Goal: Task Accomplishment & Management: Complete application form

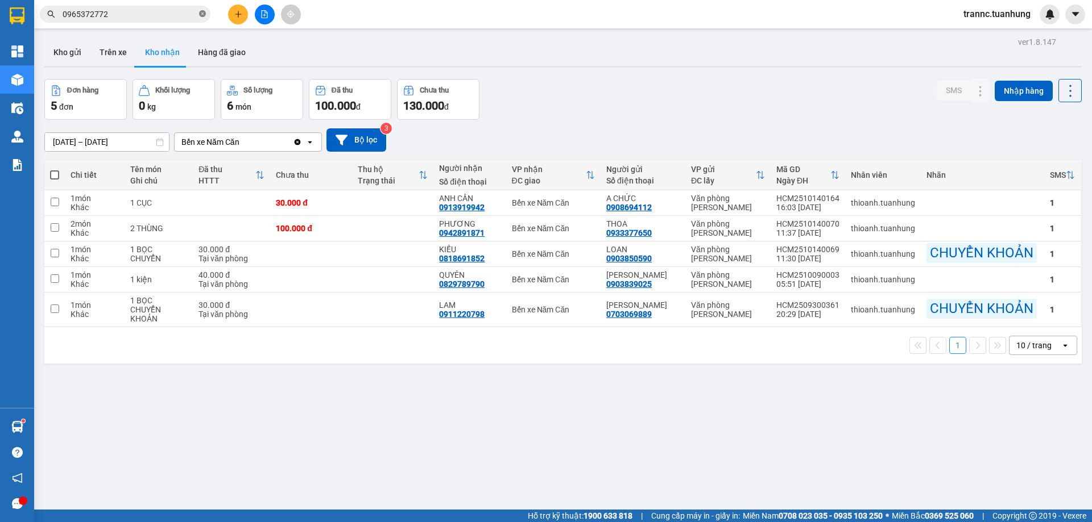
click at [203, 13] on icon "close-circle" at bounding box center [202, 13] width 7 height 7
click at [175, 14] on input "text" at bounding box center [130, 14] width 134 height 13
click at [198, 16] on span at bounding box center [125, 14] width 171 height 17
click at [177, 11] on input "text" at bounding box center [130, 14] width 134 height 13
click at [239, 14] on icon "plus" at bounding box center [238, 14] width 6 height 1
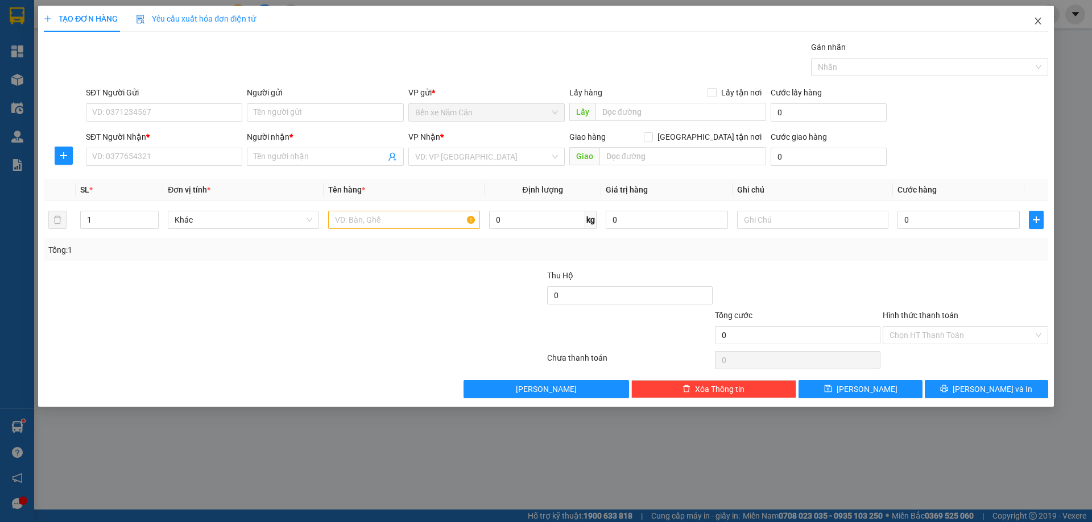
click at [1040, 17] on icon "close" at bounding box center [1037, 20] width 9 height 9
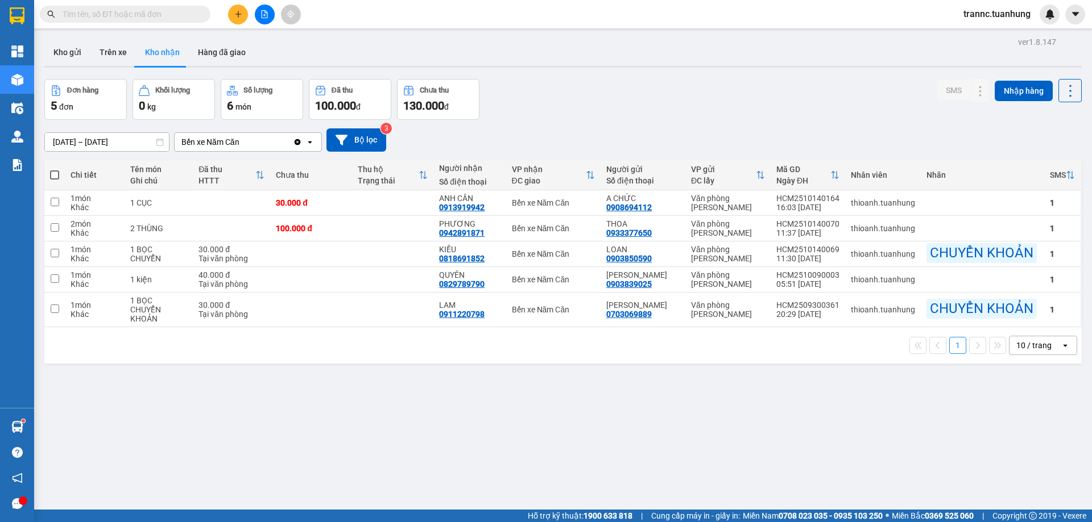
click at [103, 17] on input "text" at bounding box center [130, 14] width 134 height 13
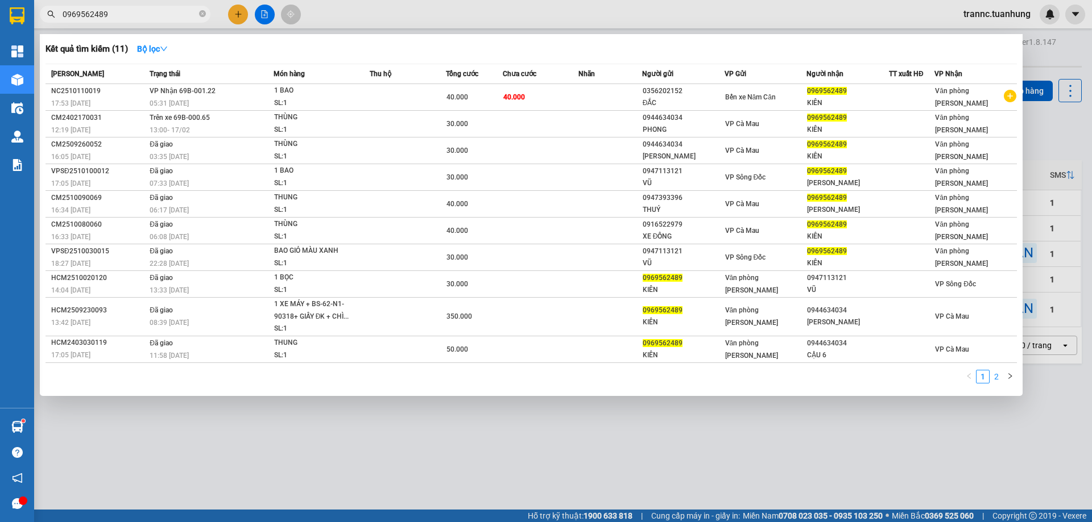
type input "0969562489"
click at [1000, 380] on link "2" at bounding box center [996, 377] width 13 height 13
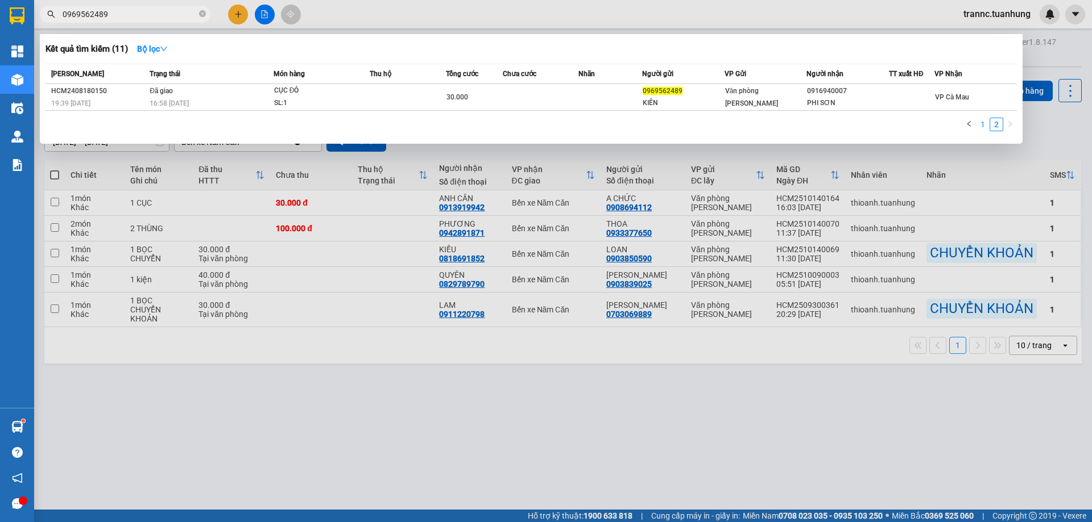
click at [982, 120] on link "1" at bounding box center [982, 124] width 13 height 13
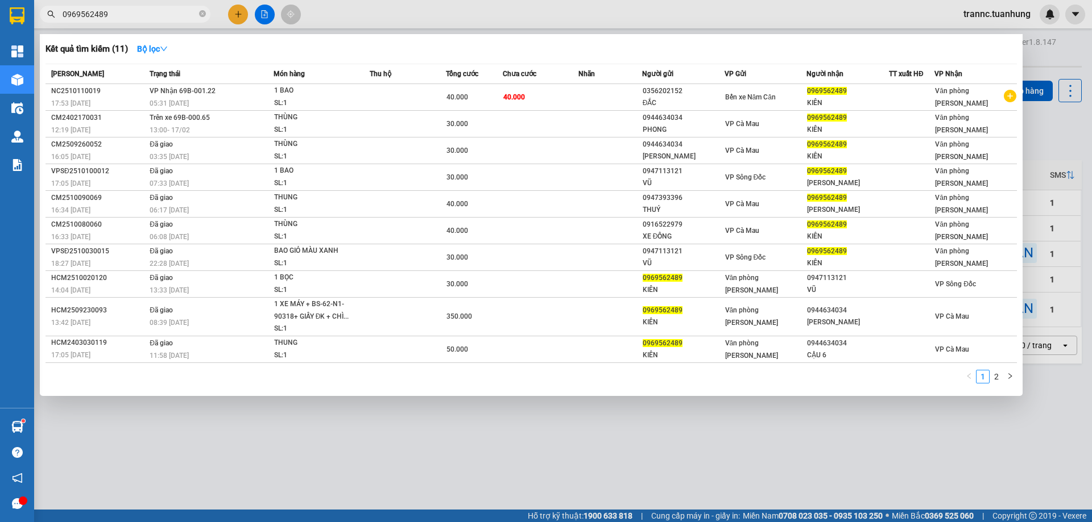
drag, startPoint x: 123, startPoint y: 11, endPoint x: 60, endPoint y: 17, distance: 63.4
click at [60, 17] on span "0969562489" at bounding box center [125, 14] width 171 height 17
click at [234, 13] on div at bounding box center [546, 261] width 1092 height 522
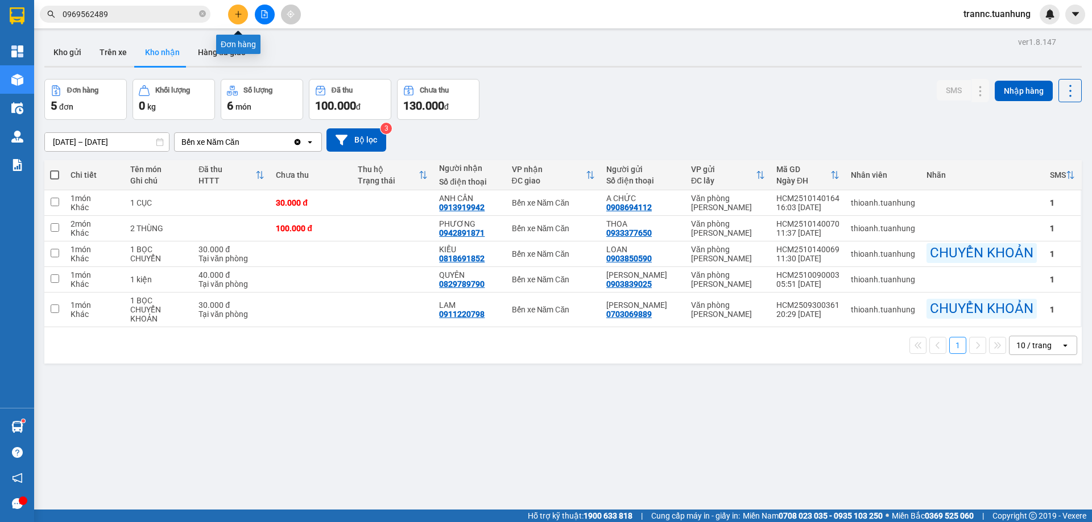
click at [237, 14] on icon "plus" at bounding box center [238, 14] width 8 height 8
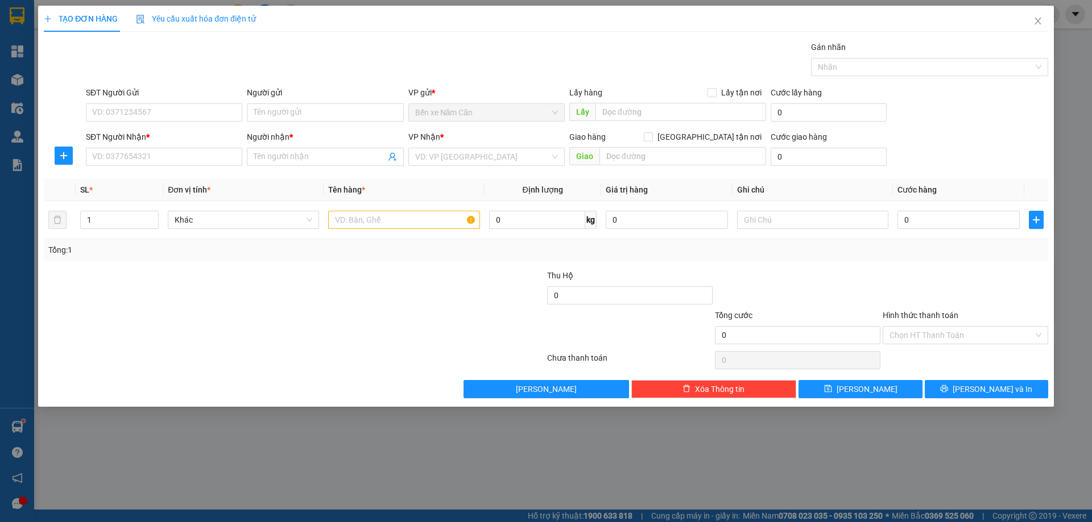
click at [146, 169] on div "SĐT Người Nhận * VD: 0377654321" at bounding box center [164, 151] width 156 height 40
click at [148, 156] on input "SĐT Người Nhận *" at bounding box center [164, 157] width 156 height 18
paste input "0969562489"
click at [172, 154] on input "0969562489" at bounding box center [164, 157] width 156 height 18
type input "096956248"
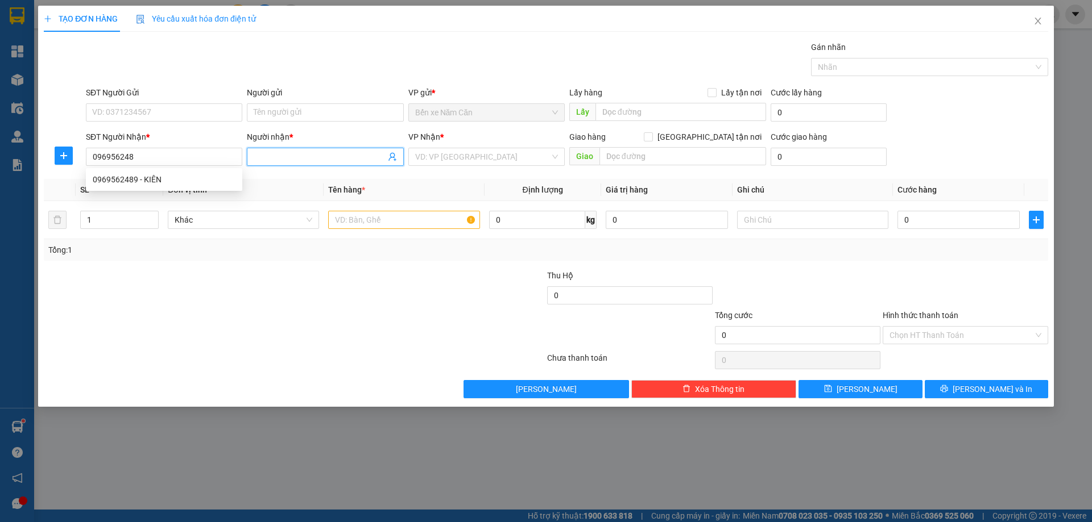
click at [259, 158] on input "Người nhận *" at bounding box center [319, 157] width 131 height 13
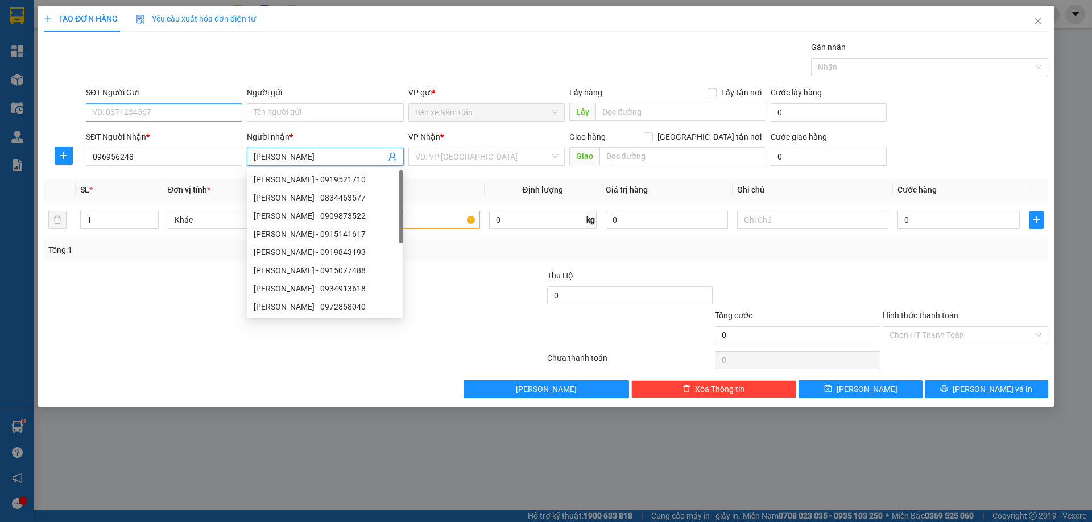
type input "[PERSON_NAME]"
click at [188, 118] on input "SĐT Người Gửi" at bounding box center [164, 112] width 156 height 18
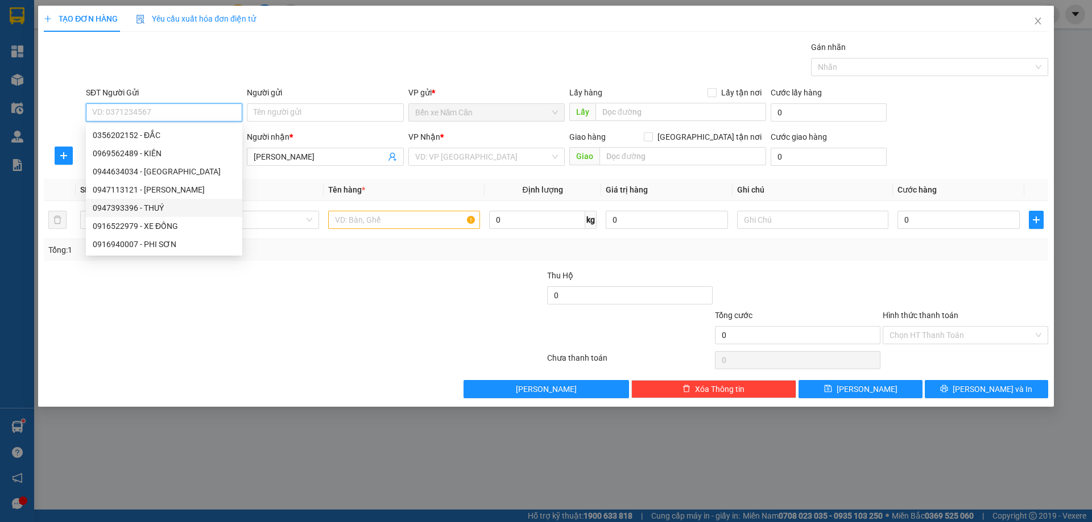
click at [123, 205] on div "0947393396 - THUÝ" at bounding box center [164, 208] width 143 height 13
type input "0947393396"
type input "THUÝ"
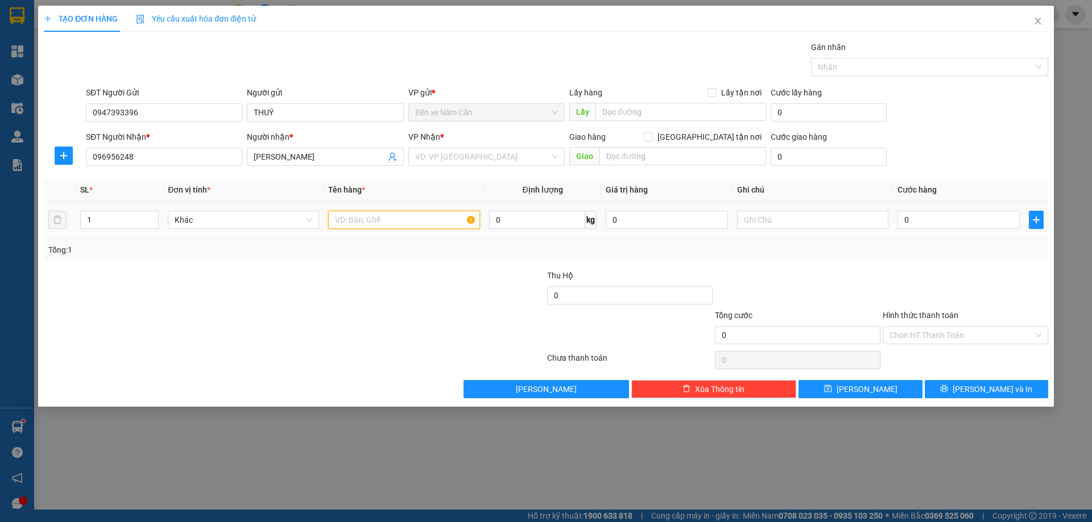
click at [342, 219] on input "text" at bounding box center [403, 220] width 151 height 18
type input "1 THÙNG"
click at [926, 223] on input "0" at bounding box center [958, 220] width 122 height 18
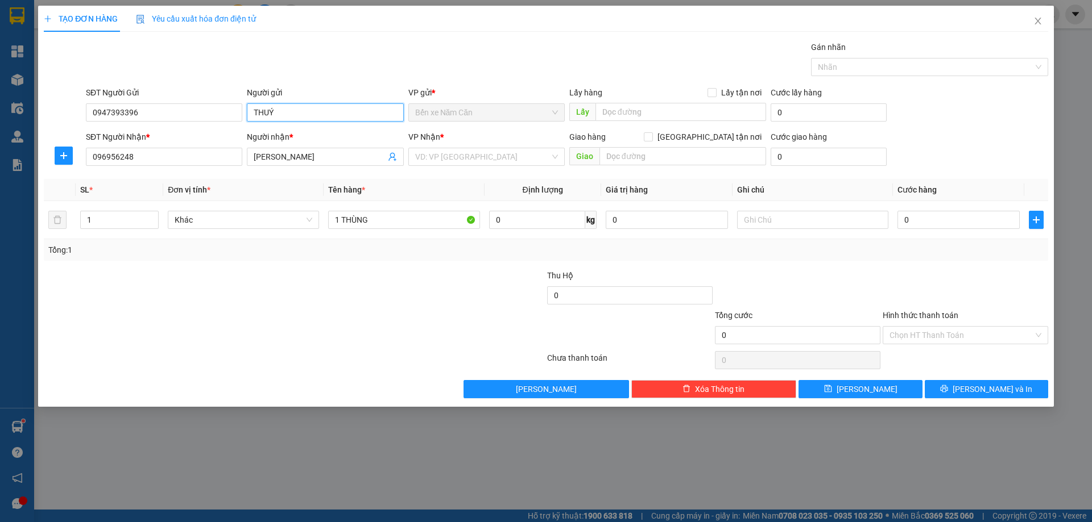
click at [309, 117] on input "THUÝ" at bounding box center [325, 112] width 156 height 18
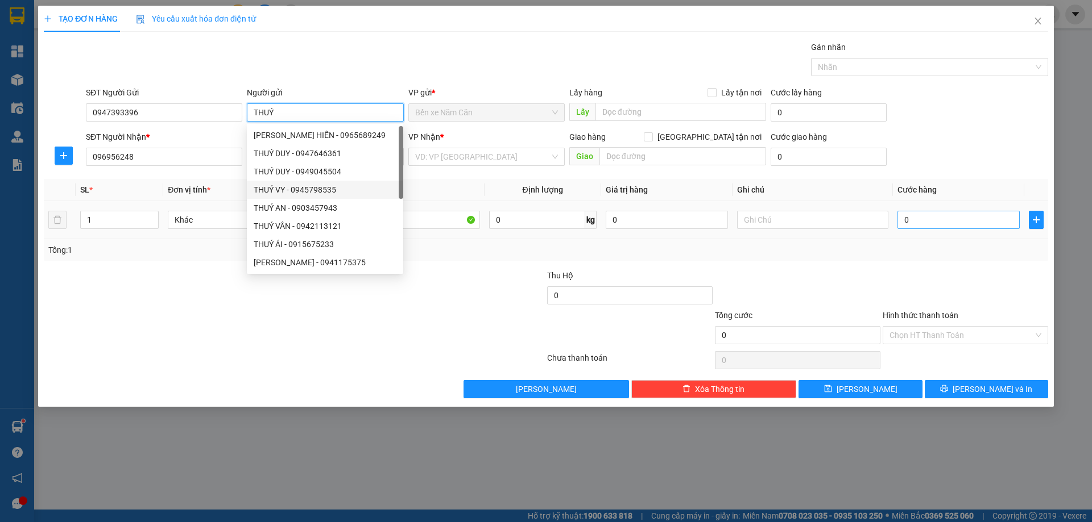
type input "THUÝ"
click at [917, 214] on input "0" at bounding box center [958, 220] width 122 height 18
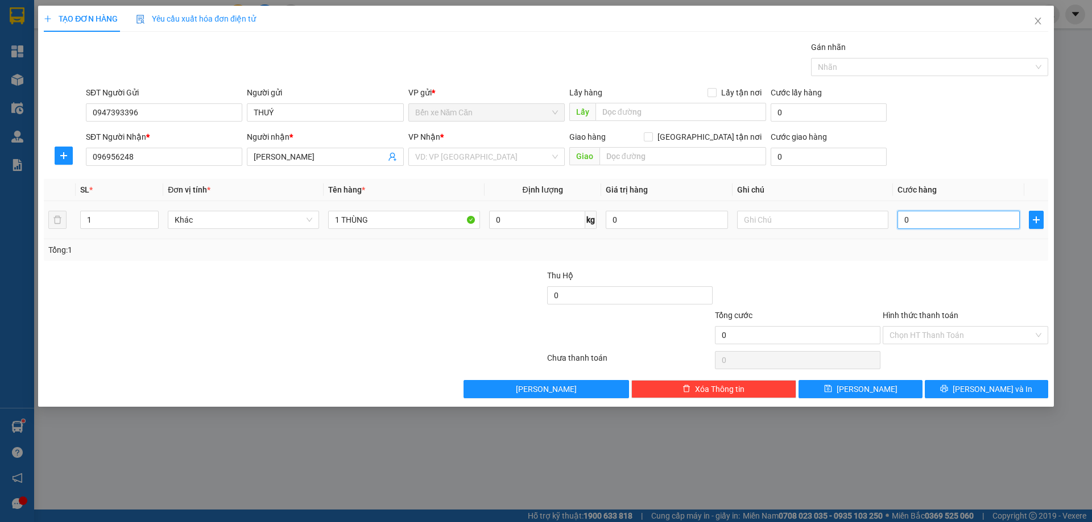
type input "5"
type input "50"
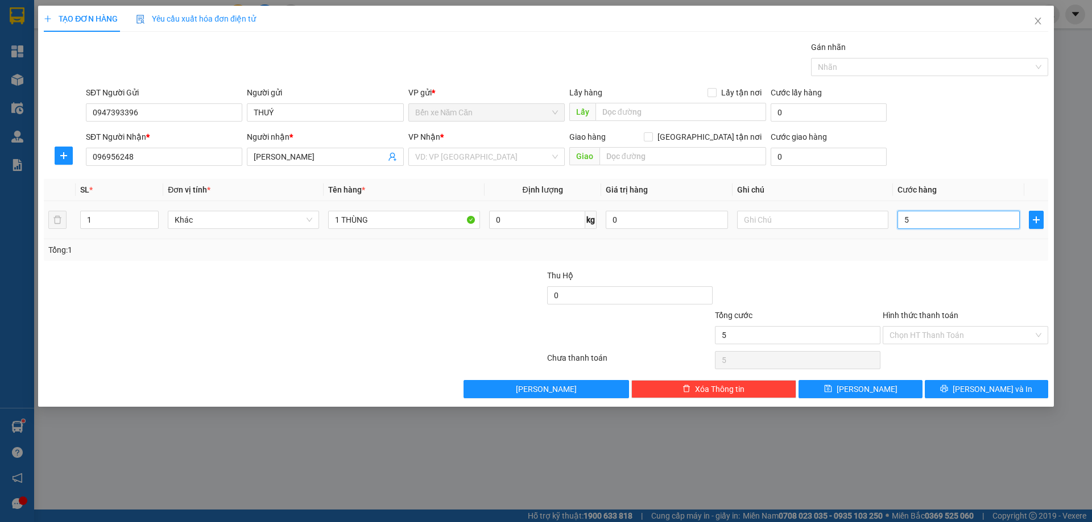
type input "50"
type input "50.000"
click at [893, 275] on div at bounding box center [965, 289] width 168 height 40
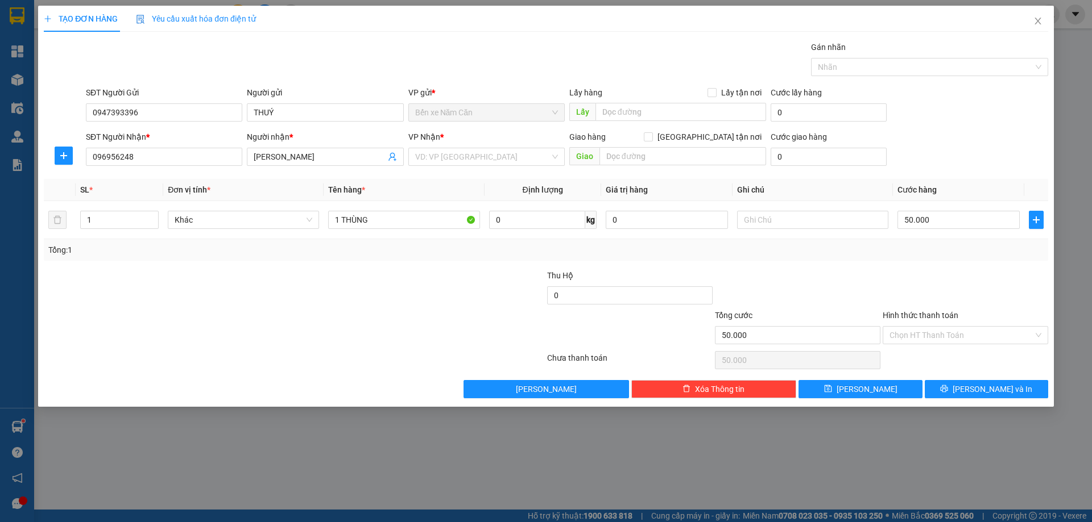
click at [468, 167] on div "VP Nhận * VD: VP Sài Gòn" at bounding box center [486, 151] width 156 height 40
click at [476, 146] on div "VP Nhận *" at bounding box center [486, 139] width 156 height 17
click at [477, 159] on input "search" at bounding box center [482, 156] width 135 height 17
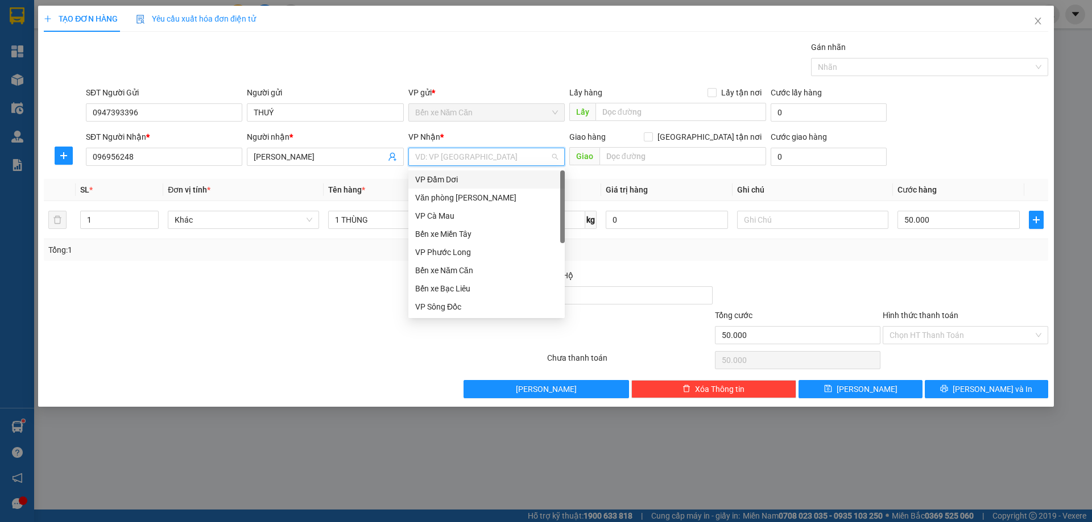
click at [486, 191] on div "Văn [PERSON_NAME] [PERSON_NAME]" at bounding box center [486, 198] width 156 height 18
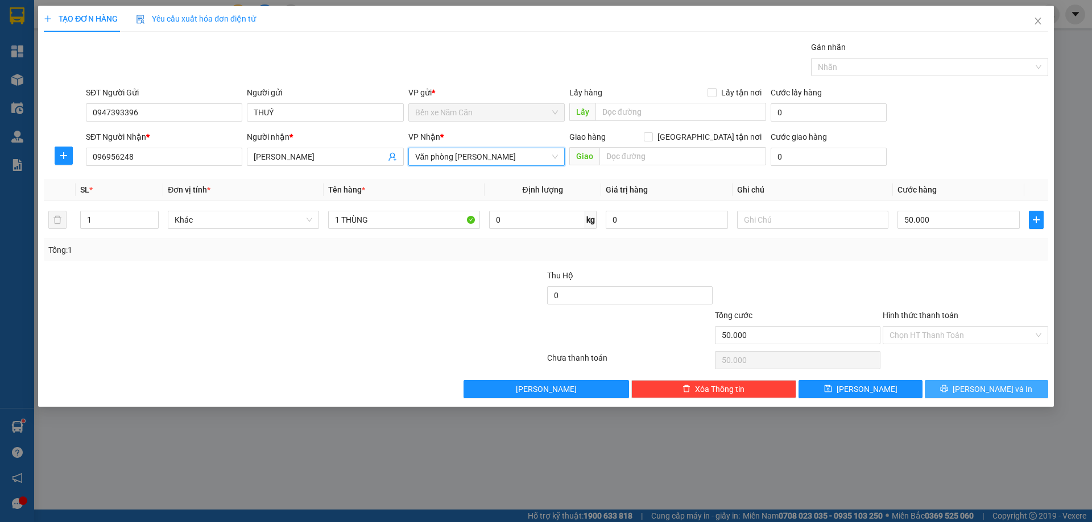
click at [988, 388] on span "[PERSON_NAME] và In" at bounding box center [992, 389] width 80 height 13
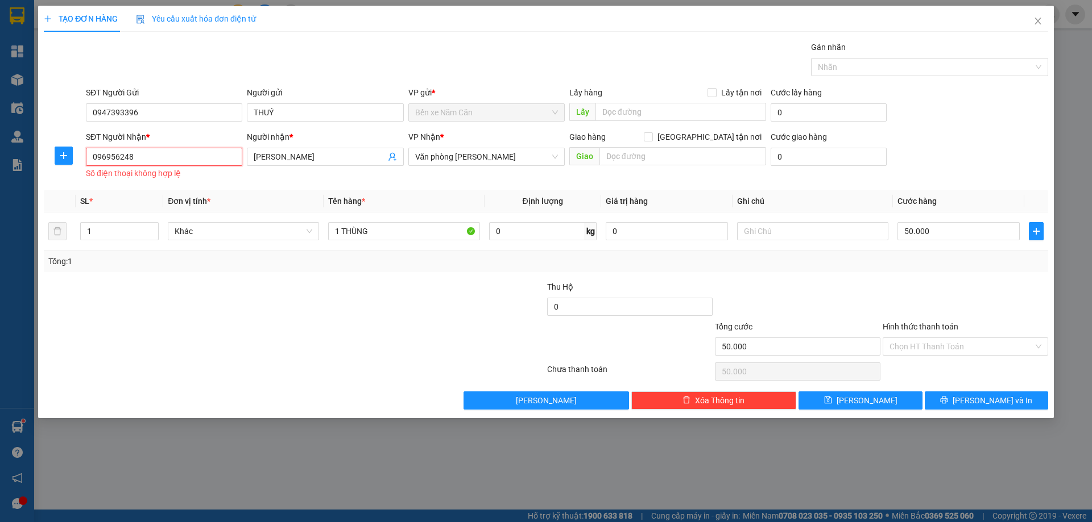
click at [181, 156] on input "096956248" at bounding box center [164, 157] width 156 height 18
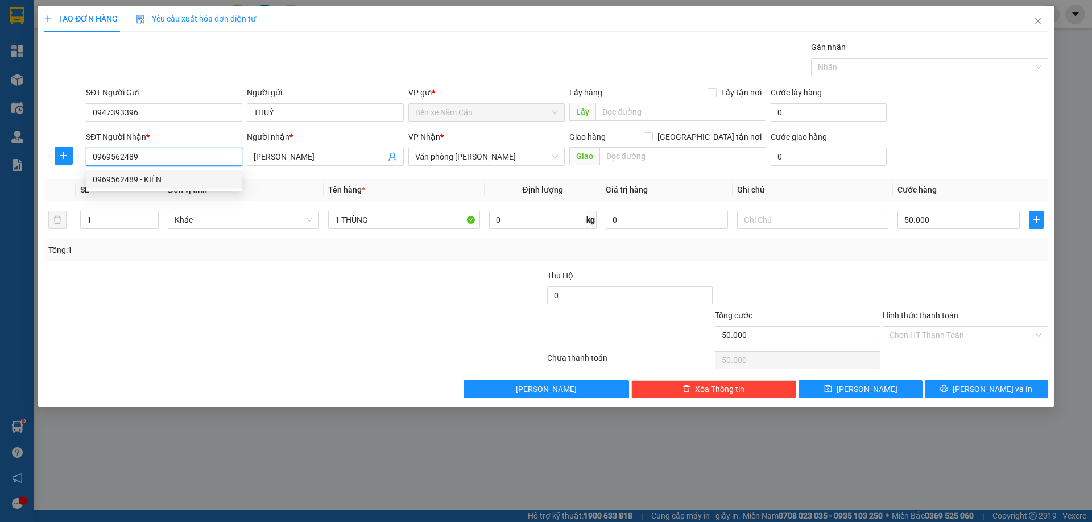
type input "0969562489"
click at [974, 289] on div at bounding box center [965, 289] width 168 height 40
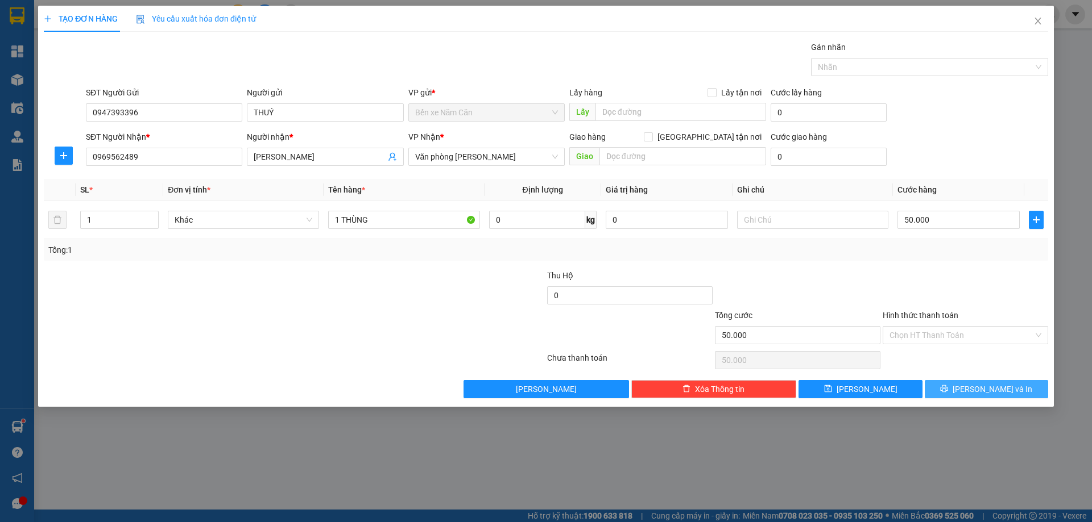
click at [985, 389] on span "[PERSON_NAME] và In" at bounding box center [992, 389] width 80 height 13
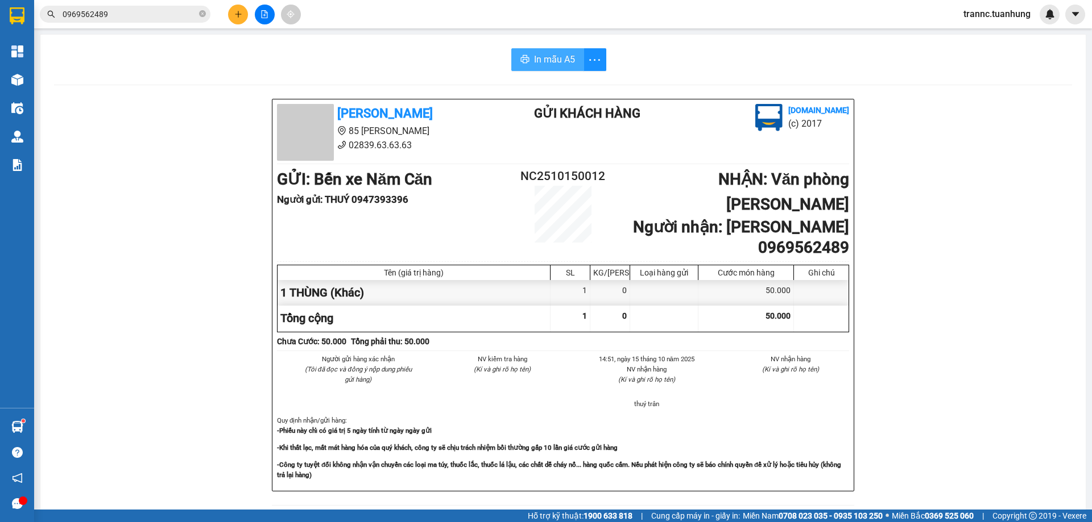
click at [549, 56] on span "In mẫu A5" at bounding box center [554, 59] width 41 height 14
click at [201, 14] on icon "close-circle" at bounding box center [202, 13] width 7 height 7
click at [168, 14] on input "text" at bounding box center [130, 14] width 134 height 13
click at [237, 10] on icon "plus" at bounding box center [238, 14] width 8 height 8
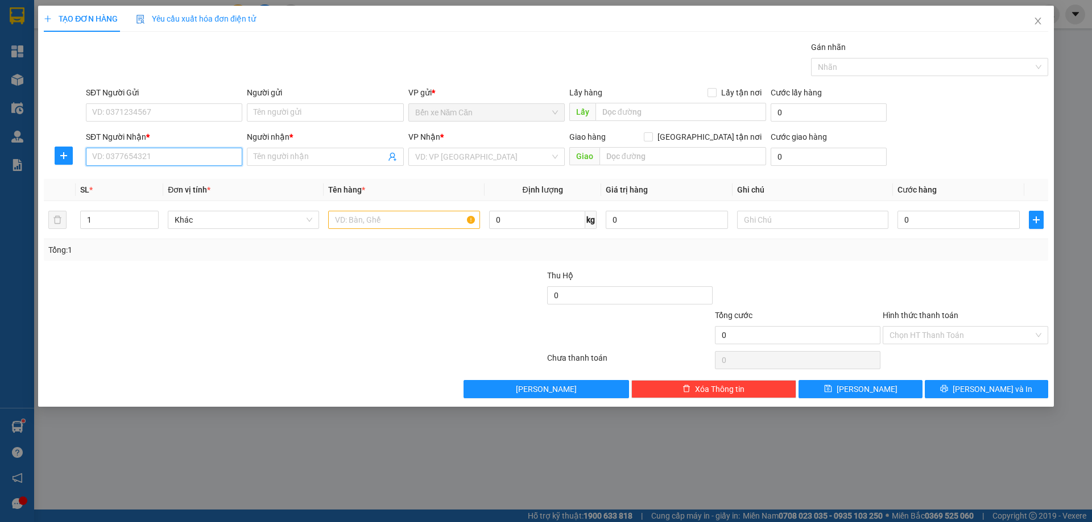
click at [142, 151] on input "SĐT Người Nhận *" at bounding box center [164, 157] width 156 height 18
click at [144, 177] on div "0817882660 - CẨM CHUYỀN" at bounding box center [164, 179] width 143 height 13
type input "0817882660"
type input "CẨM CHUYỀN"
type input "0817882660"
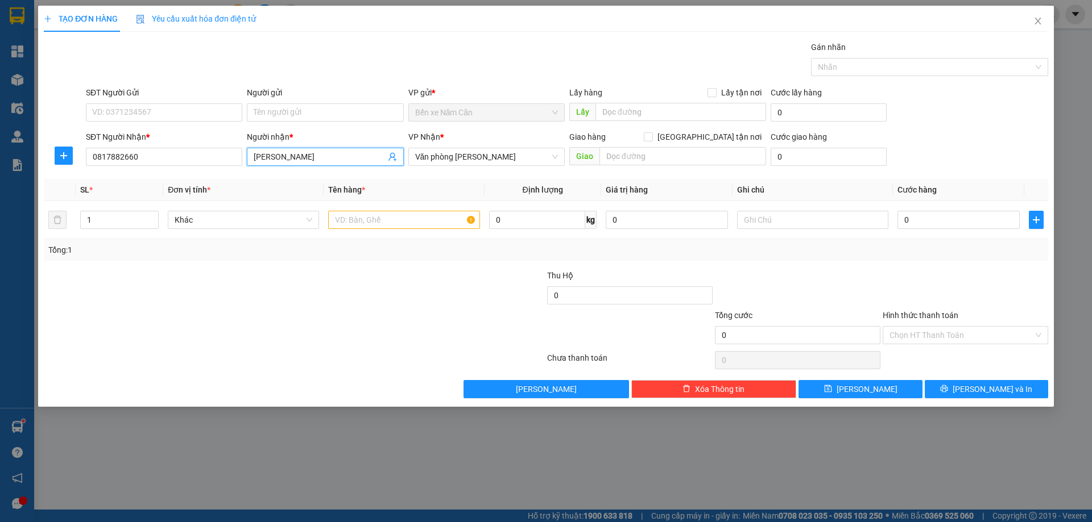
click at [323, 159] on input "CẨM CHUYỀN" at bounding box center [319, 157] width 131 height 13
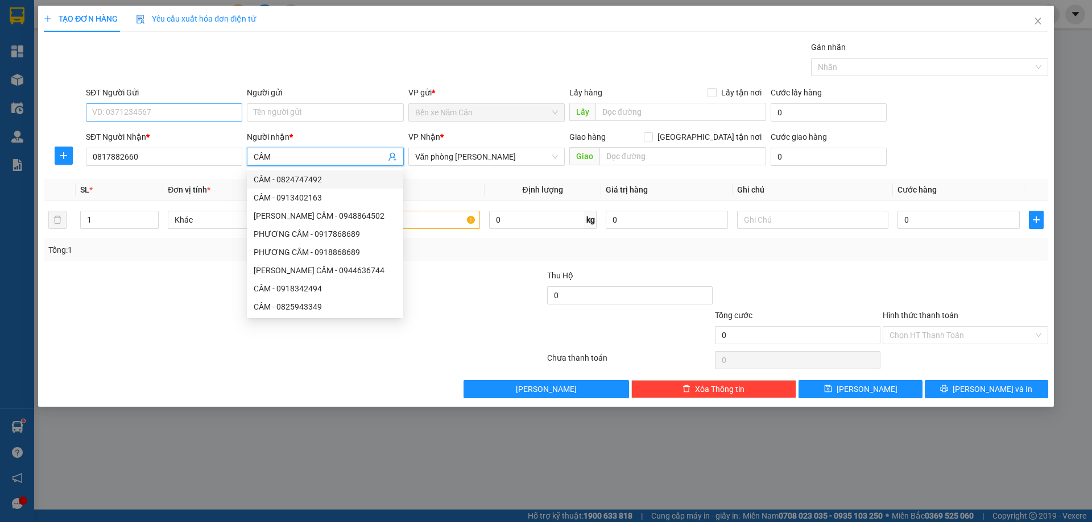
type input "CẦM"
click at [156, 111] on input "SĐT Người Gửi" at bounding box center [164, 112] width 156 height 18
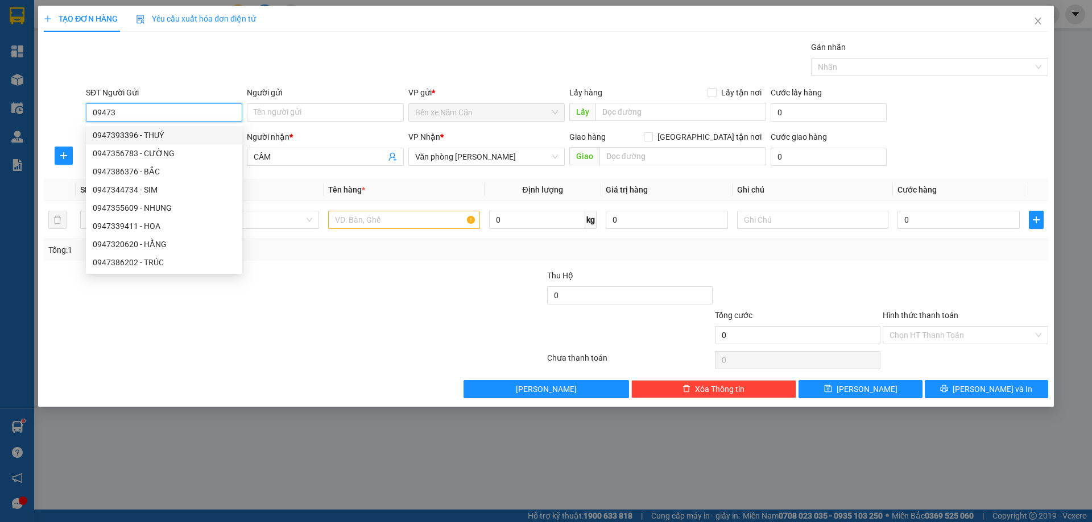
click at [156, 131] on div "0947393396 - THUÝ" at bounding box center [164, 135] width 143 height 13
type input "0947393396"
type input "THUÝ"
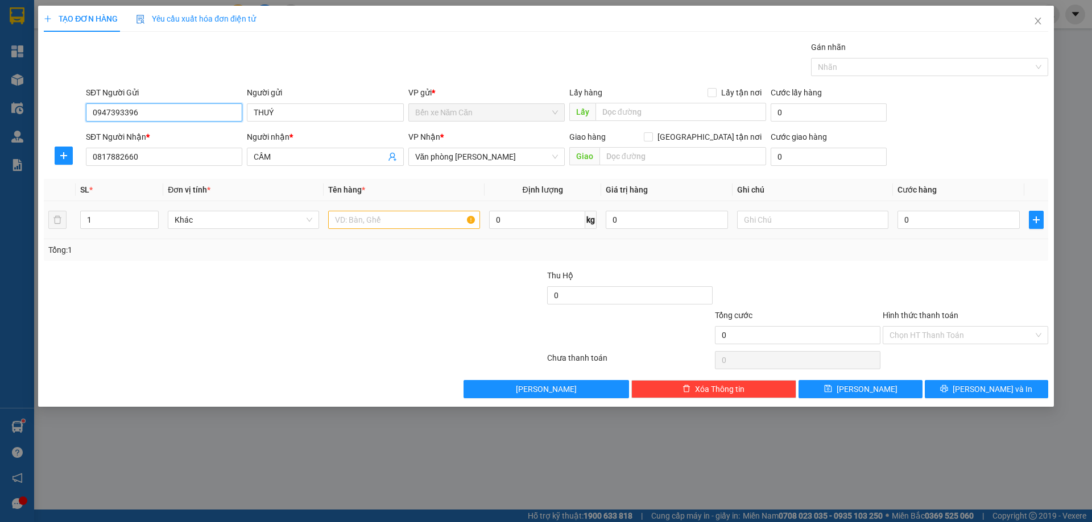
type input "0947393396"
click at [341, 217] on input "text" at bounding box center [403, 220] width 151 height 18
type input "1 THÙNG"
click at [927, 219] on input "0" at bounding box center [958, 220] width 122 height 18
type input "5"
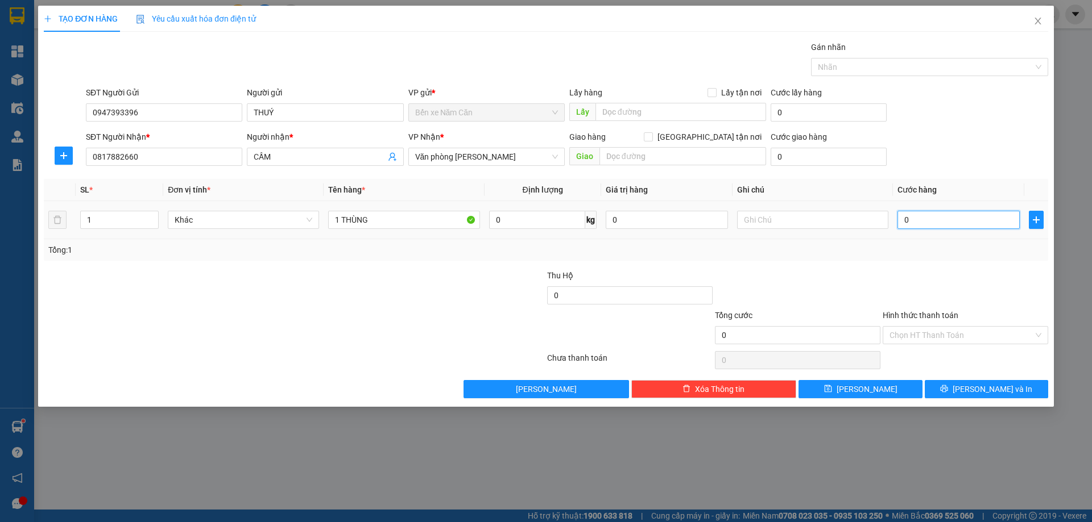
type input "5"
type input "50"
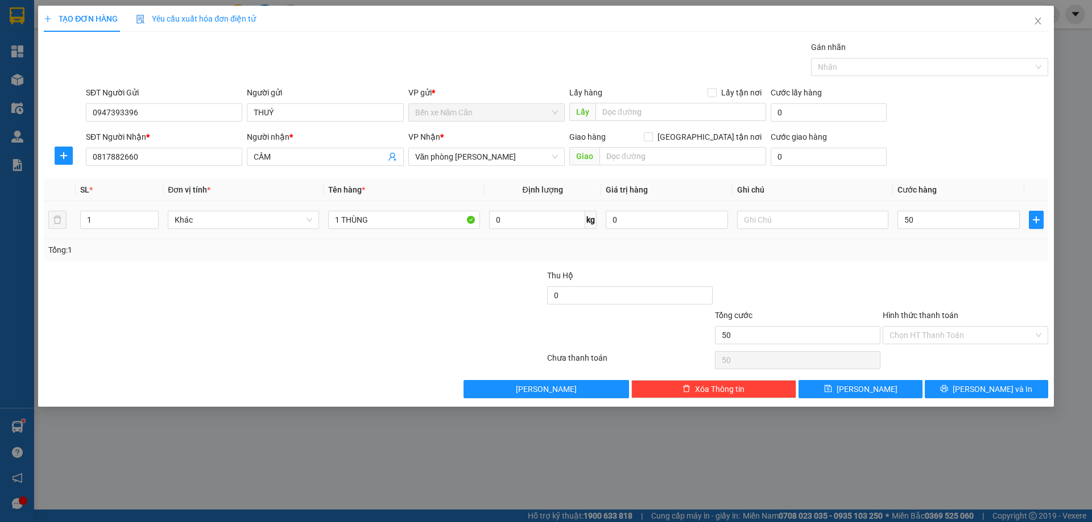
type input "50.000"
click at [927, 266] on div "Transit Pickup Surcharge Ids Transit Deliver Surcharge Ids Transit Deliver Surc…" at bounding box center [546, 220] width 1004 height 358
click at [948, 390] on icon "printer" at bounding box center [944, 389] width 8 height 8
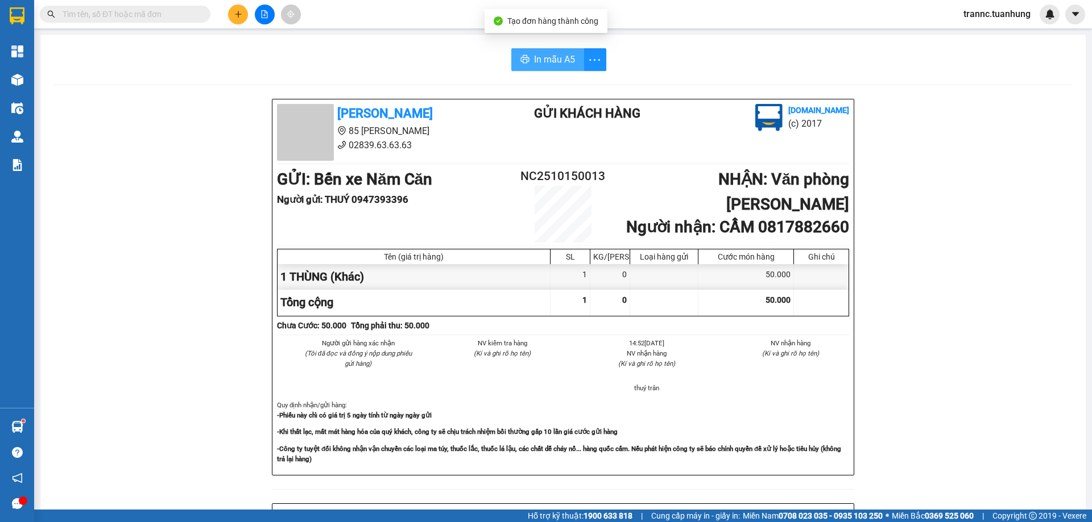
click at [551, 55] on span "In mẫu A5" at bounding box center [554, 59] width 41 height 14
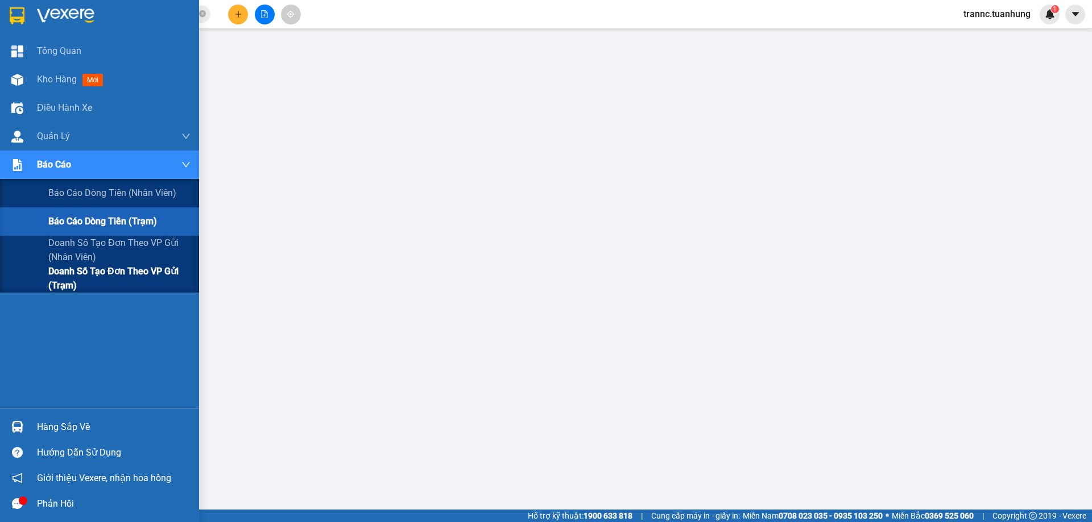
click at [156, 275] on span "Doanh số tạo đơn theo VP gửi (trạm)" at bounding box center [119, 278] width 142 height 28
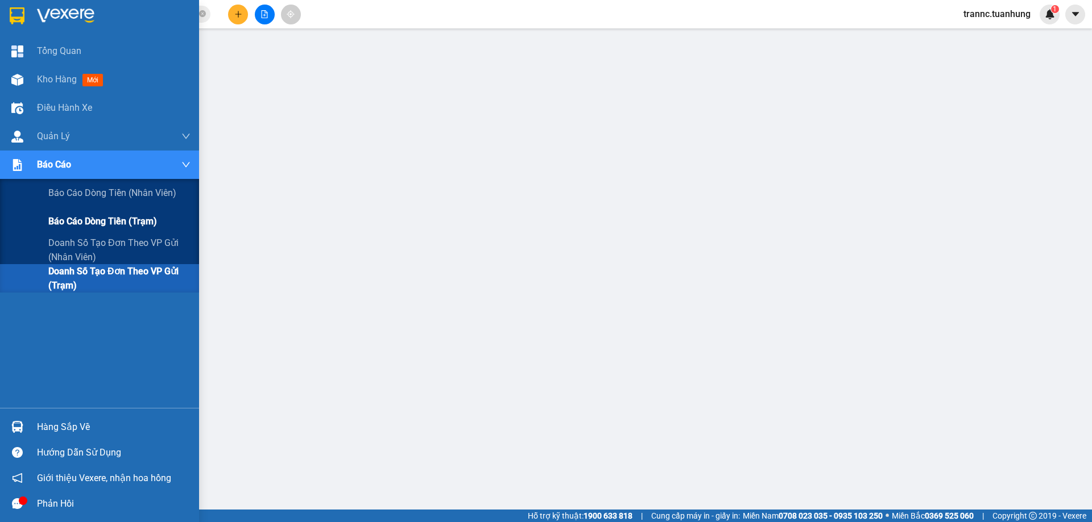
click at [146, 219] on span "Báo cáo dòng tiền (trạm)" at bounding box center [102, 221] width 109 height 14
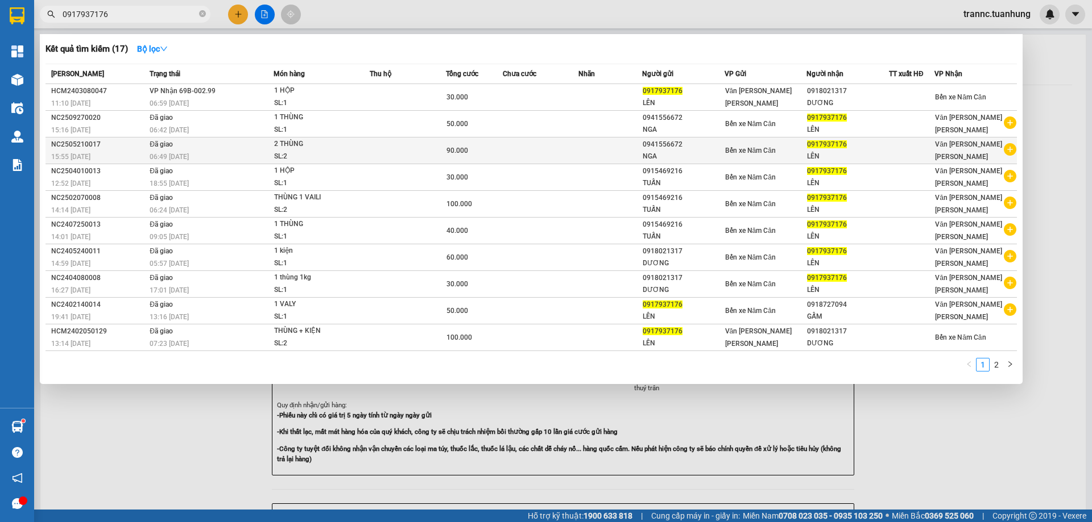
type input "0917937176"
click at [1010, 150] on icon "plus-circle" at bounding box center [1009, 149] width 13 height 13
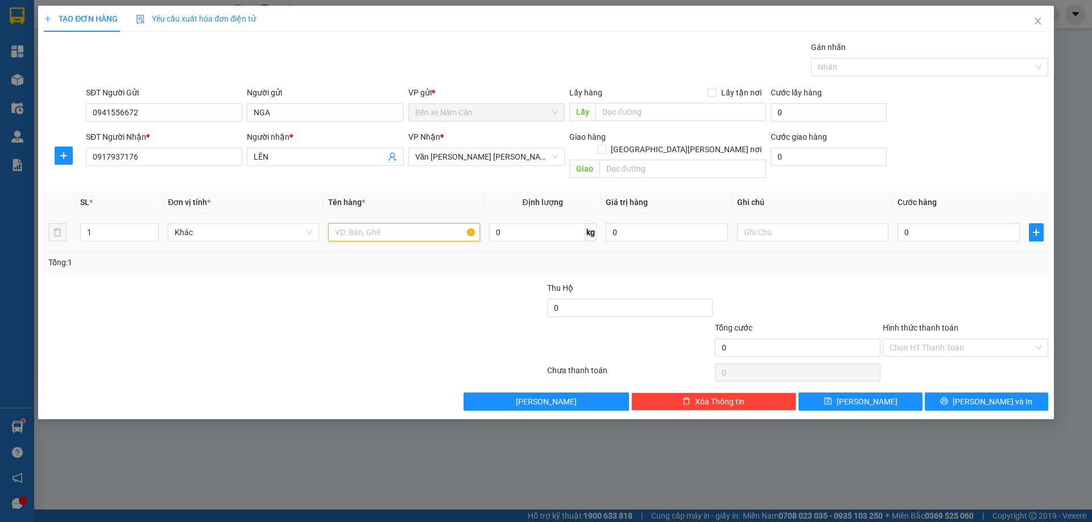
click at [420, 223] on input "text" at bounding box center [403, 232] width 151 height 18
type input "1 THÙNG"
click at [939, 214] on td "0" at bounding box center [958, 233] width 131 height 38
click at [934, 223] on input "0" at bounding box center [958, 232] width 122 height 18
type input "5"
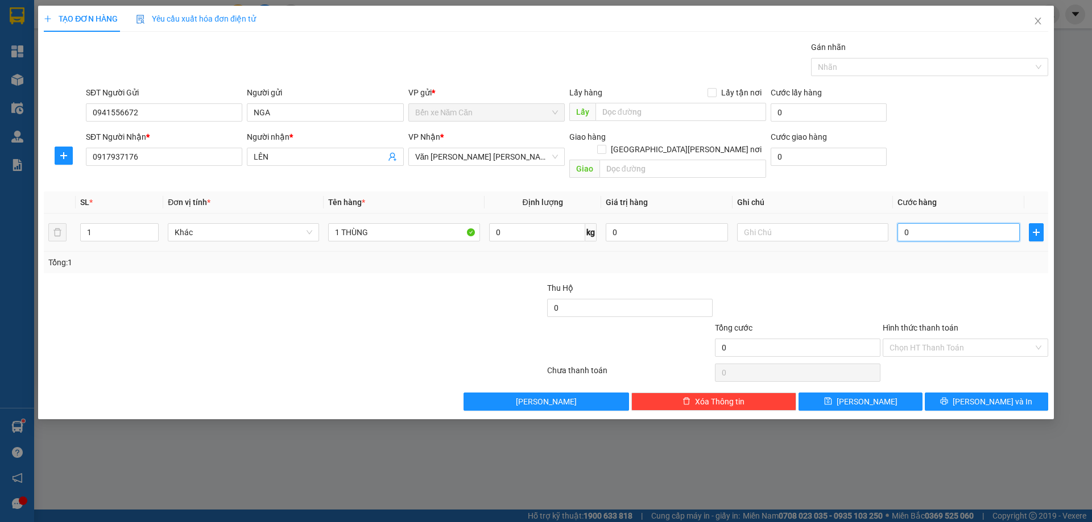
type input "5"
type input "50"
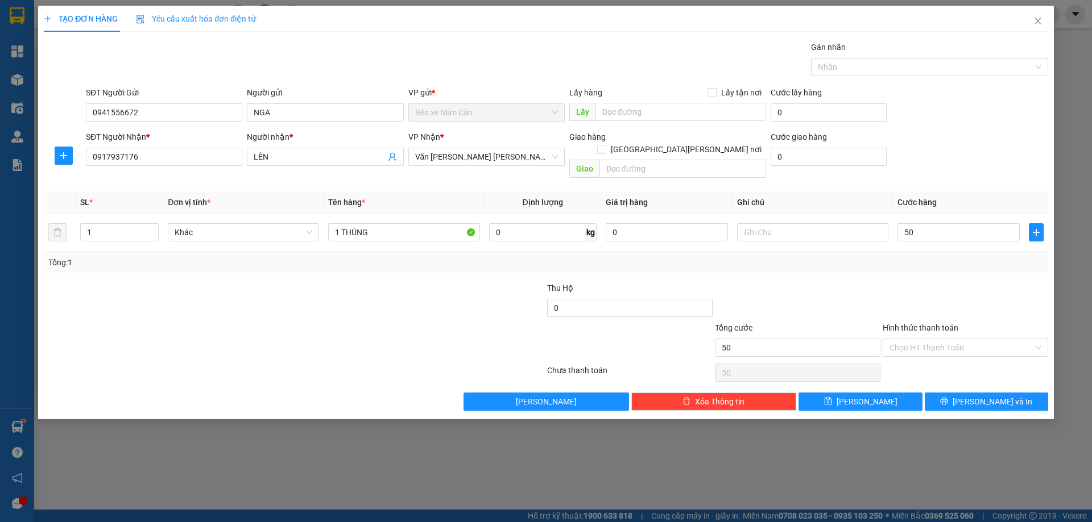
type input "50.000"
click at [919, 288] on div at bounding box center [965, 302] width 168 height 40
click at [923, 339] on input "Hình thức thanh toán" at bounding box center [961, 347] width 144 height 17
click at [924, 355] on div "Tại văn phòng" at bounding box center [965, 358] width 152 height 13
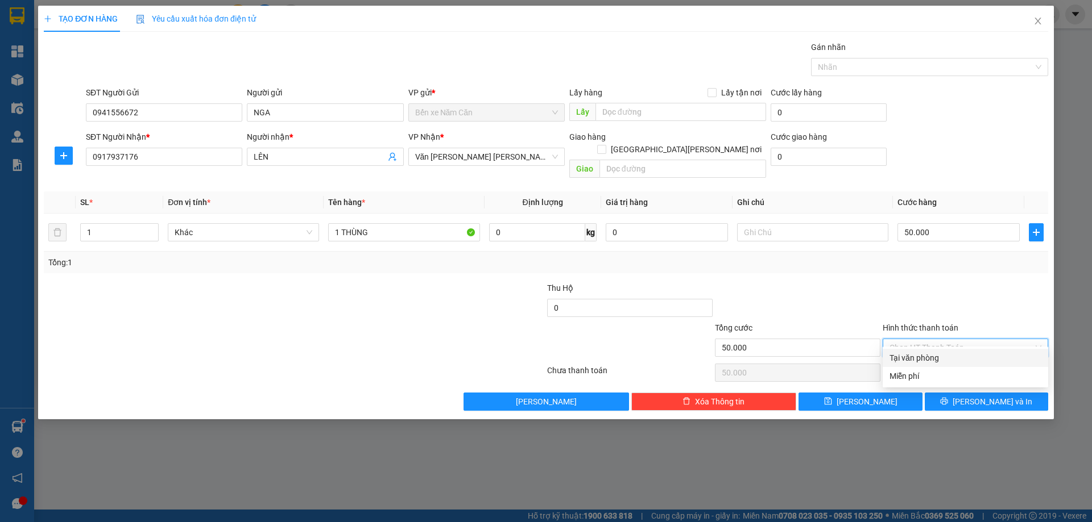
type input "0"
click at [1004, 396] on span "[PERSON_NAME] và In" at bounding box center [992, 402] width 80 height 13
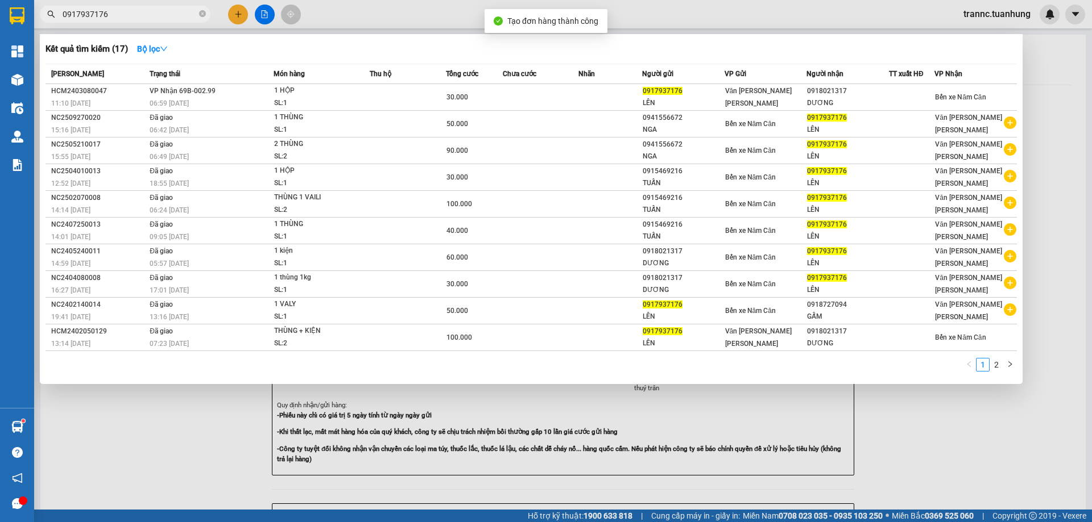
click at [877, 451] on div at bounding box center [546, 261] width 1092 height 522
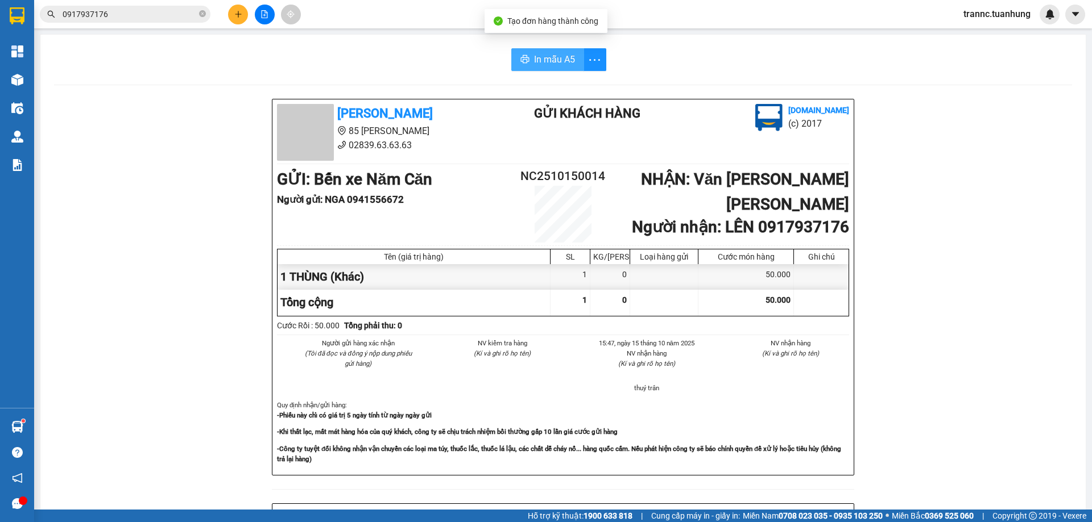
click at [534, 59] on span "In mẫu A5" at bounding box center [554, 59] width 41 height 14
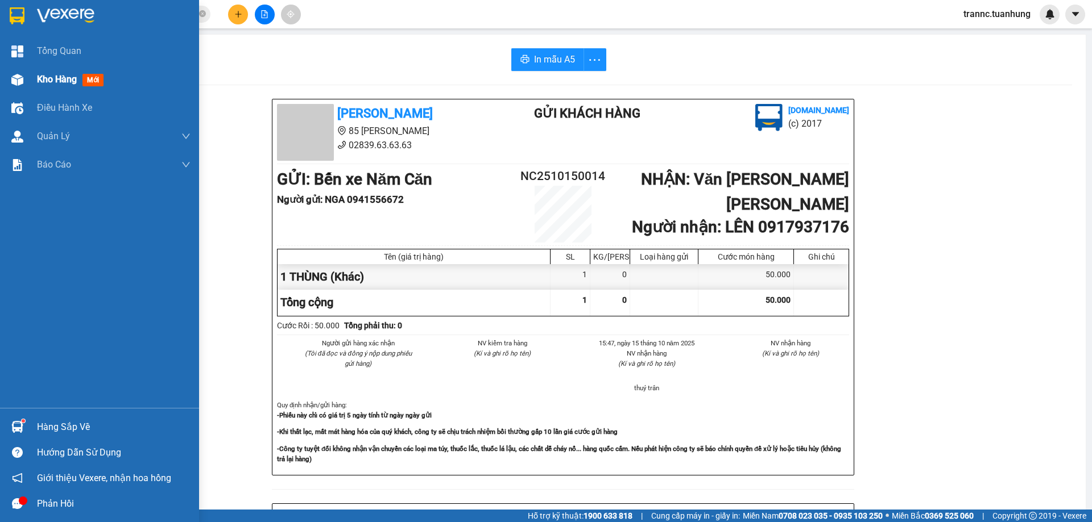
click at [87, 81] on span "mới" at bounding box center [92, 80] width 21 height 13
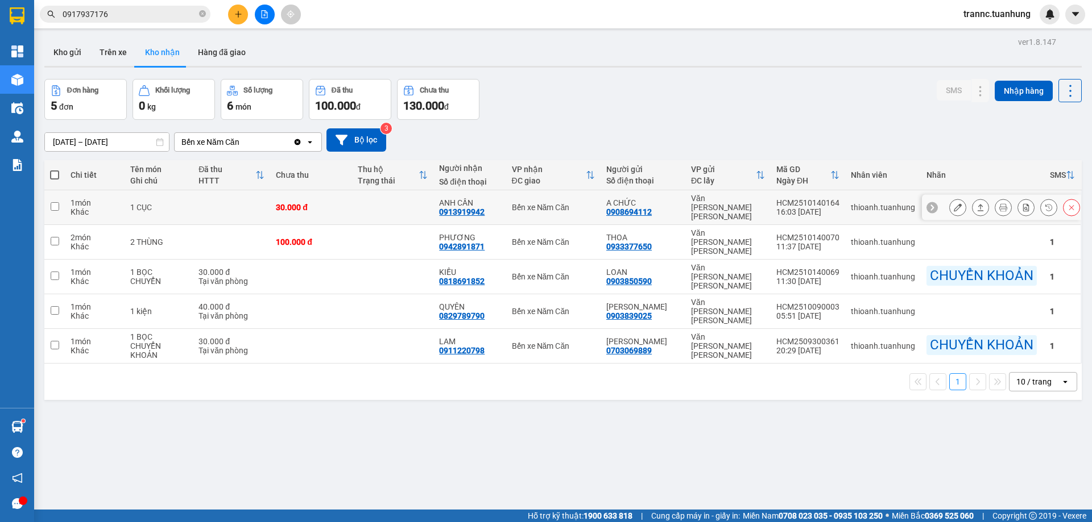
click at [432, 201] on td at bounding box center [393, 207] width 82 height 35
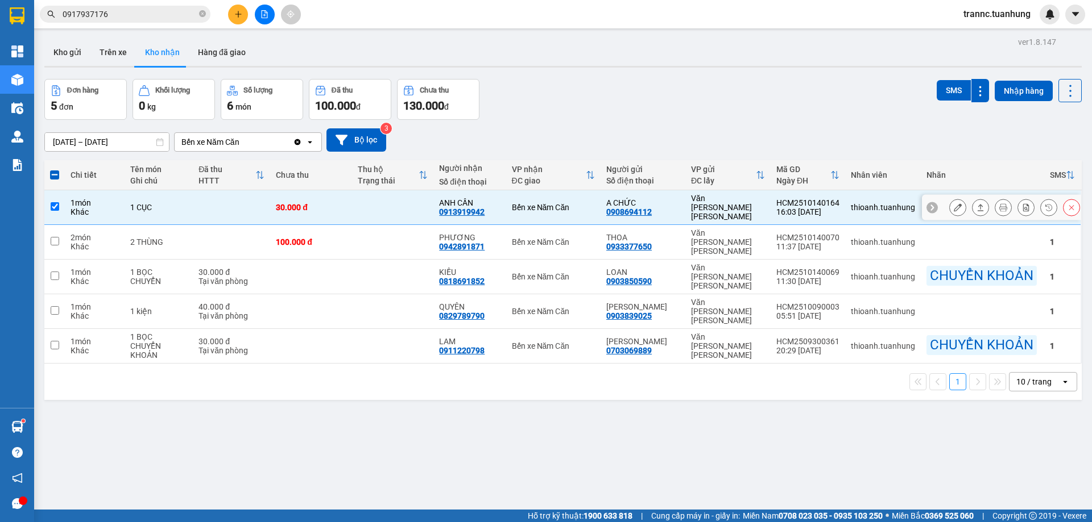
click at [432, 201] on td at bounding box center [393, 207] width 82 height 35
checkbox input "false"
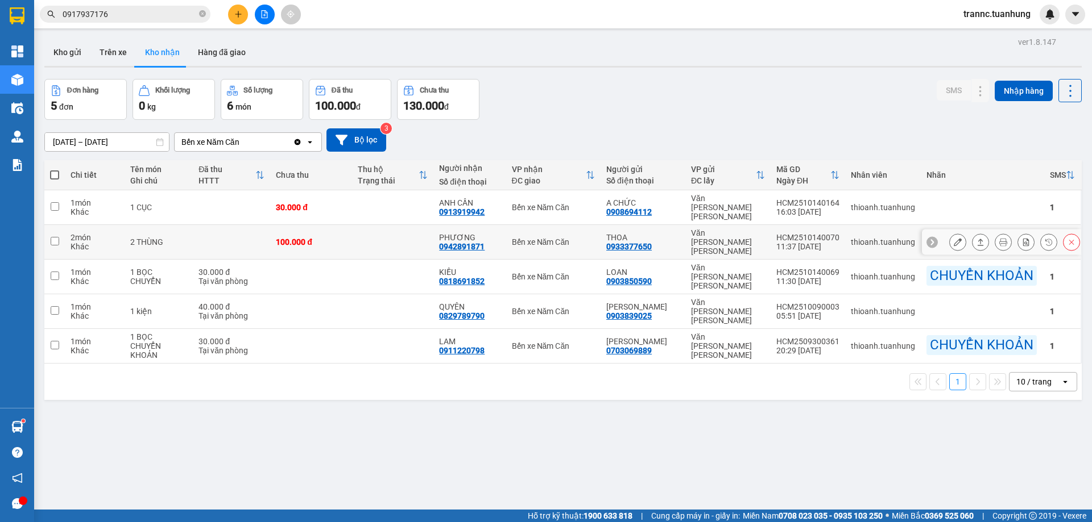
click at [438, 230] on td "PHƯƠNG 0942891871" at bounding box center [469, 242] width 72 height 35
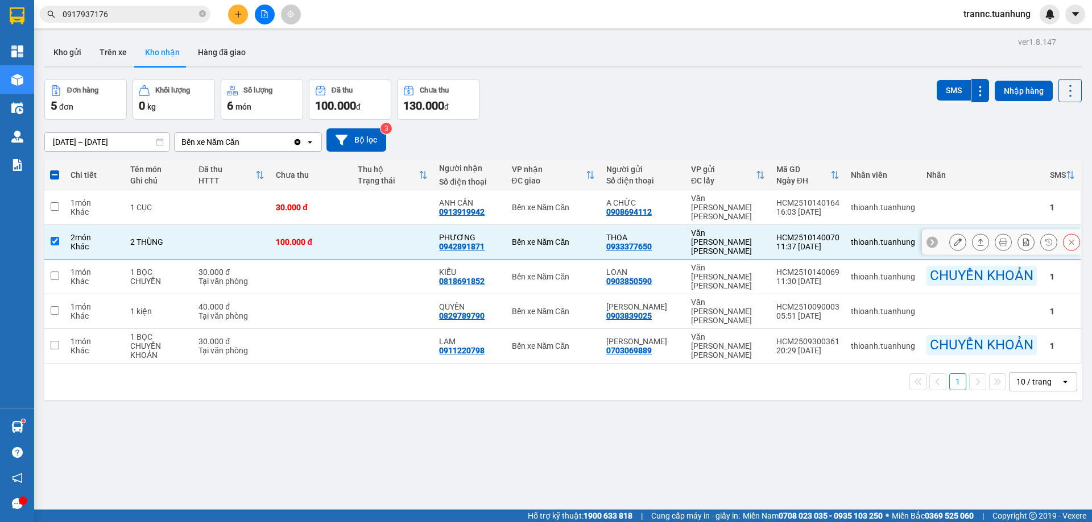
click at [505, 230] on td "PHƯƠNG 0942891871" at bounding box center [469, 242] width 72 height 35
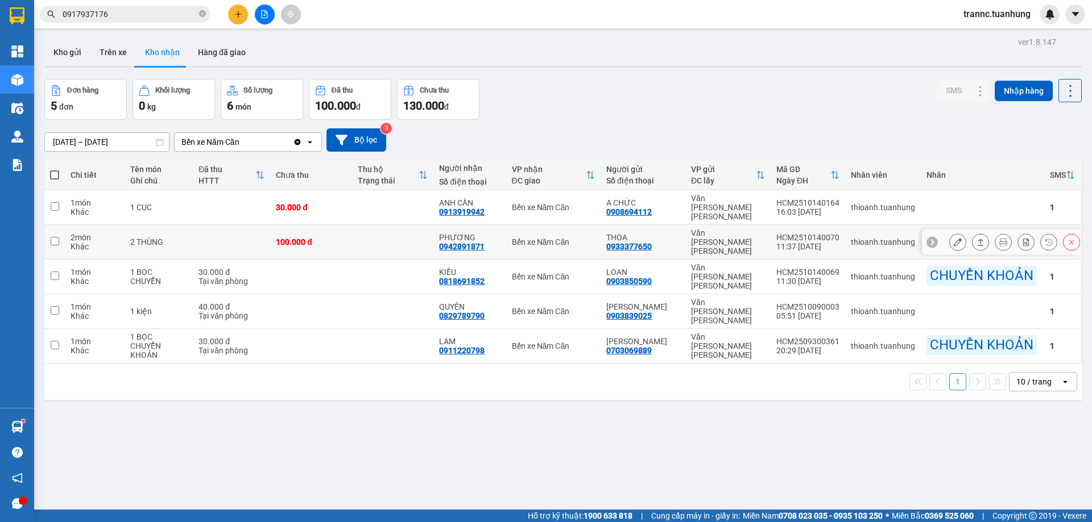
click at [505, 230] on td "PHƯƠNG 0942891871" at bounding box center [469, 242] width 72 height 35
checkbox input "true"
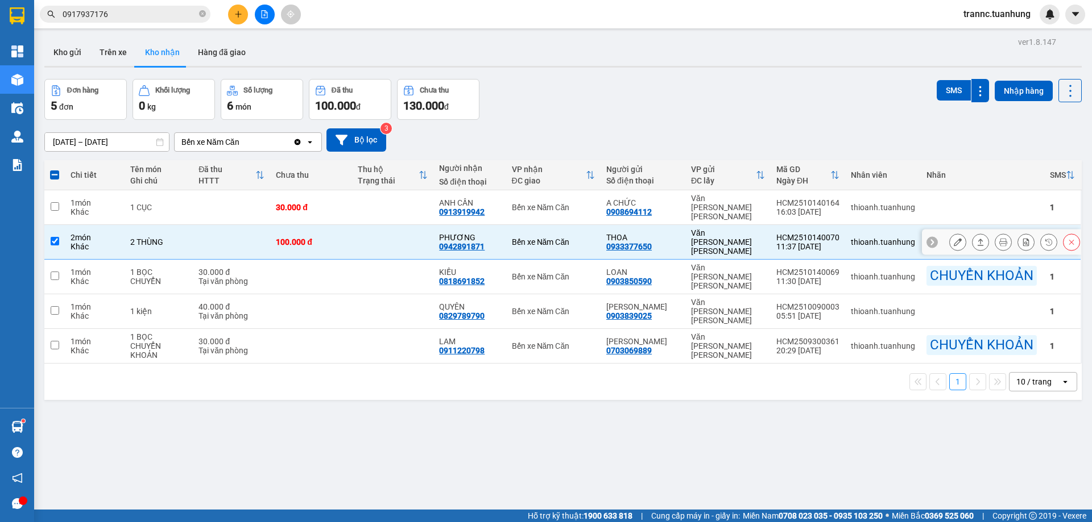
click at [953, 238] on icon at bounding box center [957, 242] width 8 height 8
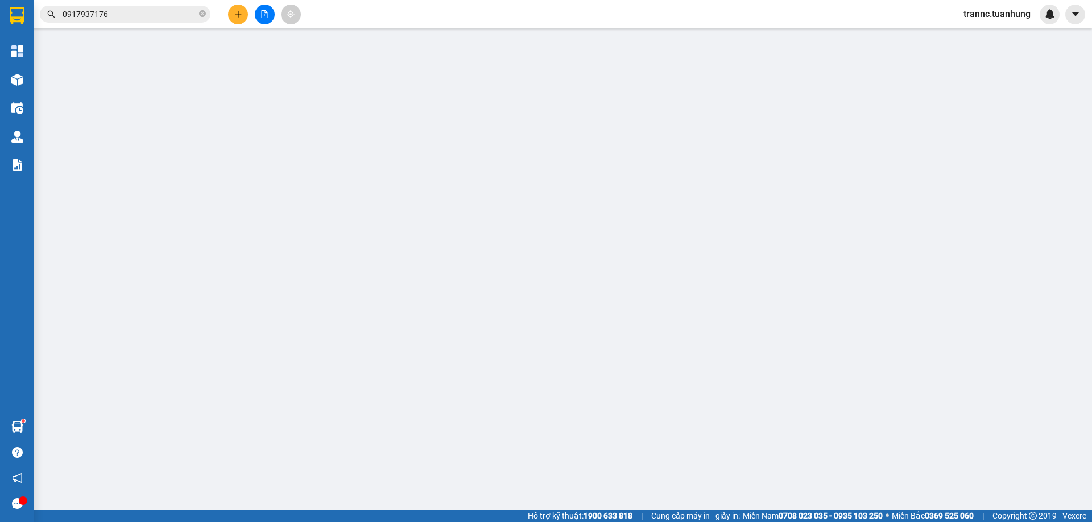
type input "0933377650"
type input "THOA"
type input "0942891871"
type input "PHƯƠNG"
type input "100.000"
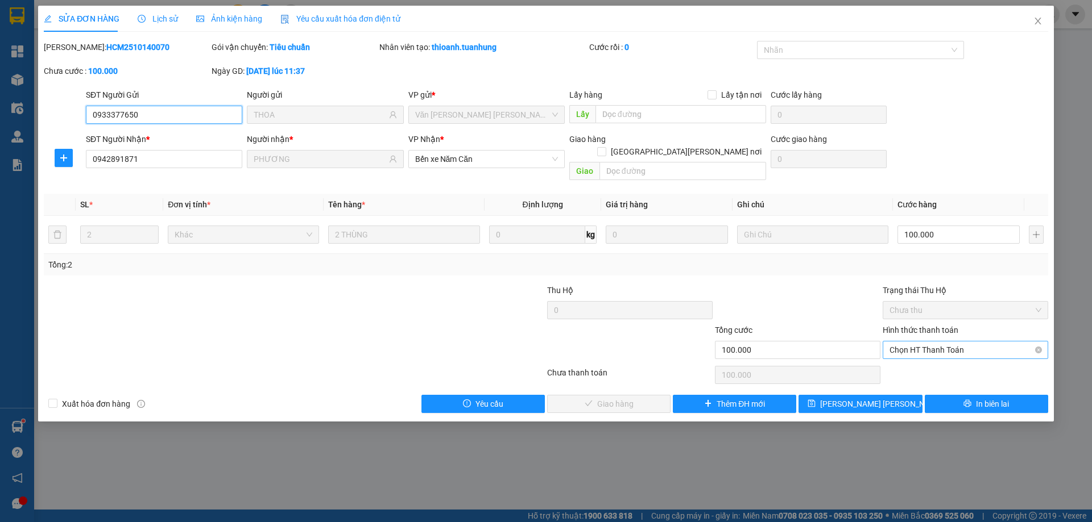
click at [902, 342] on span "Chọn HT Thanh Toán" at bounding box center [965, 350] width 152 height 17
click at [898, 354] on div "Tại văn phòng" at bounding box center [964, 360] width 165 height 18
type input "0"
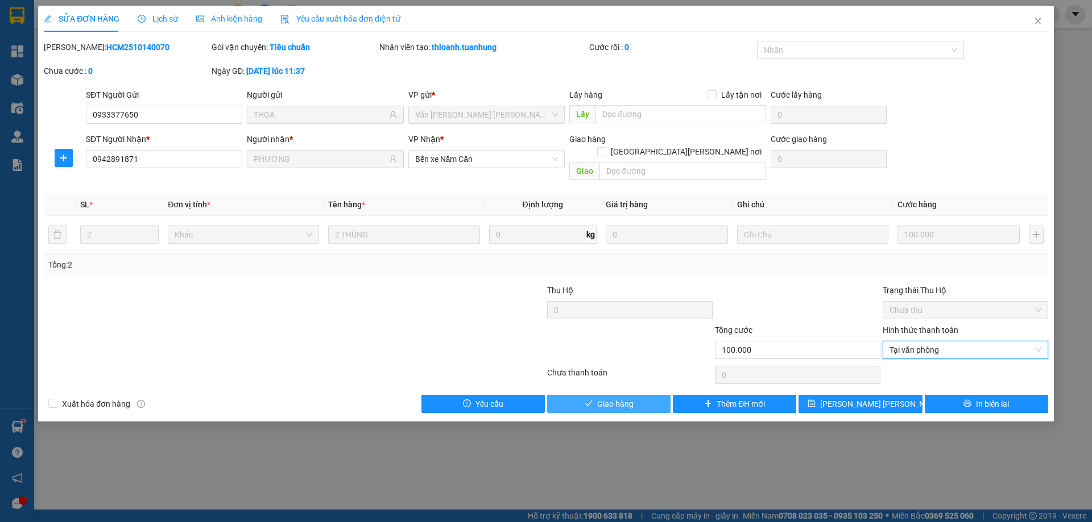
click at [598, 398] on span "Giao hàng" at bounding box center [615, 404] width 36 height 13
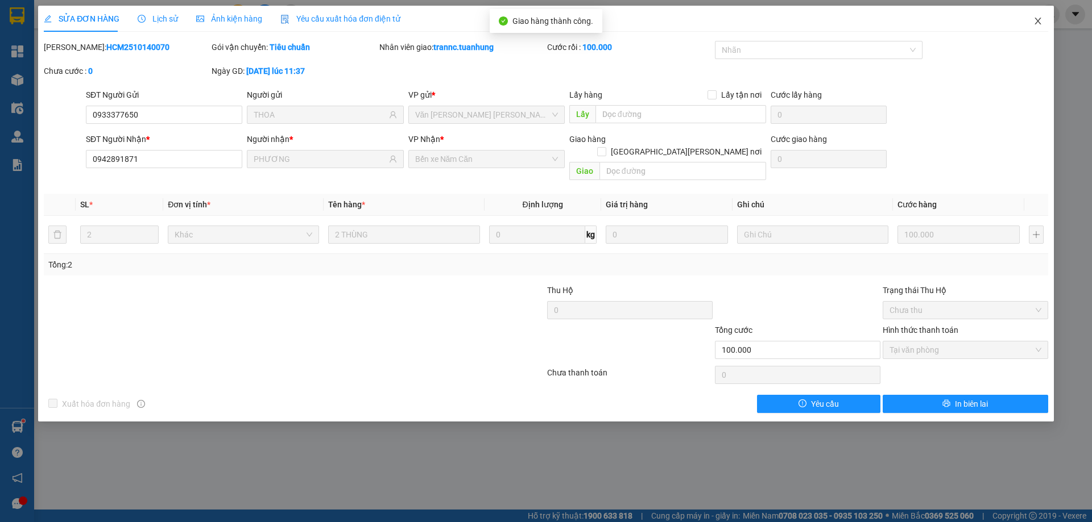
click at [1031, 24] on span "Close" at bounding box center [1038, 22] width 32 height 32
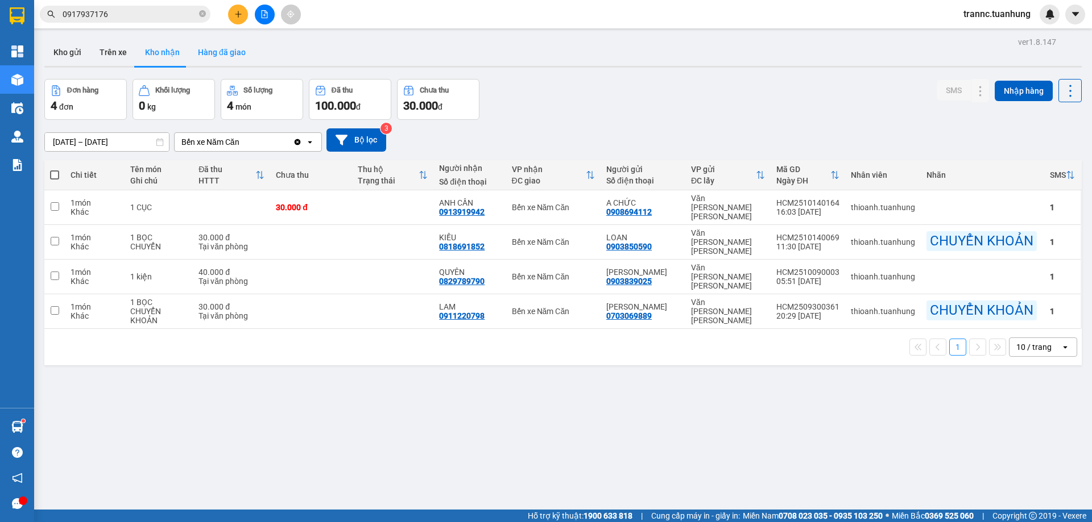
click at [231, 53] on button "Hàng đã giao" at bounding box center [222, 52] width 66 height 27
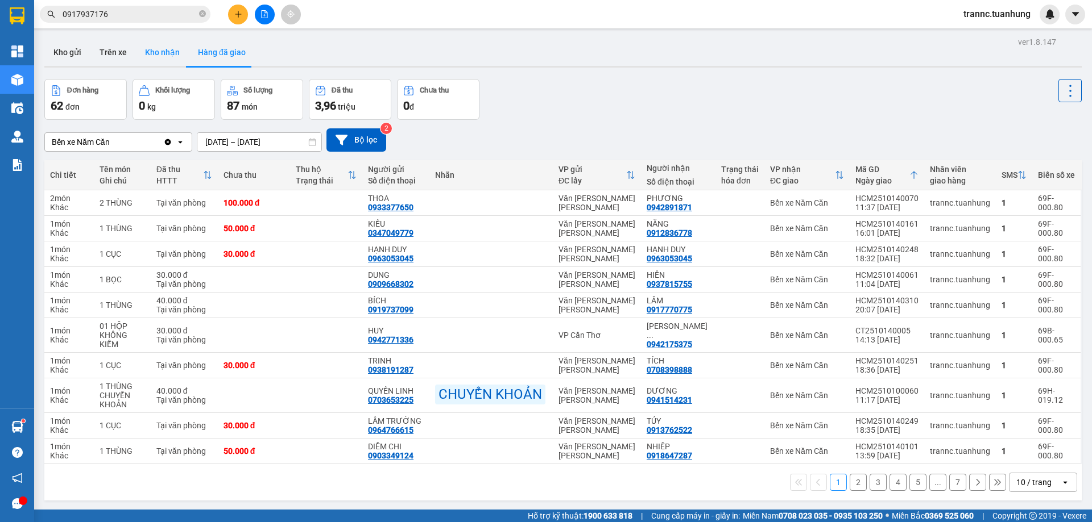
click at [160, 58] on button "Kho nhận" at bounding box center [162, 52] width 53 height 27
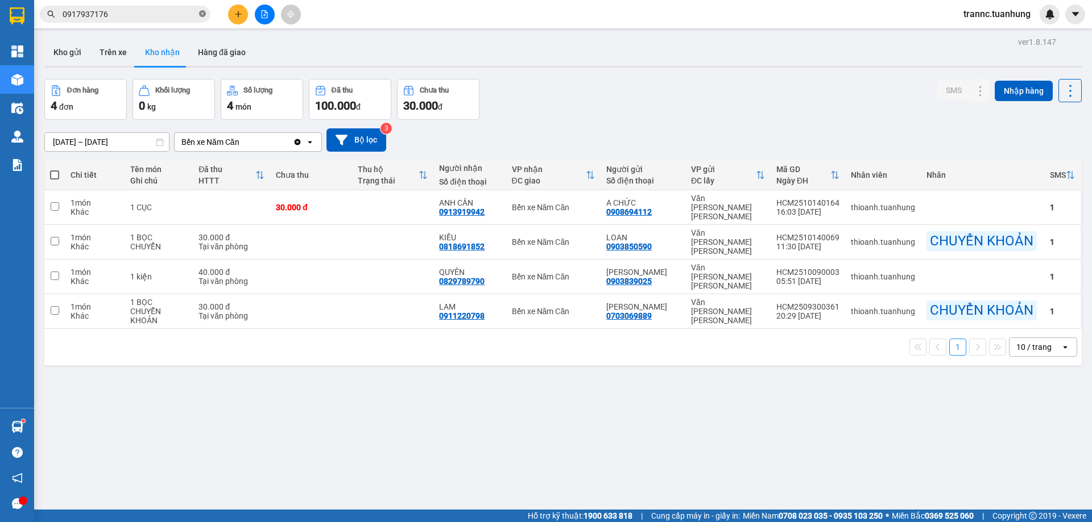
click at [203, 11] on icon "close-circle" at bounding box center [202, 13] width 7 height 7
click at [182, 16] on input "text" at bounding box center [130, 14] width 134 height 13
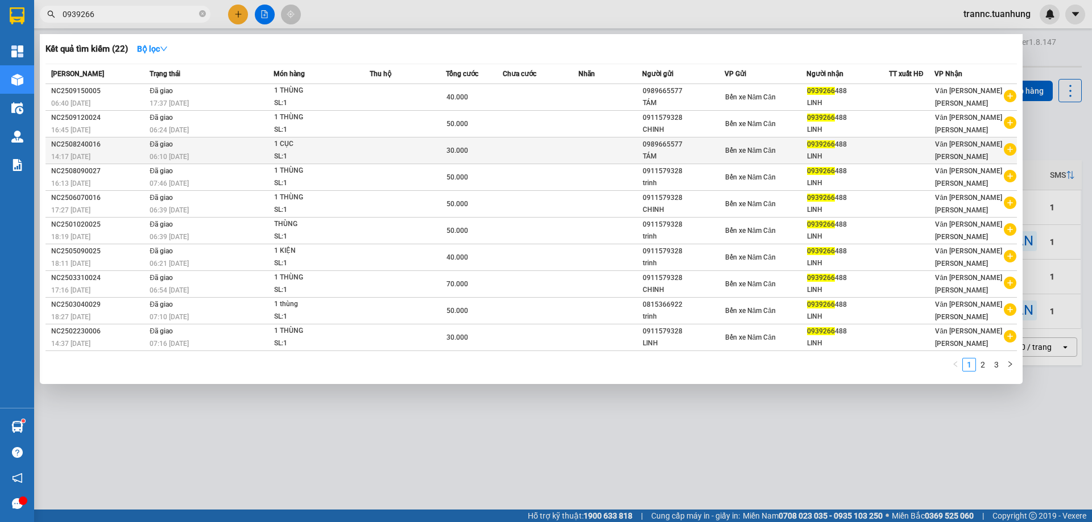
type input "0939266"
click at [1011, 150] on icon "plus-circle" at bounding box center [1009, 149] width 13 height 13
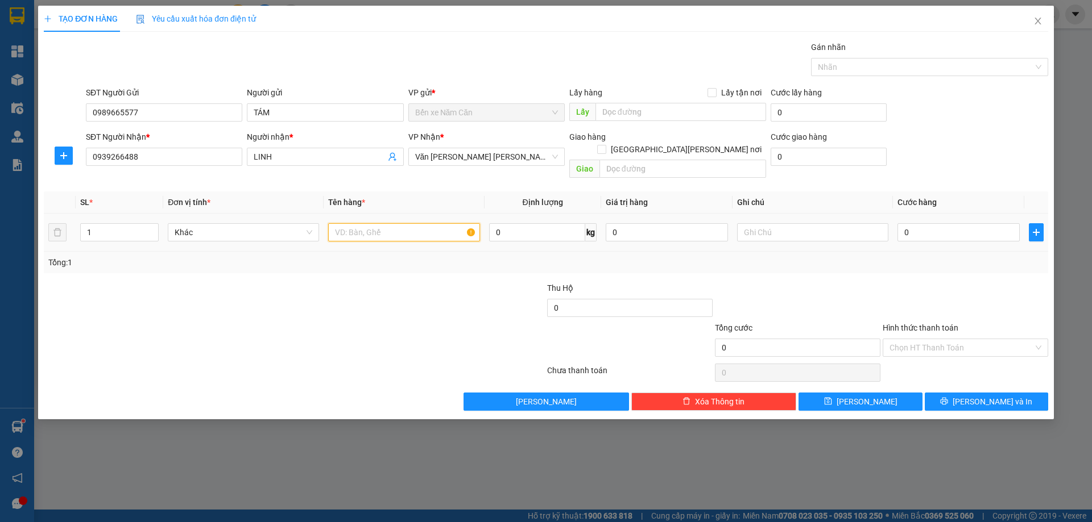
click at [432, 223] on input "text" at bounding box center [403, 232] width 151 height 18
type input "1 THÙNG"
click at [921, 223] on input "0" at bounding box center [958, 232] width 122 height 18
type input "5"
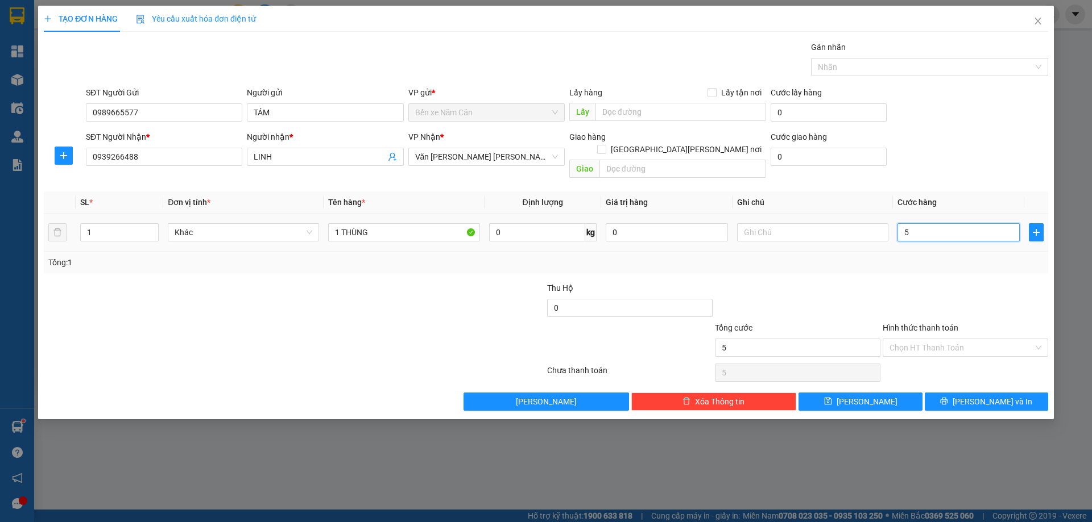
type input "5"
type input "50"
type input "50.000"
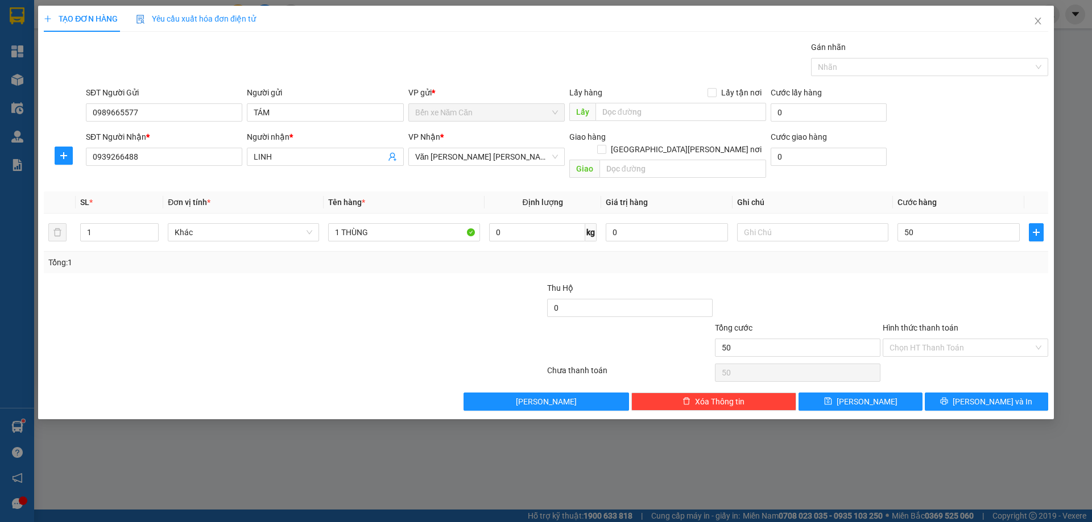
type input "50.000"
click at [912, 262] on div "Transit Pickup Surcharge Ids Transit Deliver Surcharge Ids Transit Deliver Surc…" at bounding box center [546, 226] width 1004 height 370
click at [930, 339] on input "Hình thức thanh toán" at bounding box center [961, 347] width 144 height 17
click at [939, 356] on div "Tại văn phòng" at bounding box center [965, 358] width 152 height 13
type input "0"
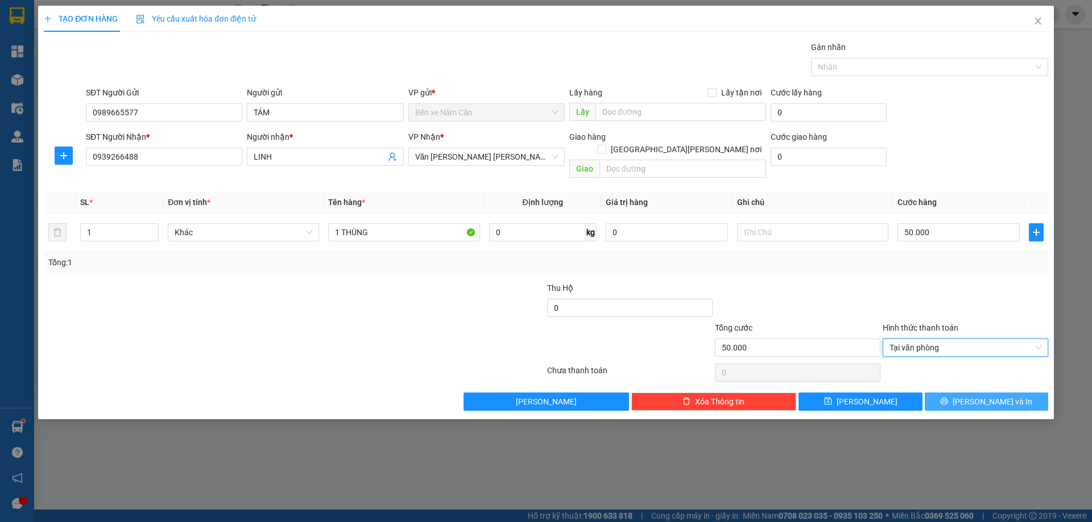
click at [958, 393] on button "[PERSON_NAME] và In" at bounding box center [985, 402] width 123 height 18
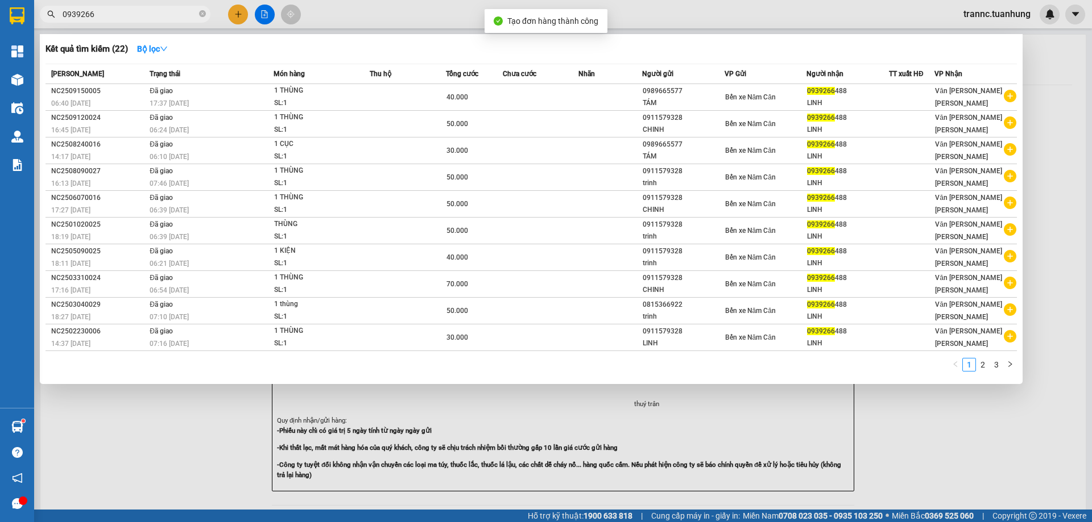
click at [959, 429] on div at bounding box center [546, 261] width 1092 height 522
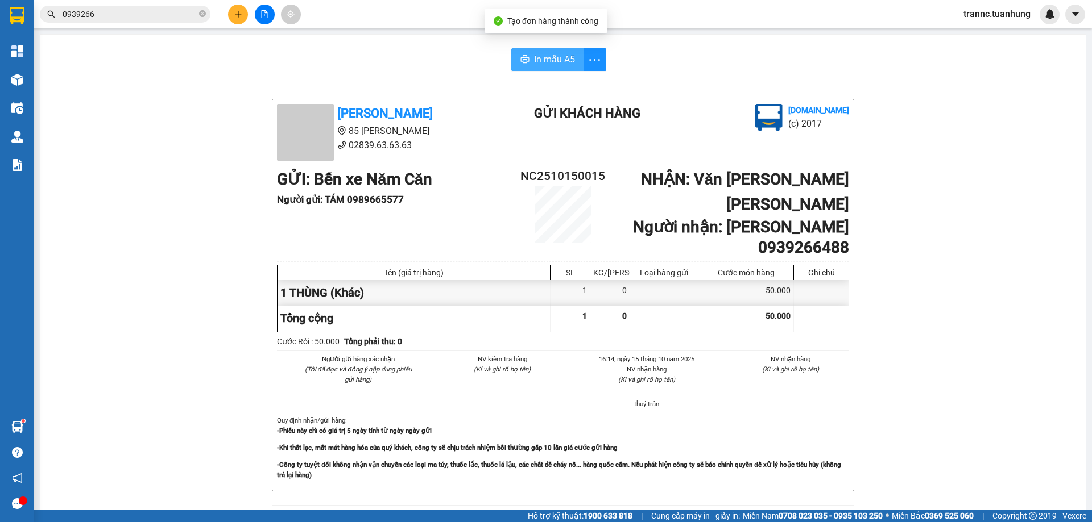
click at [563, 50] on button "In mẫu A5" at bounding box center [547, 59] width 73 height 23
click at [202, 16] on icon "close-circle" at bounding box center [202, 13] width 7 height 7
click at [142, 12] on input "text" at bounding box center [130, 14] width 134 height 13
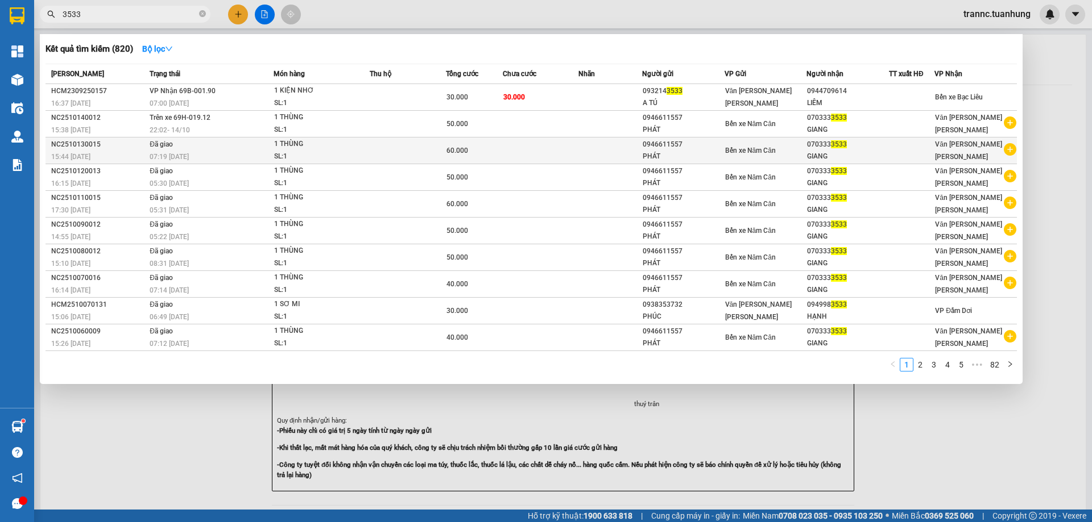
type input "3533"
click at [1010, 151] on icon "plus-circle" at bounding box center [1009, 149] width 13 height 13
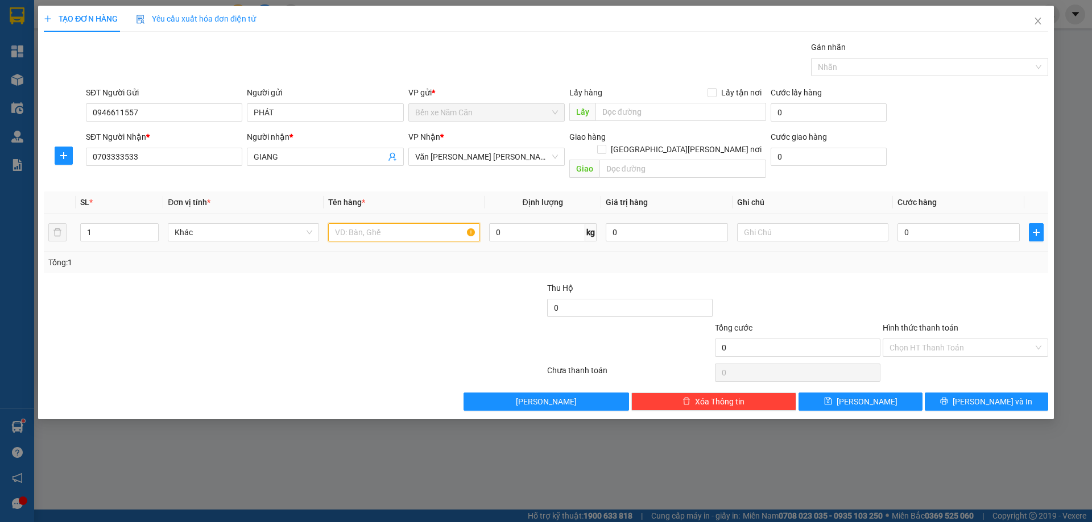
click at [391, 223] on input "text" at bounding box center [403, 232] width 151 height 18
type input "1 THÙNG"
click at [930, 223] on input "0" at bounding box center [958, 232] width 122 height 18
type input "5"
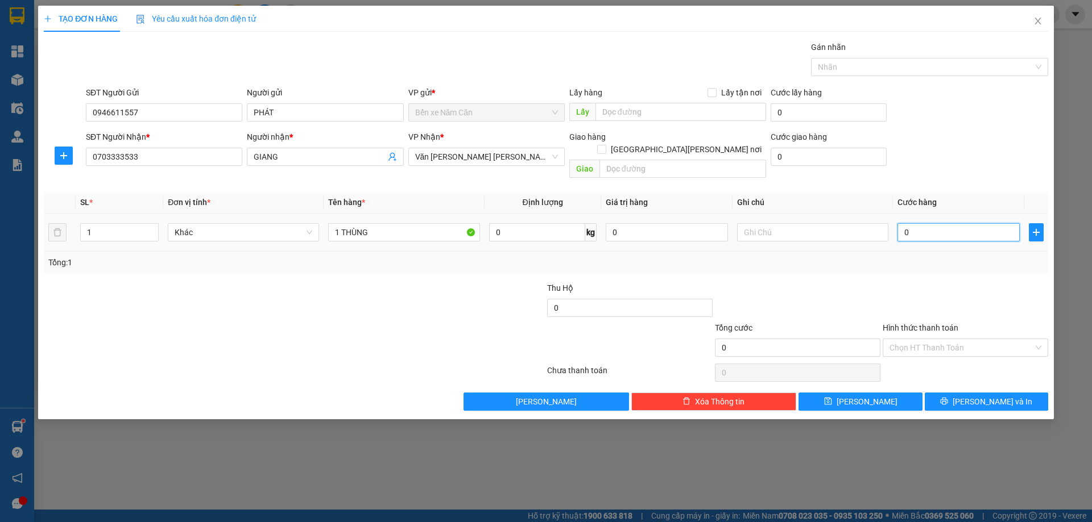
type input "5"
type input "50"
type input "50.000"
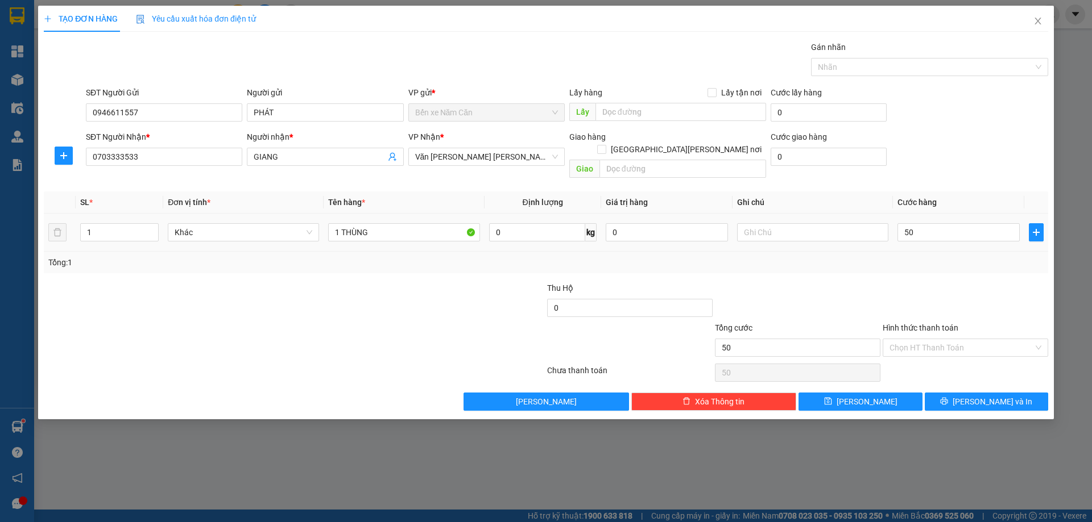
type input "50.000"
click at [935, 252] on div "Tổng: 1" at bounding box center [546, 263] width 1004 height 22
click at [956, 342] on input "Hình thức thanh toán" at bounding box center [961, 347] width 144 height 17
click at [956, 357] on div "Tại văn phòng" at bounding box center [965, 358] width 152 height 13
type input "0"
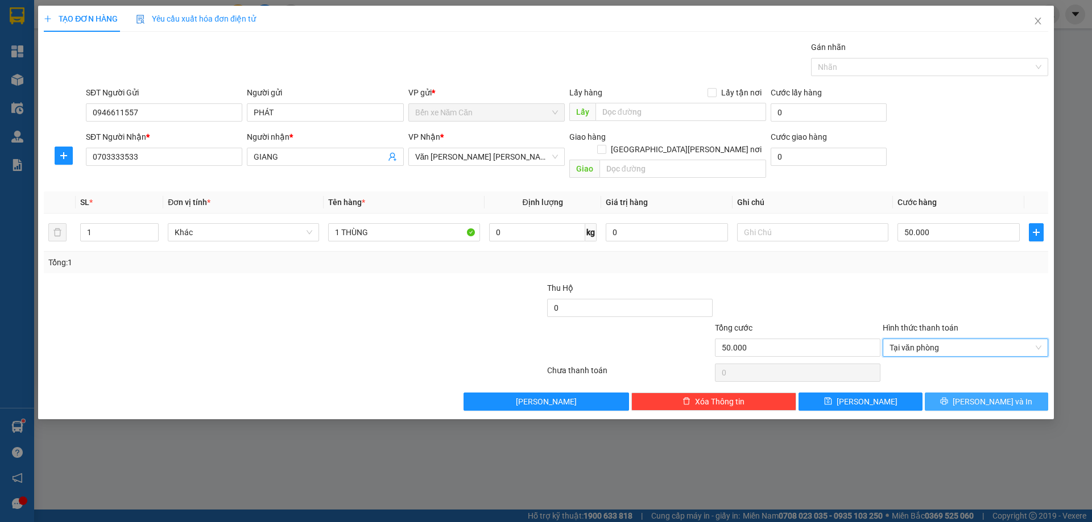
click at [948, 397] on icon "printer" at bounding box center [944, 401] width 8 height 8
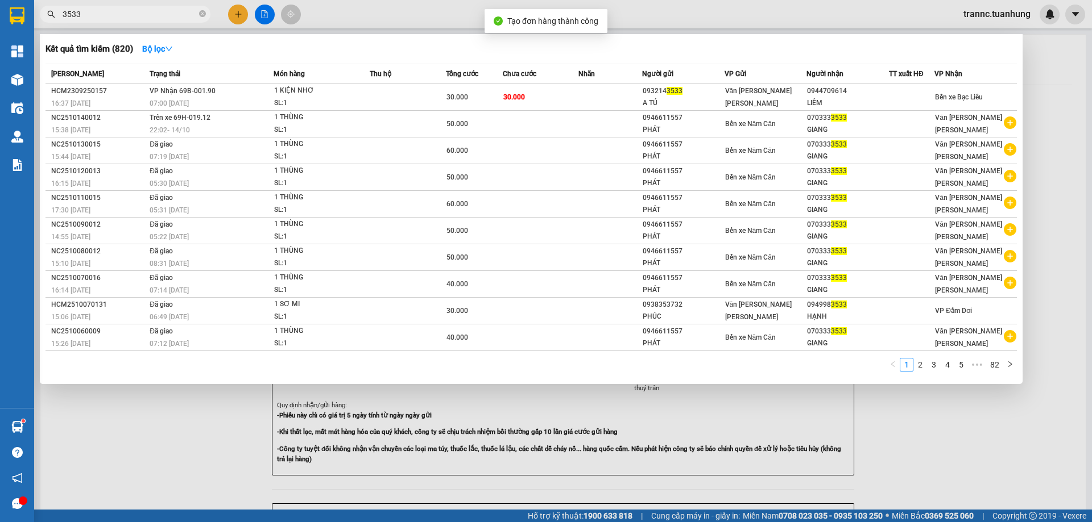
click at [957, 457] on div at bounding box center [546, 261] width 1092 height 522
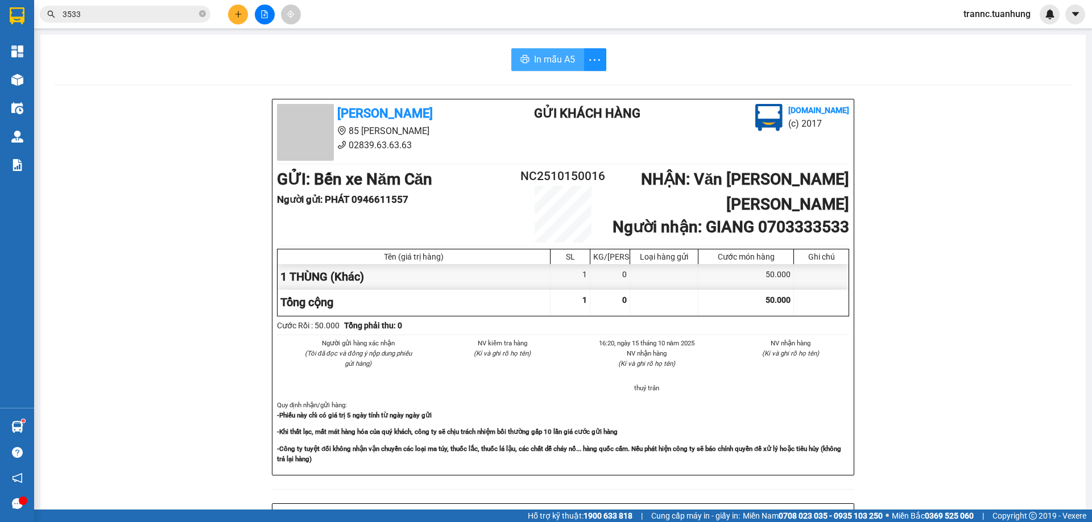
click at [555, 56] on span "In mẫu A5" at bounding box center [554, 59] width 41 height 14
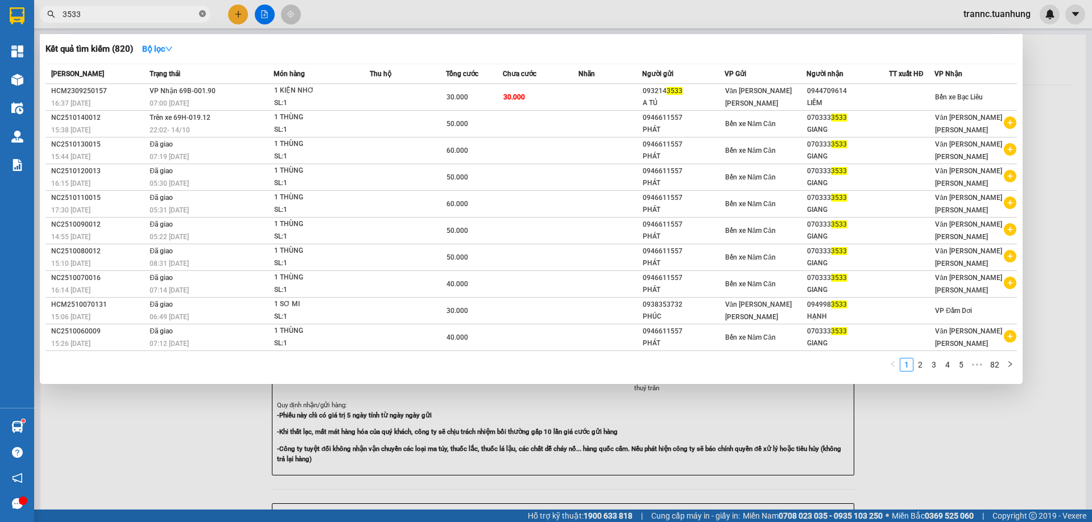
click at [204, 14] on icon "close-circle" at bounding box center [202, 13] width 7 height 7
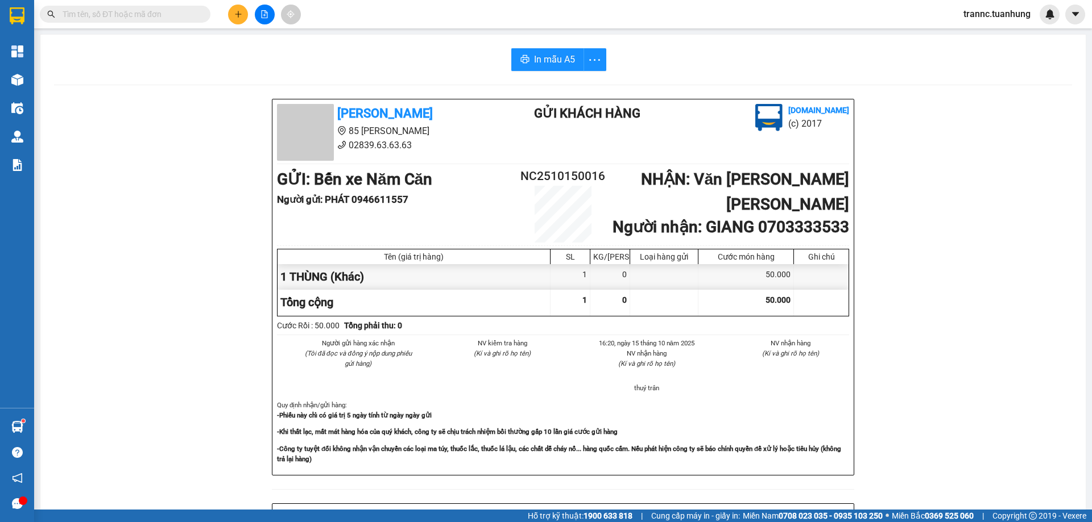
click at [152, 15] on input "text" at bounding box center [130, 14] width 134 height 13
click at [117, 19] on input "text" at bounding box center [130, 14] width 134 height 13
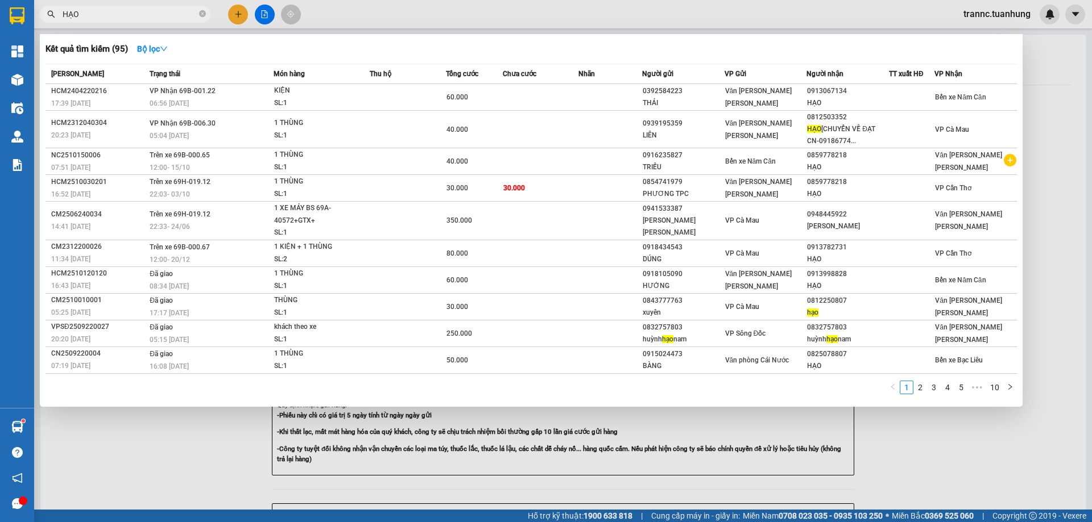
type input "HẠO"
click at [908, 443] on div at bounding box center [546, 261] width 1092 height 522
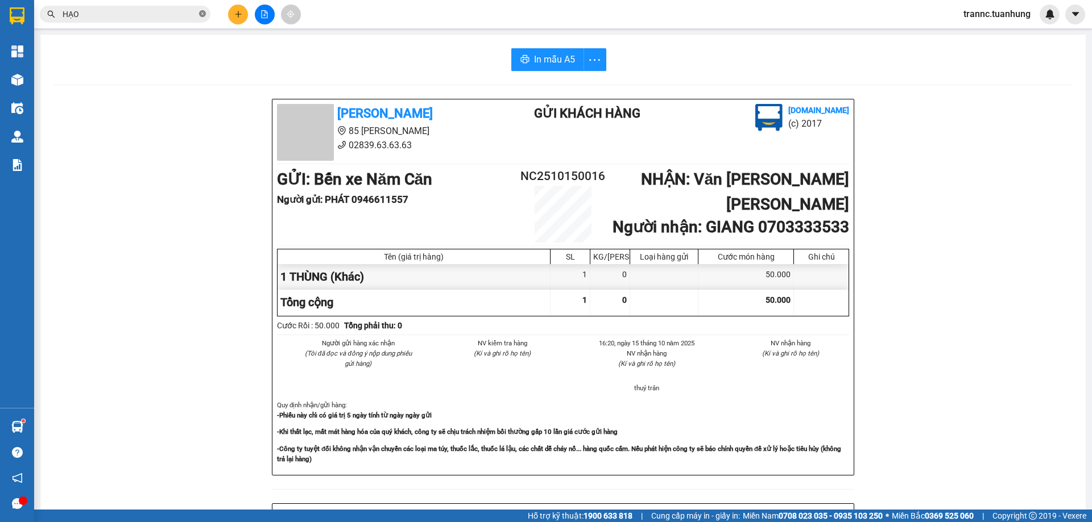
click at [200, 14] on icon "close-circle" at bounding box center [202, 13] width 7 height 7
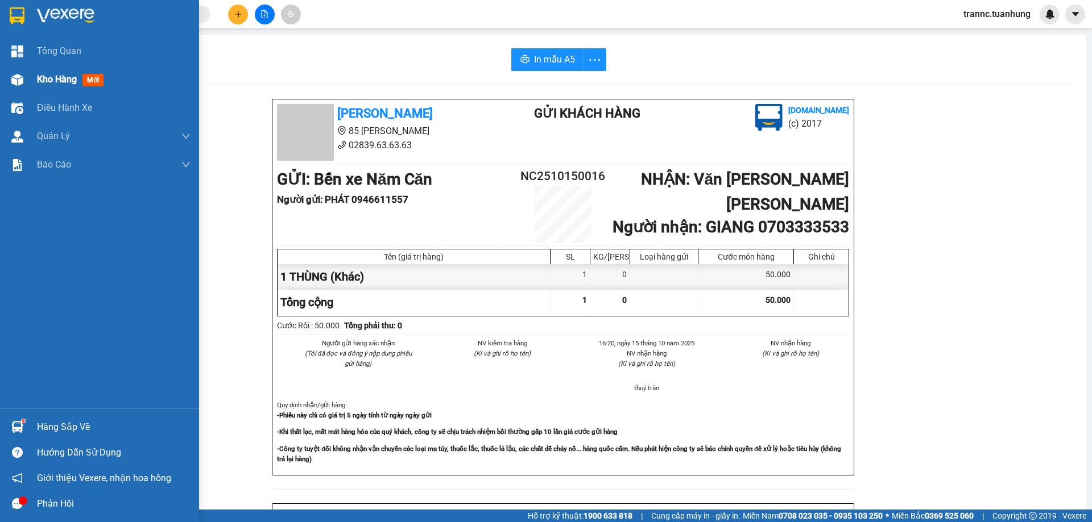
click at [97, 77] on span "mới" at bounding box center [92, 80] width 21 height 13
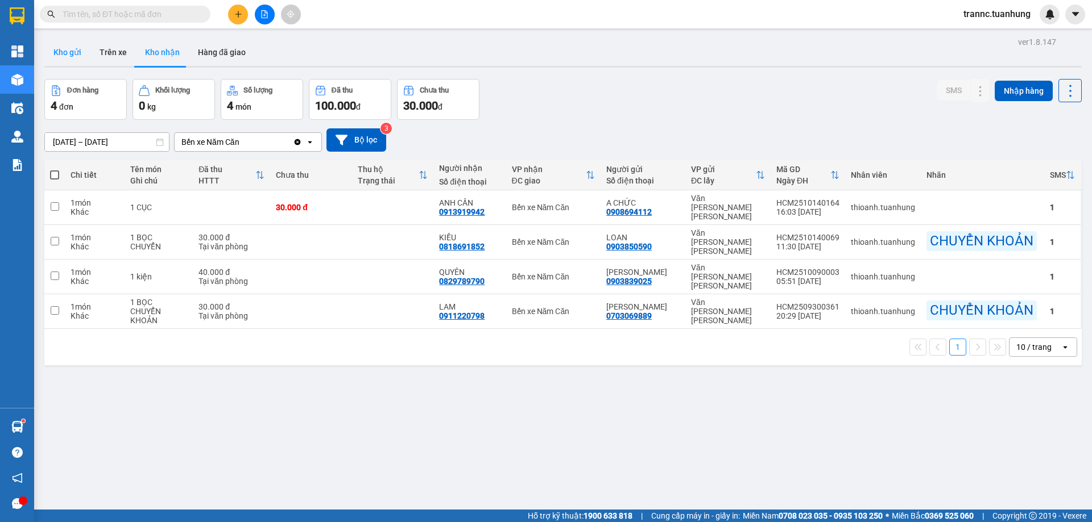
click at [77, 56] on button "Kho gửi" at bounding box center [67, 52] width 46 height 27
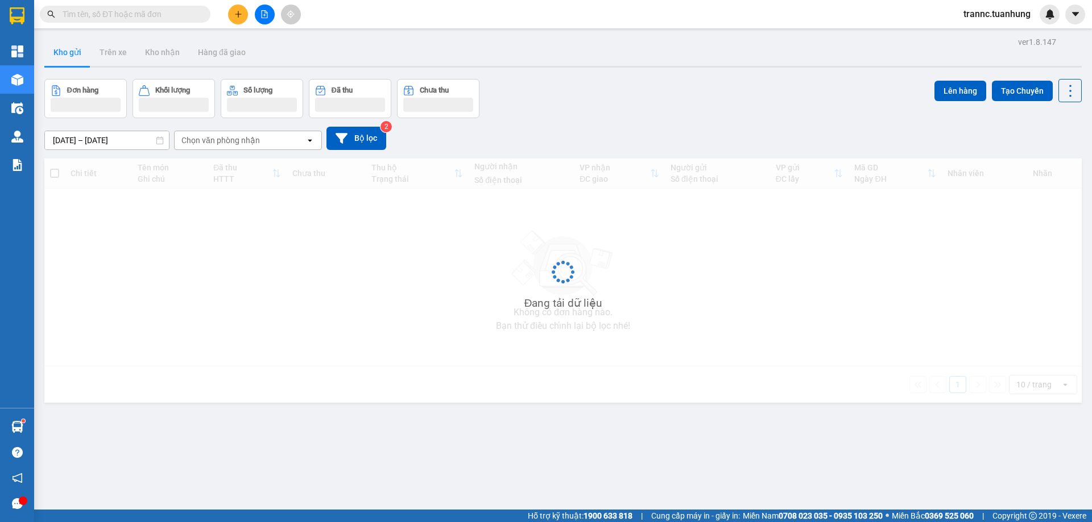
click at [129, 17] on input "text" at bounding box center [130, 14] width 134 height 13
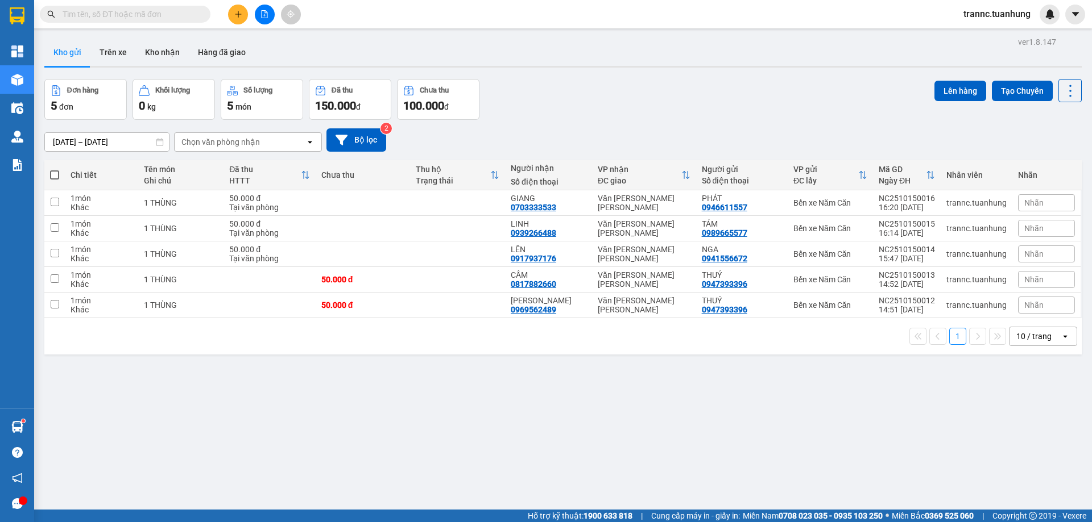
click at [169, 12] on input "text" at bounding box center [130, 14] width 134 height 13
click at [150, 14] on input "text" at bounding box center [130, 14] width 134 height 13
click at [171, 58] on button "Kho nhận" at bounding box center [162, 52] width 53 height 27
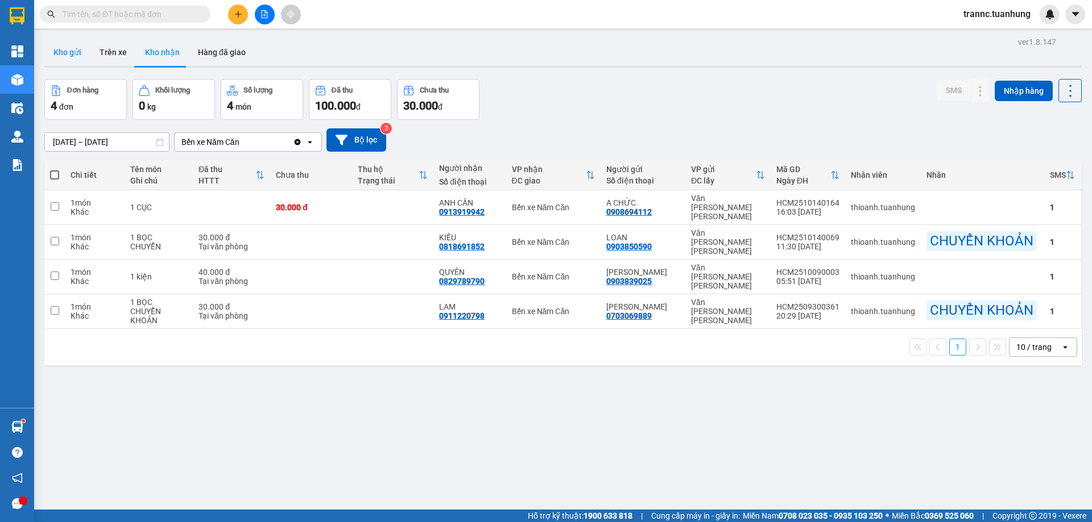
click at [60, 48] on button "Kho gửi" at bounding box center [67, 52] width 46 height 27
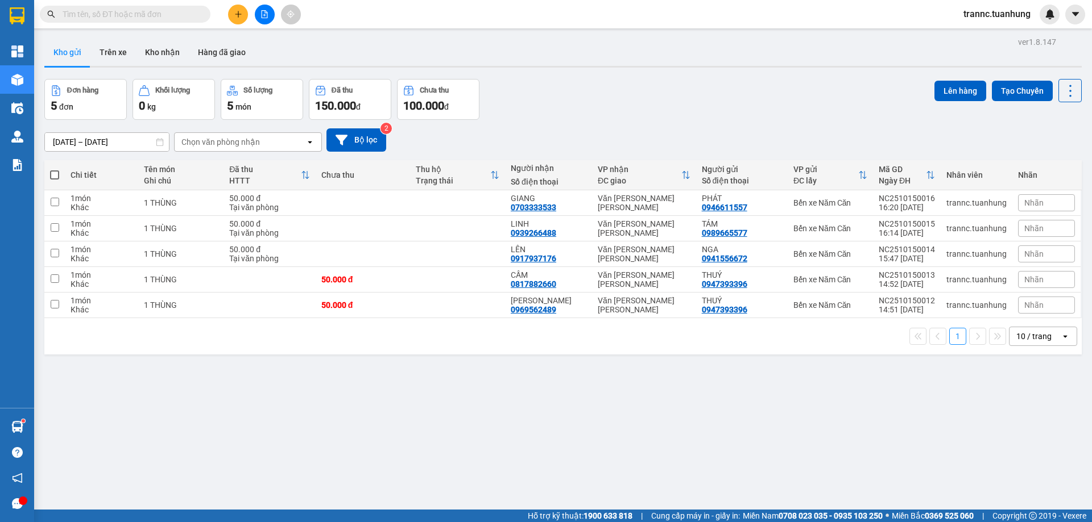
click at [194, 16] on input "text" at bounding box center [130, 14] width 134 height 13
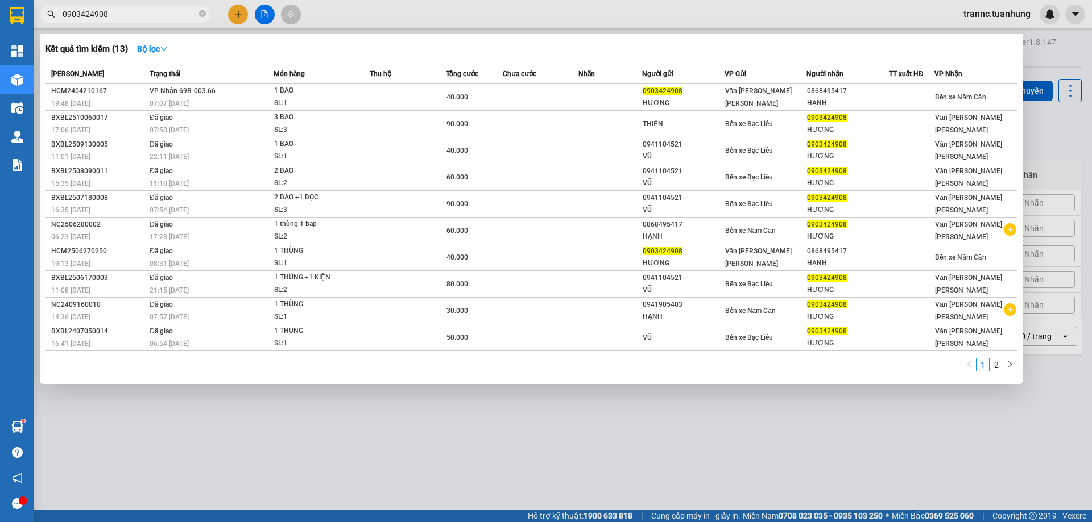
drag, startPoint x: 111, startPoint y: 18, endPoint x: 58, endPoint y: 18, distance: 53.4
click at [58, 18] on span "0903424908" at bounding box center [125, 14] width 171 height 17
type input "0903424908"
click at [238, 10] on div at bounding box center [546, 261] width 1092 height 522
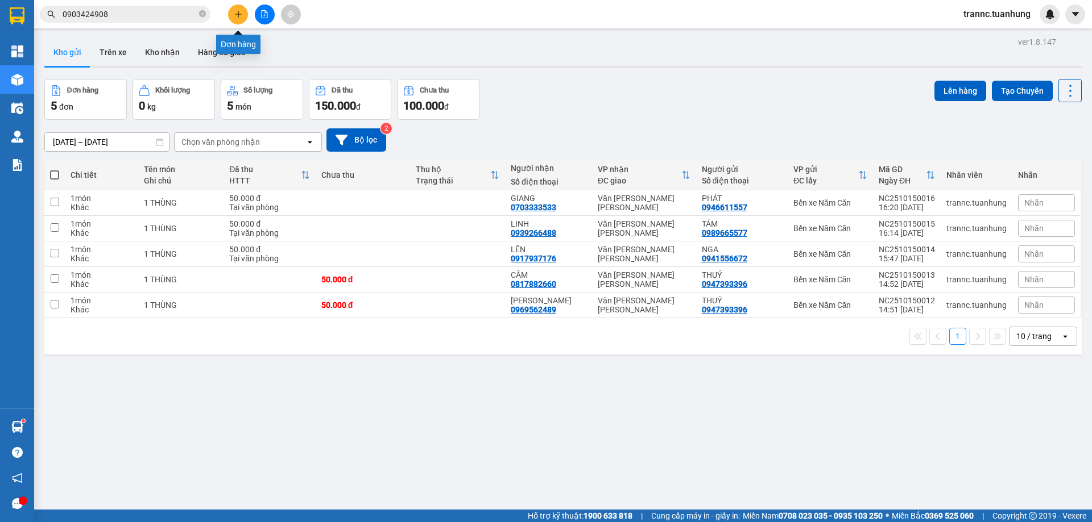
click at [239, 13] on icon "plus" at bounding box center [238, 14] width 8 height 8
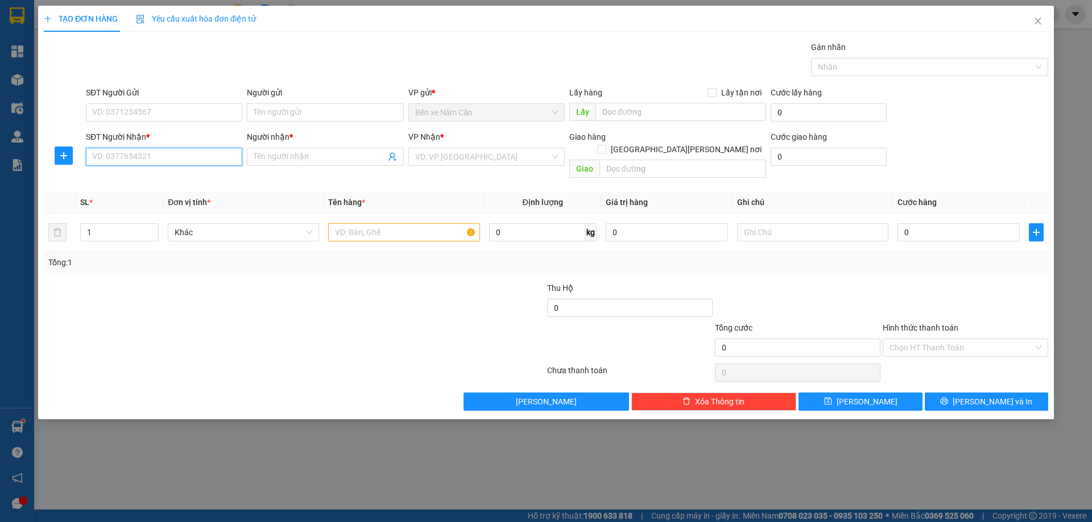
click at [179, 151] on input "SĐT Người Nhận *" at bounding box center [164, 157] width 156 height 18
paste input "0903424908"
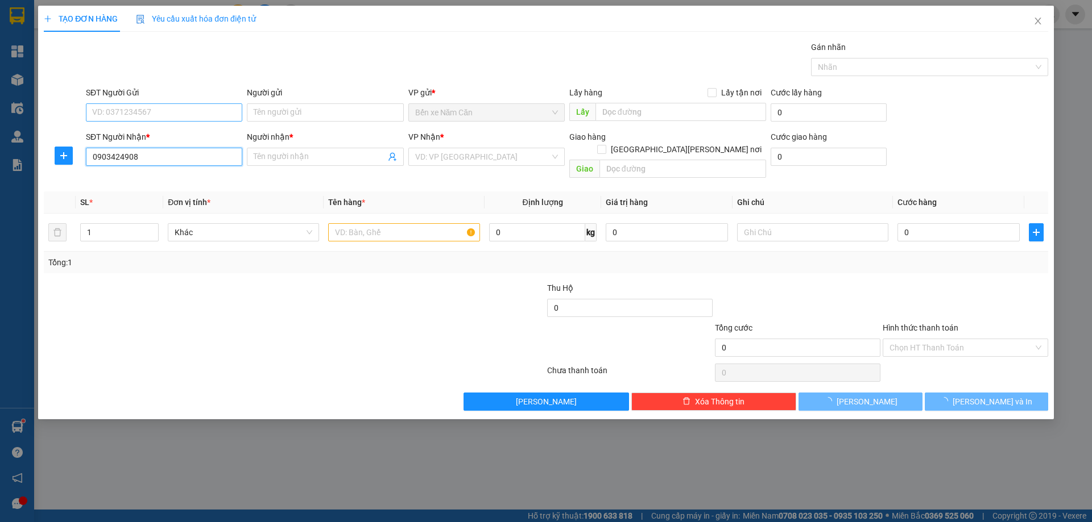
type input "0903424908"
click at [162, 110] on input "SĐT Người Gửi" at bounding box center [164, 112] width 156 height 18
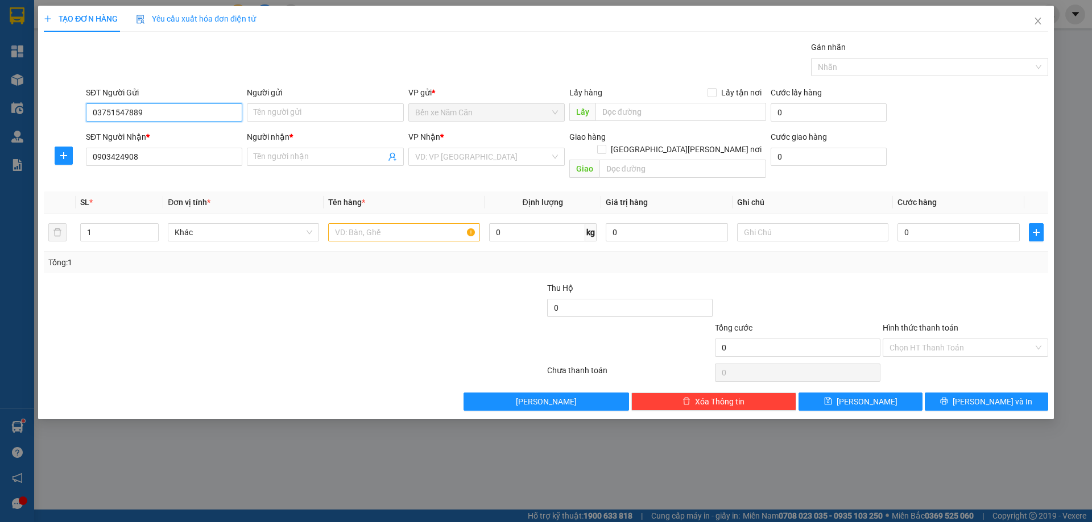
click at [102, 116] on input "03751547889" at bounding box center [164, 112] width 156 height 18
click at [118, 113] on input "03751547889" at bounding box center [164, 112] width 156 height 18
type input "0375147889"
click at [154, 132] on div "0375147889 - [PERSON_NAME]" at bounding box center [164, 135] width 143 height 13
type input "CẢNH"
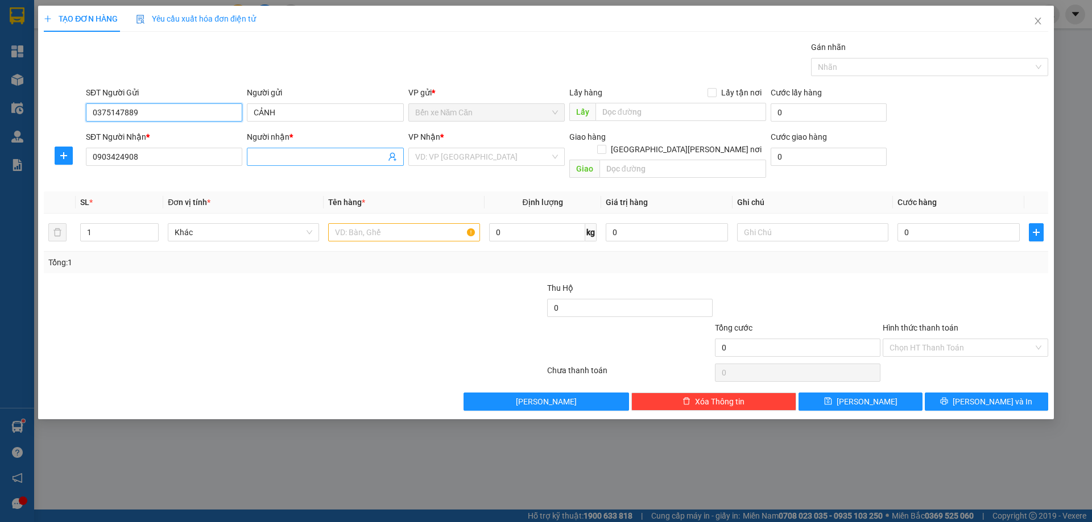
type input "0375147889"
click at [271, 157] on input "Người nhận *" at bounding box center [319, 157] width 131 height 13
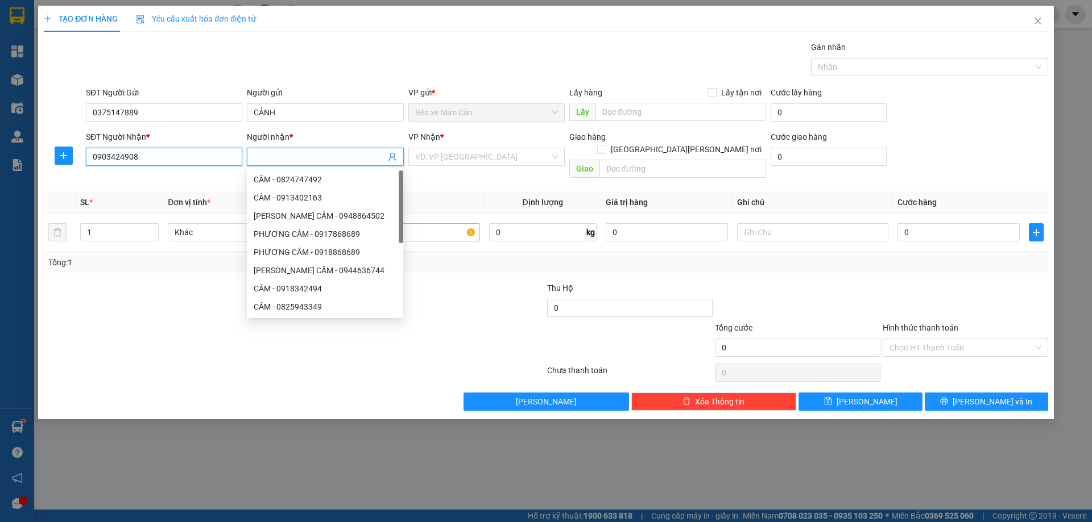
click at [189, 156] on input "0903424908" at bounding box center [164, 157] width 156 height 18
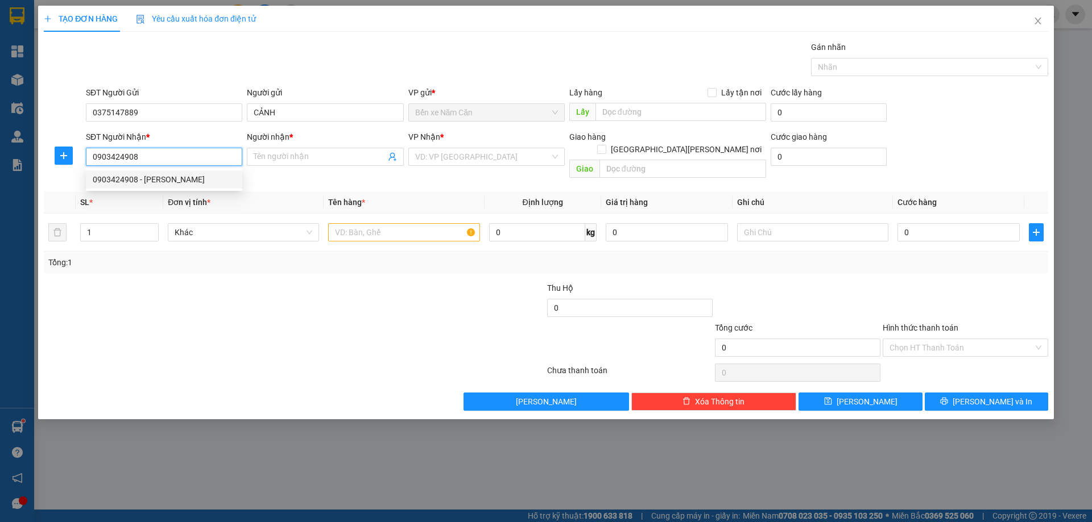
click at [162, 180] on div "0903424908 - [PERSON_NAME]" at bounding box center [164, 179] width 143 height 13
type input "HƯƠNG"
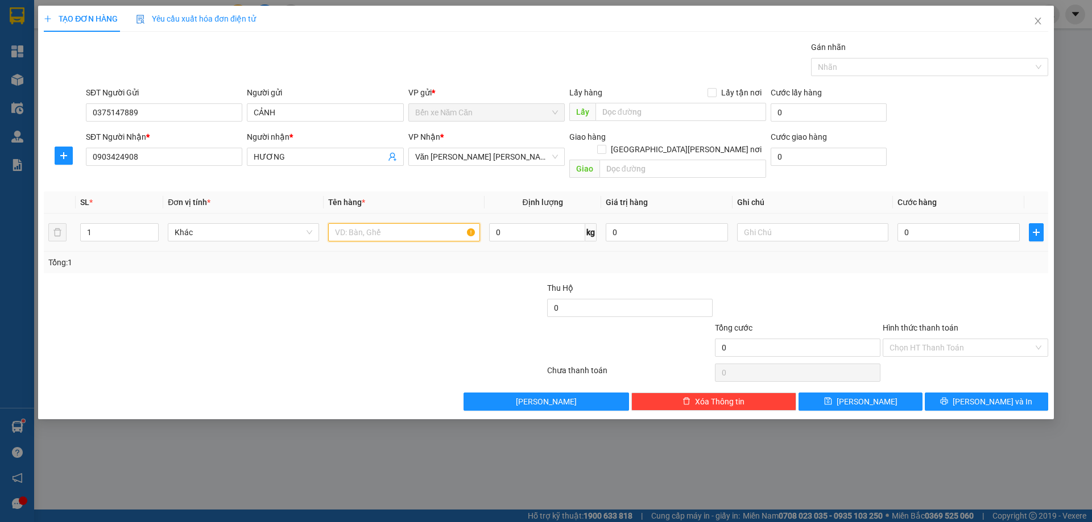
click at [345, 223] on input "text" at bounding box center [403, 232] width 151 height 18
type input "1 THÙNG"
click at [930, 226] on input "0" at bounding box center [958, 232] width 122 height 18
type input "5"
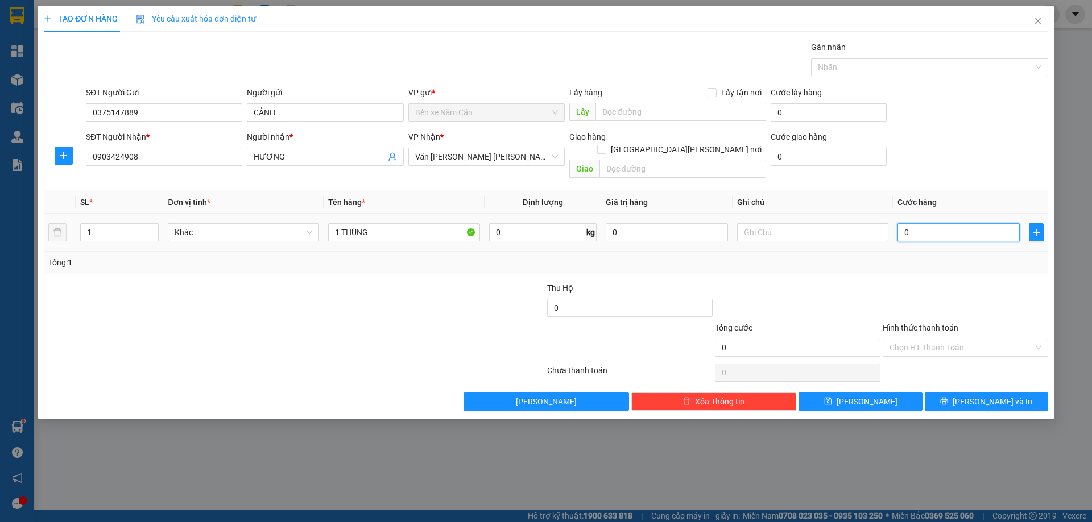
type input "5"
type input "50"
type input "50.000"
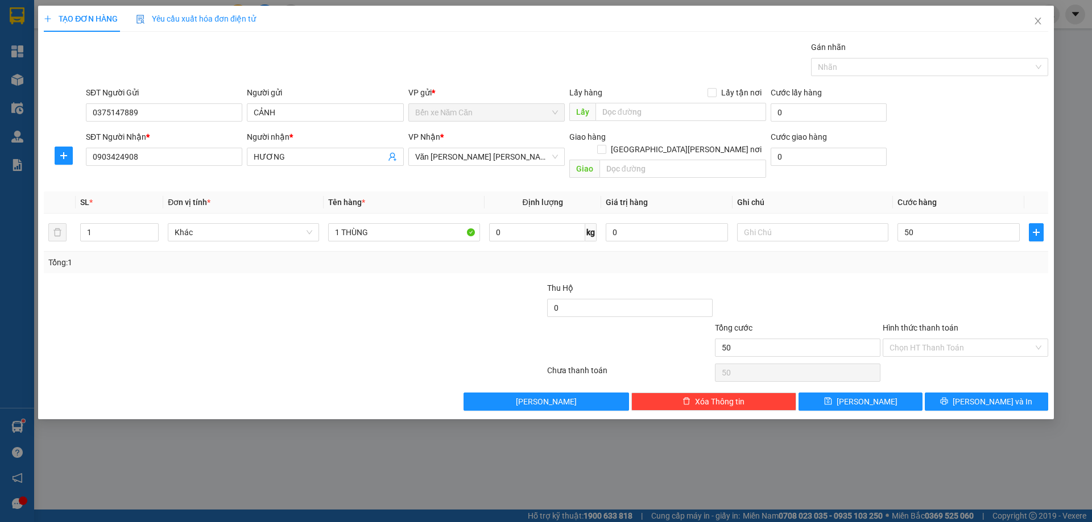
type input "50.000"
click at [915, 256] on div "Tổng: 1" at bounding box center [545, 262] width 995 height 13
click at [978, 396] on span "[PERSON_NAME] và In" at bounding box center [992, 402] width 80 height 13
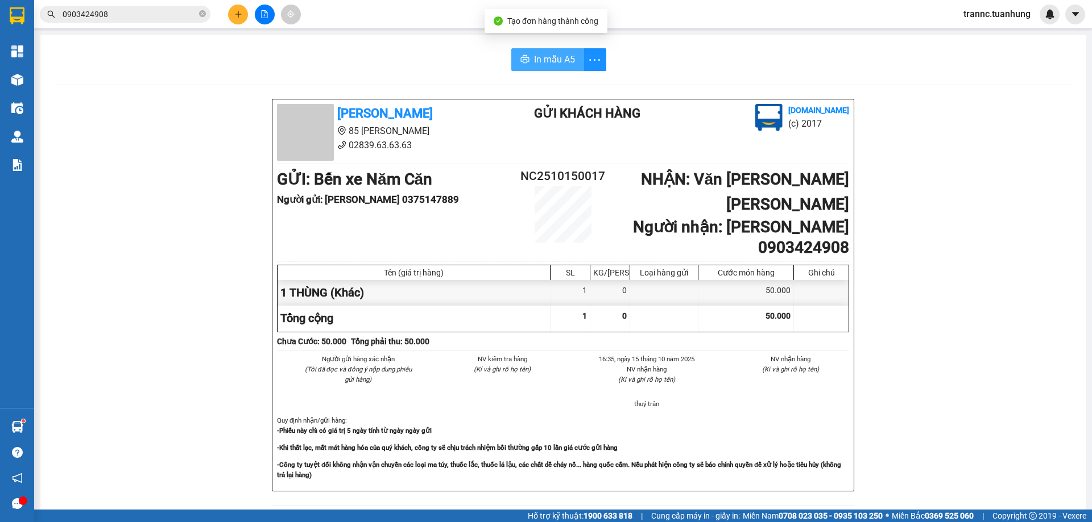
click at [558, 53] on span "In mẫu A5" at bounding box center [554, 59] width 41 height 14
click at [155, 14] on input "0903424908" at bounding box center [130, 14] width 134 height 13
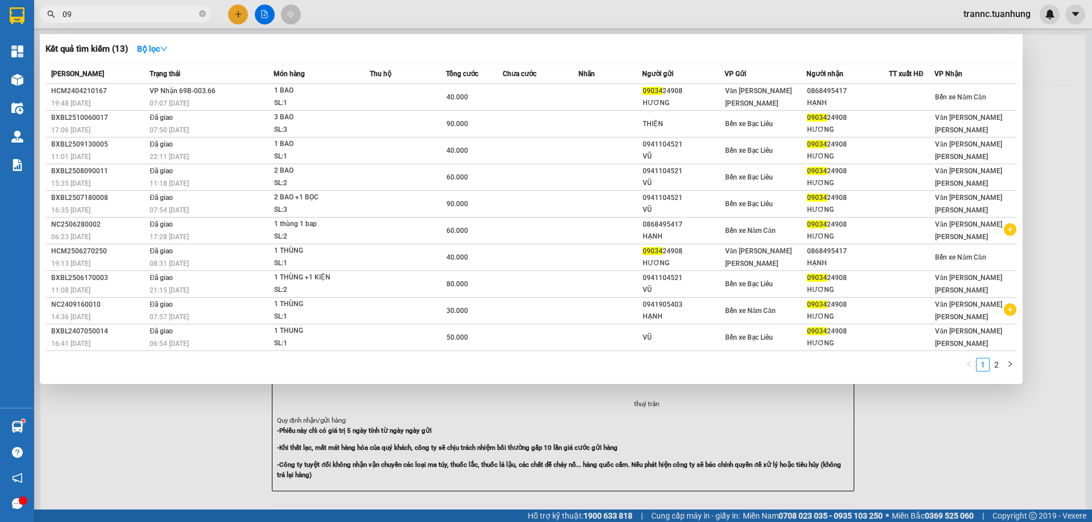
type input "0"
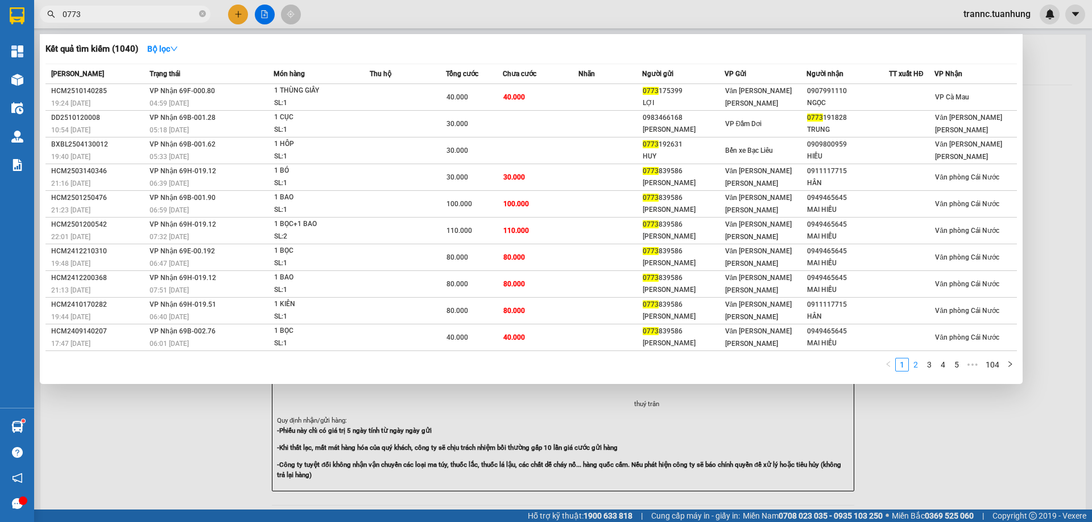
type input "0773"
click at [917, 367] on link "2" at bounding box center [915, 365] width 13 height 13
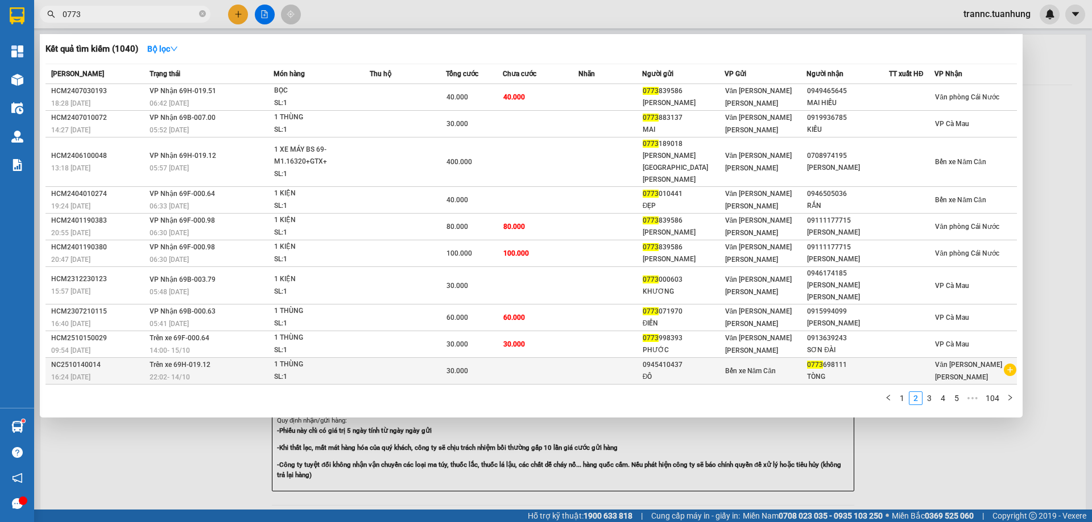
click at [1007, 364] on icon "plus-circle" at bounding box center [1009, 370] width 13 height 13
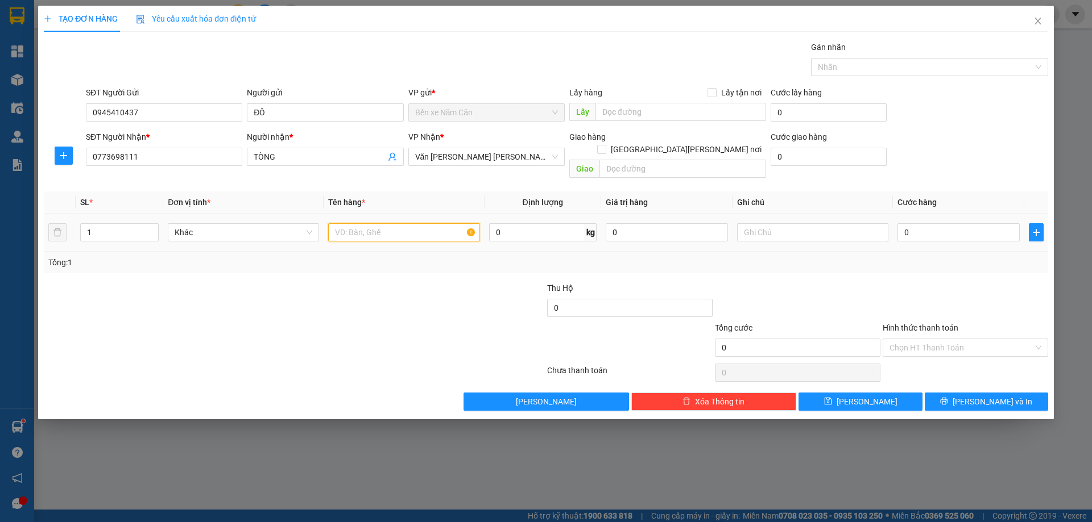
click at [435, 223] on input "text" at bounding box center [403, 232] width 151 height 18
type input "1 THÙNG"
click at [916, 226] on input "0" at bounding box center [958, 232] width 122 height 18
type input "4"
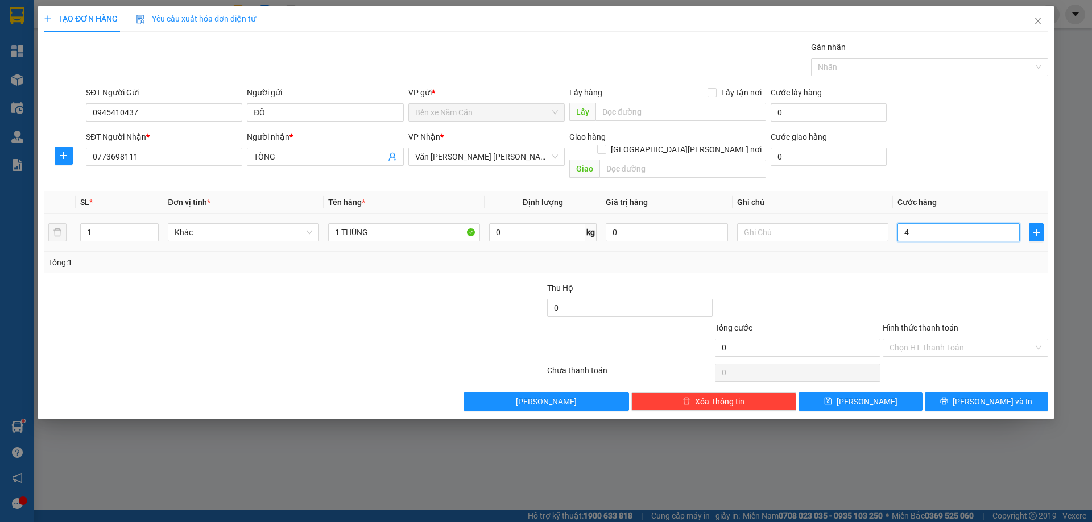
type input "4"
type input "40"
type input "40.000"
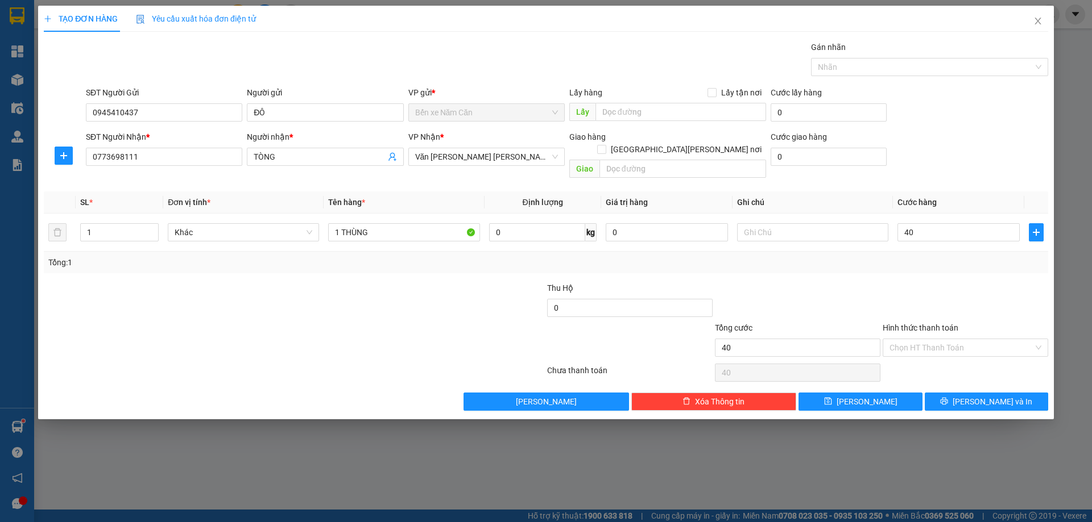
type input "40.000"
click at [916, 264] on div "Transit Pickup Surcharge Ids Transit Deliver Surcharge Ids Transit Deliver Surc…" at bounding box center [546, 226] width 1004 height 370
drag, startPoint x: 960, startPoint y: 327, endPoint x: 966, endPoint y: 355, distance: 28.6
click at [960, 339] on input "Hình thức thanh toán" at bounding box center [961, 347] width 144 height 17
click at [966, 354] on div "Tại văn phòng" at bounding box center [965, 358] width 152 height 13
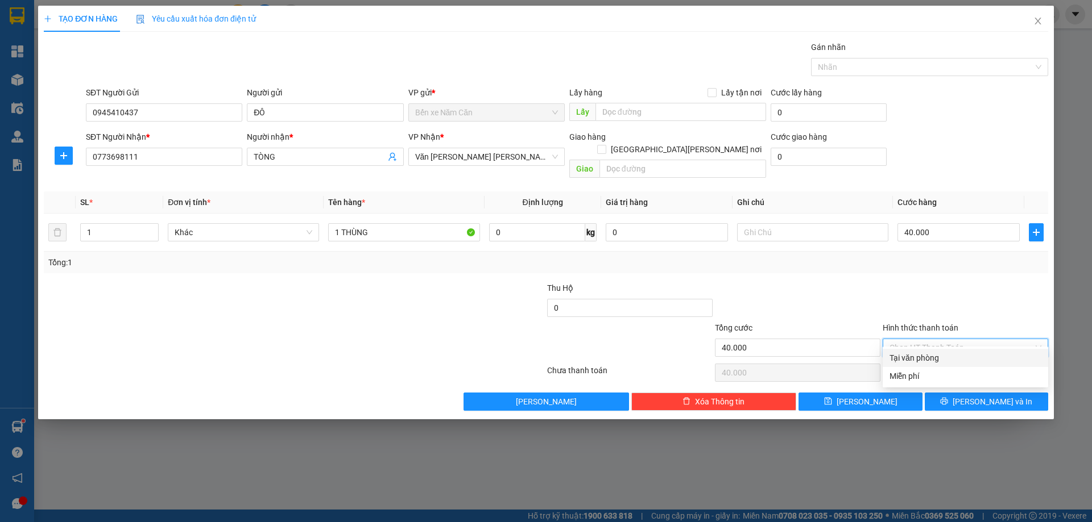
type input "0"
click at [959, 393] on button "[PERSON_NAME] và In" at bounding box center [985, 402] width 123 height 18
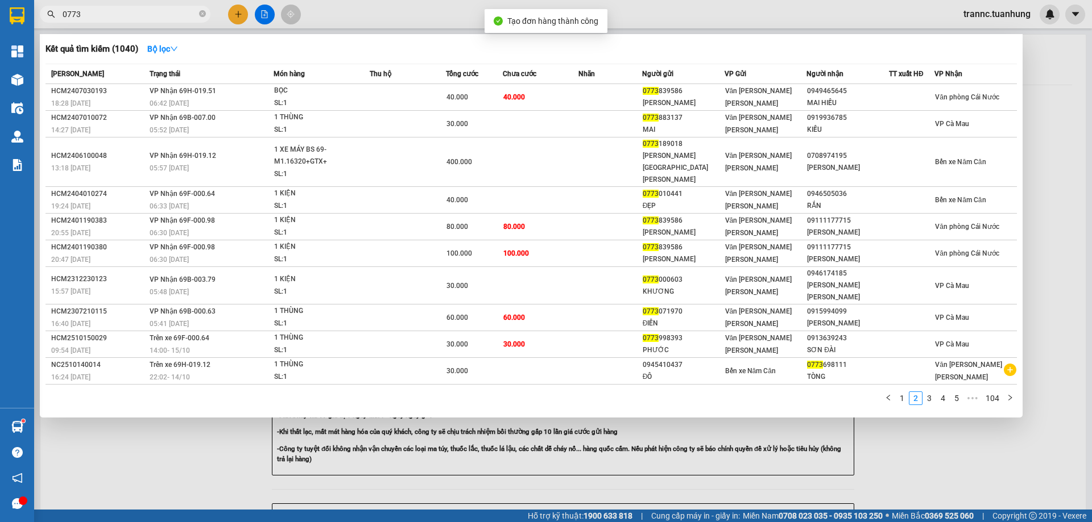
click at [886, 426] on div at bounding box center [546, 261] width 1092 height 522
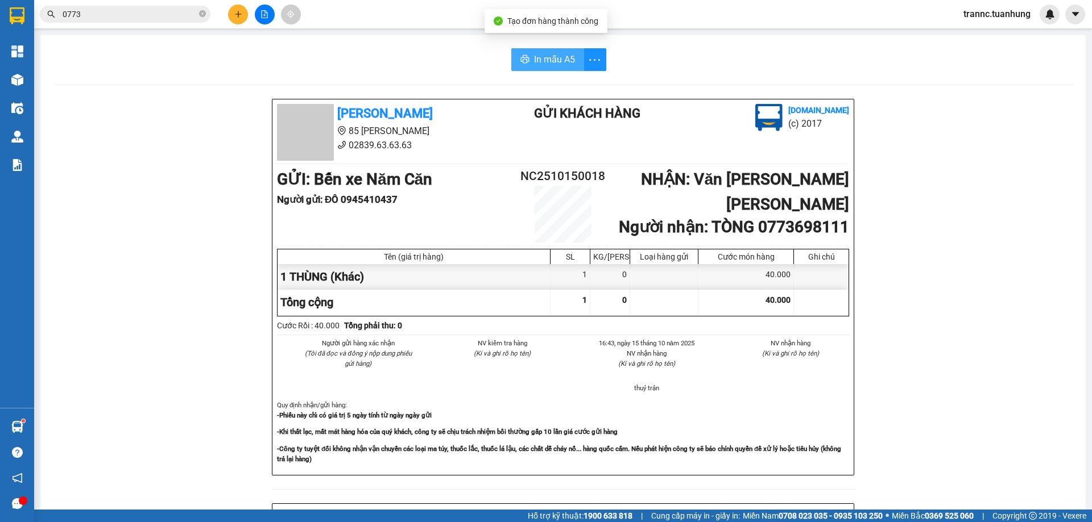
click at [554, 60] on span "In mẫu A5" at bounding box center [554, 59] width 41 height 14
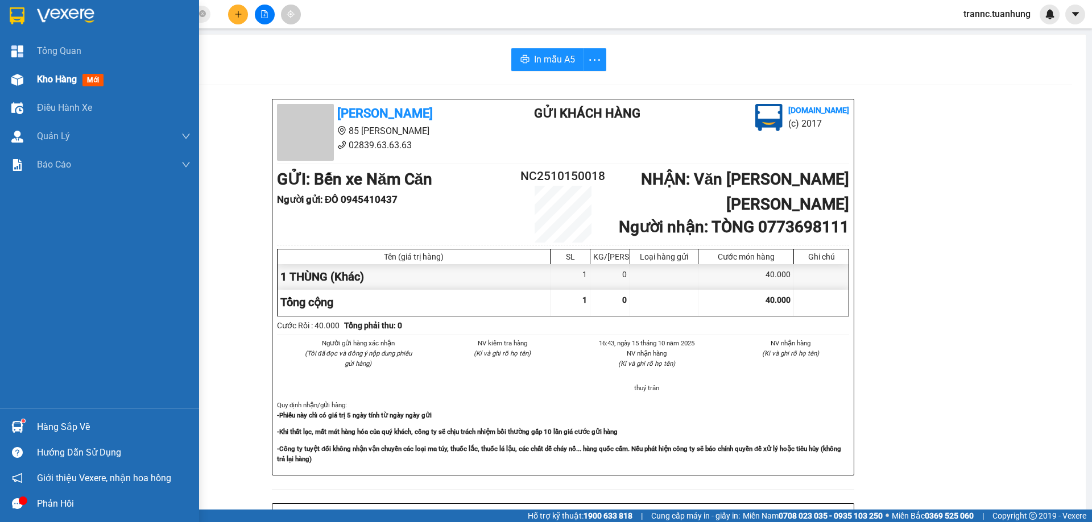
click at [122, 77] on div "Kho hàng mới" at bounding box center [114, 79] width 154 height 28
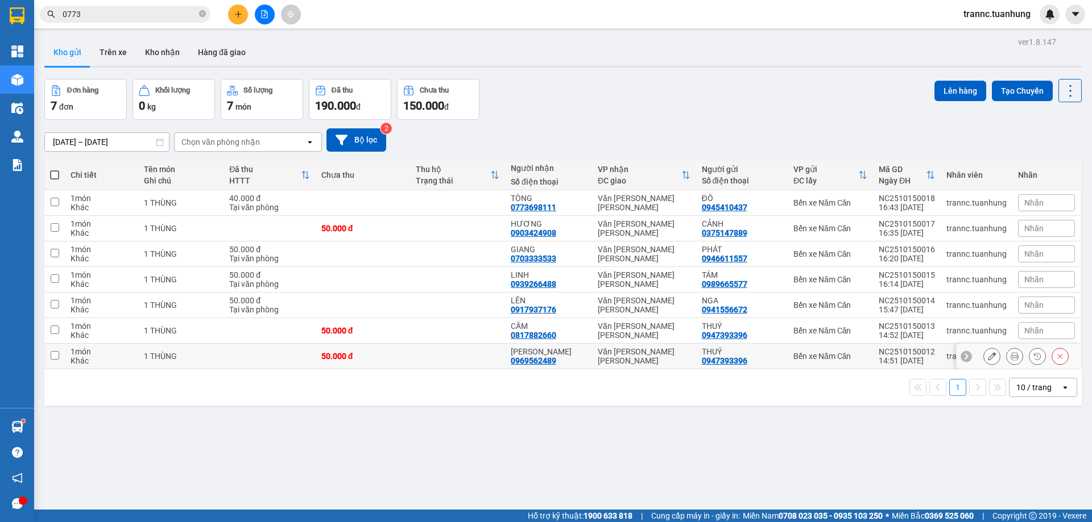
click at [262, 356] on td at bounding box center [269, 357] width 92 height 26
checkbox input "true"
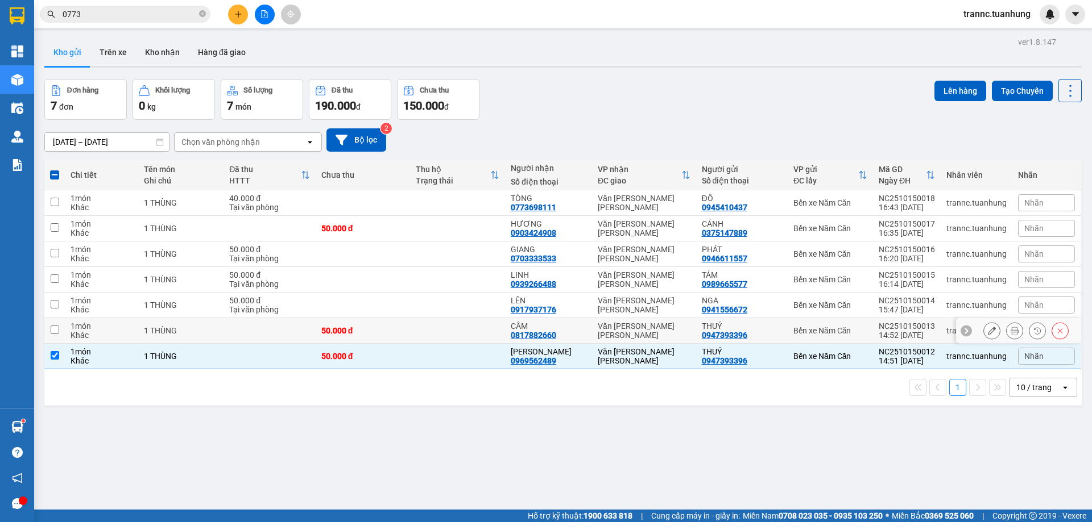
click at [272, 329] on td at bounding box center [269, 331] width 92 height 26
checkbox input "true"
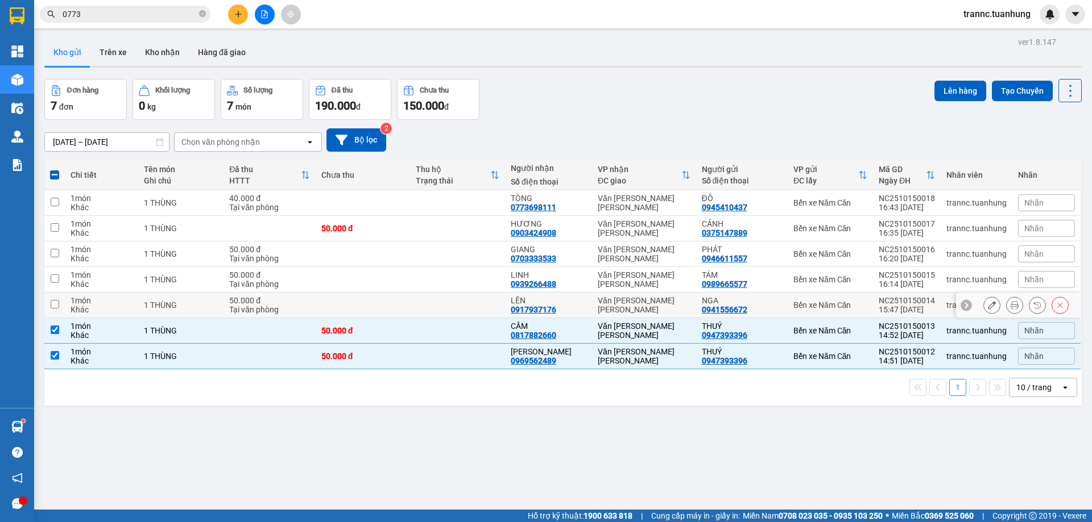
click at [281, 307] on div "Tại văn phòng" at bounding box center [269, 309] width 80 height 9
checkbox input "true"
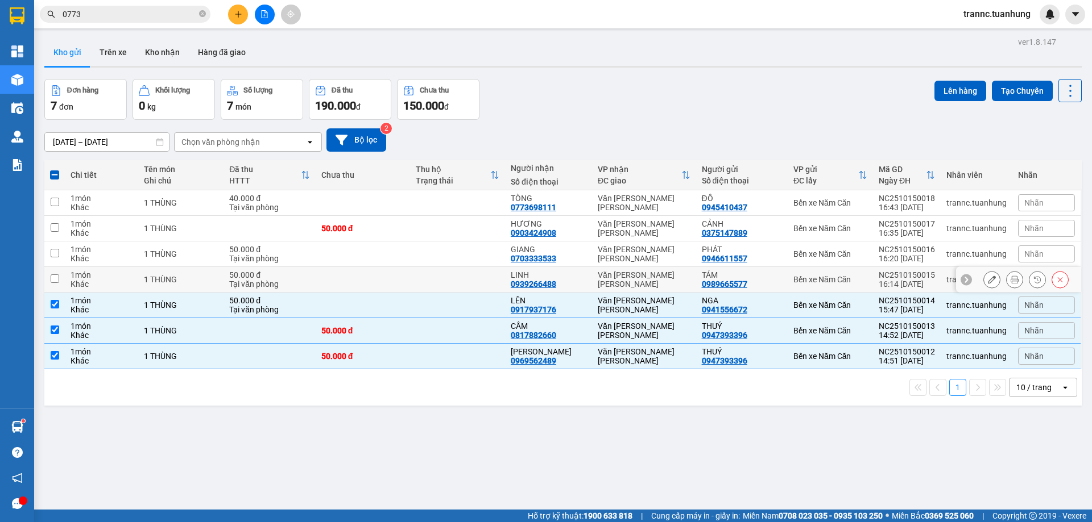
click at [294, 283] on div "Tại văn phòng" at bounding box center [269, 284] width 80 height 9
checkbox input "true"
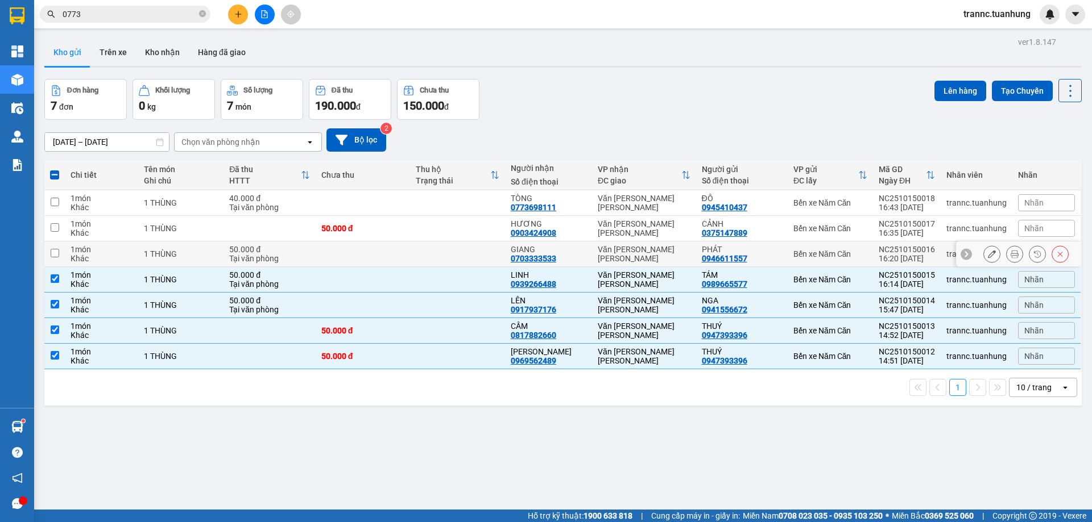
click at [296, 261] on div "Tại văn phòng" at bounding box center [269, 258] width 80 height 9
checkbox input "true"
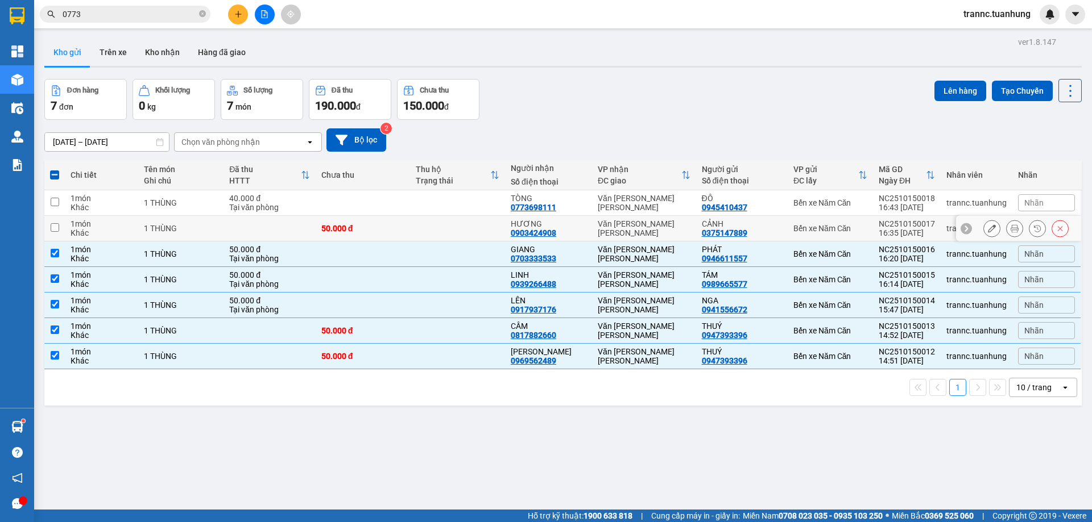
click at [304, 237] on td at bounding box center [269, 229] width 92 height 26
checkbox input "true"
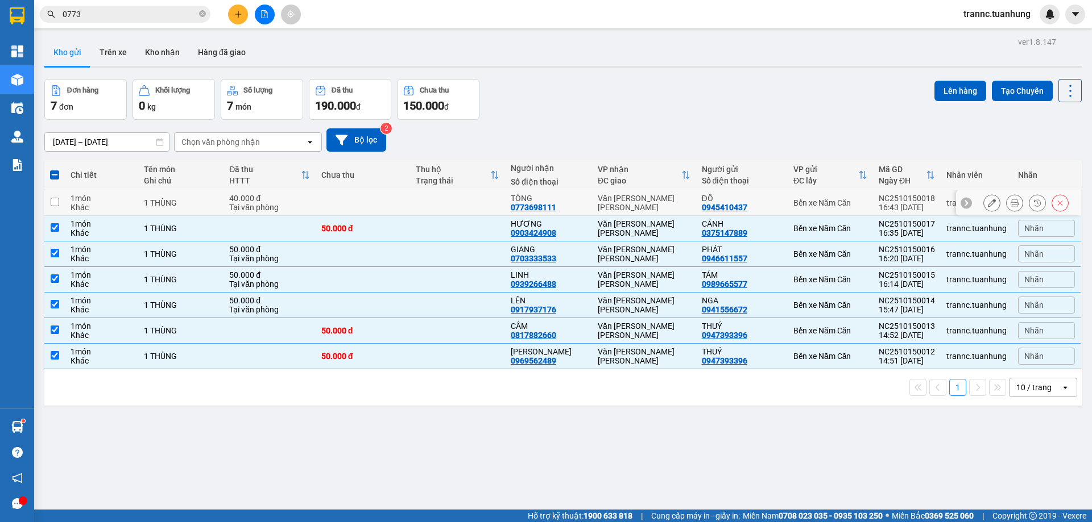
click at [323, 201] on td at bounding box center [363, 203] width 95 height 26
checkbox input "true"
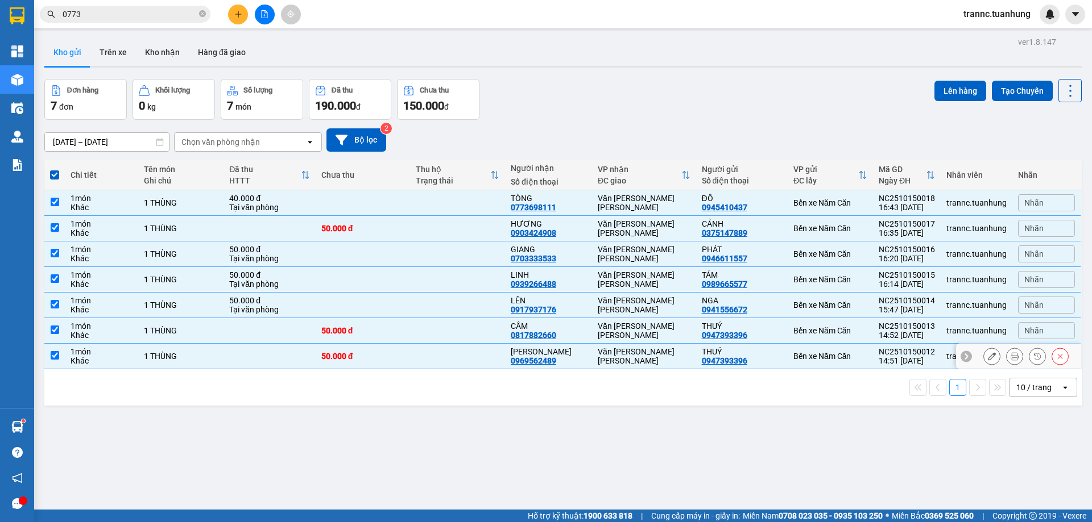
click at [370, 368] on td "50.000 đ" at bounding box center [363, 357] width 95 height 26
checkbox input "false"
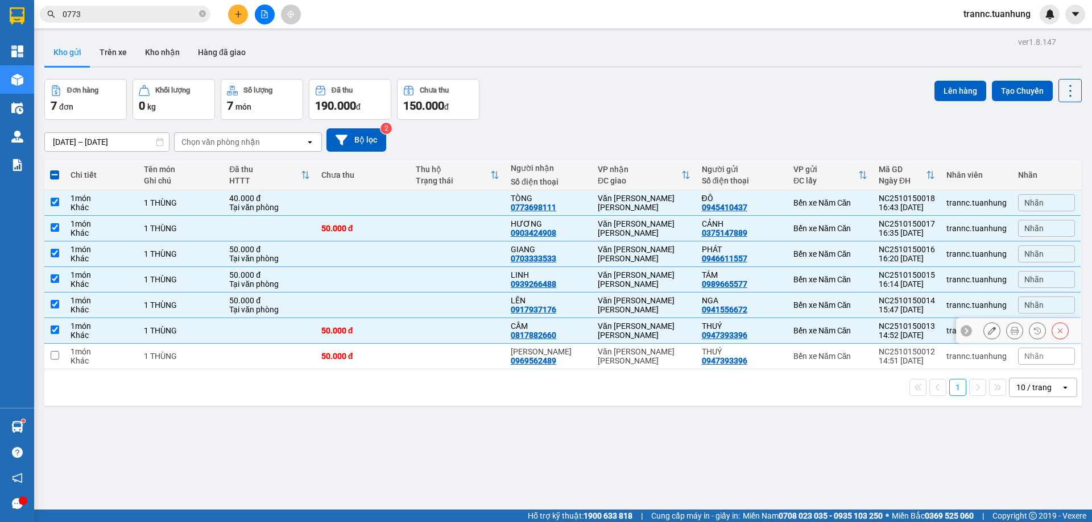
click at [379, 334] on div "50.000 đ" at bounding box center [363, 330] width 84 height 9
checkbox input "false"
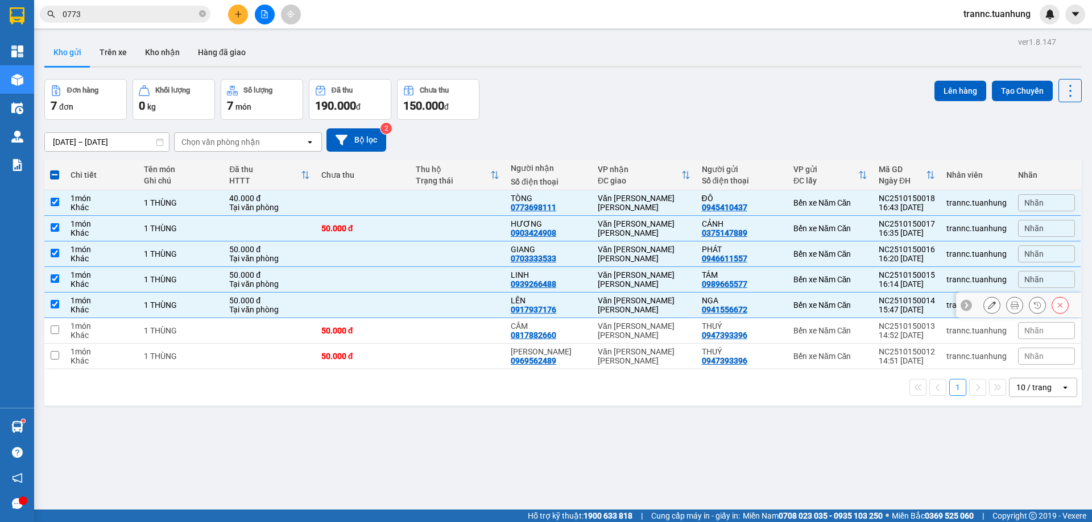
click at [389, 312] on td at bounding box center [363, 306] width 95 height 26
checkbox input "false"
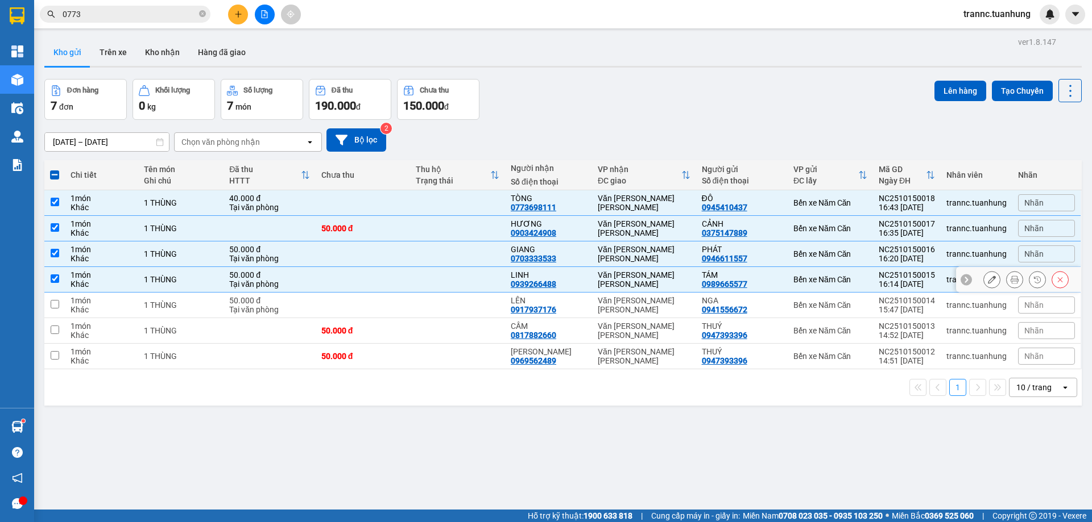
click at [393, 284] on td at bounding box center [363, 280] width 95 height 26
checkbox input "false"
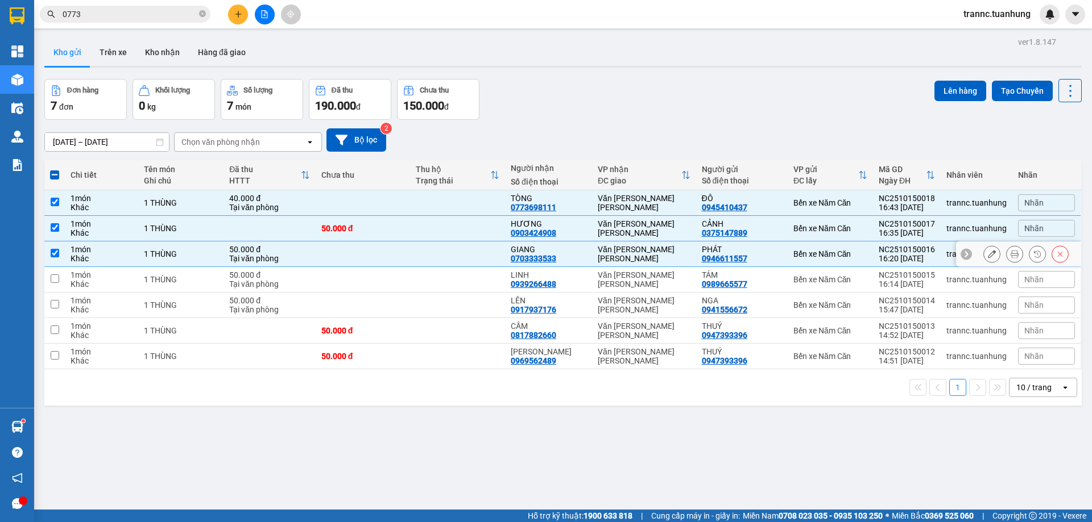
click at [404, 258] on td at bounding box center [363, 255] width 95 height 26
checkbox input "false"
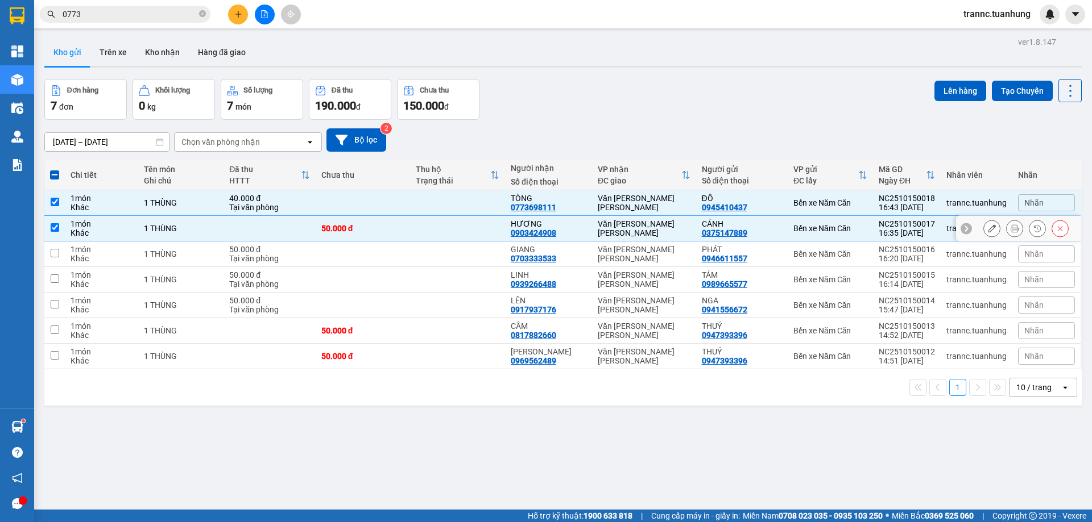
click at [409, 234] on td "50.000 đ" at bounding box center [363, 229] width 95 height 26
checkbox input "false"
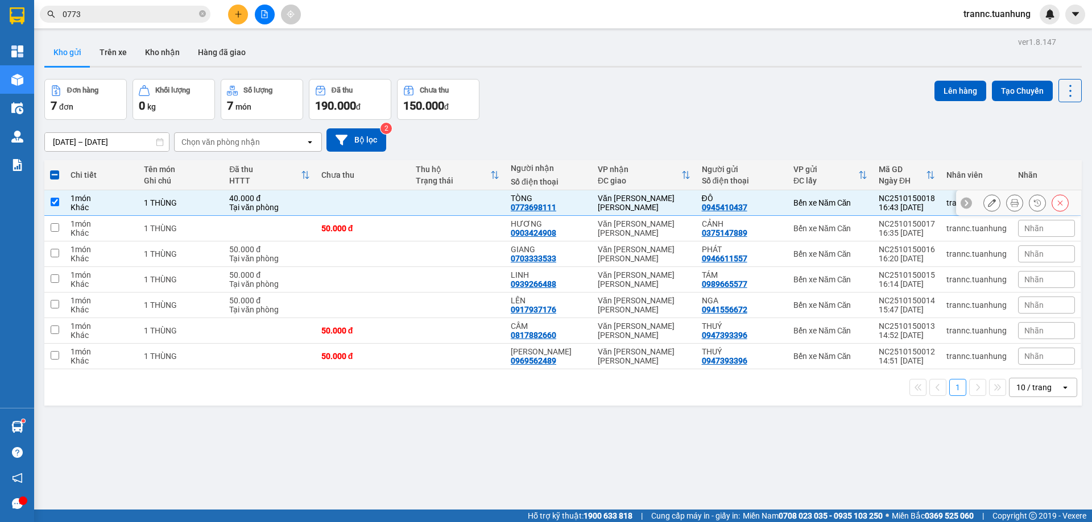
click at [414, 210] on td at bounding box center [457, 203] width 95 height 26
checkbox input "false"
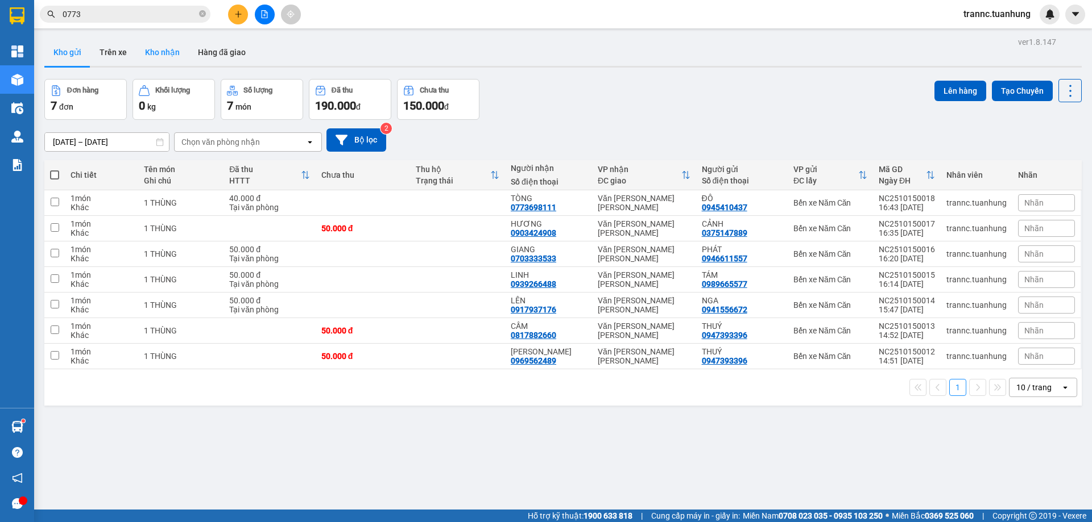
click at [146, 54] on button "Kho nhận" at bounding box center [162, 52] width 53 height 27
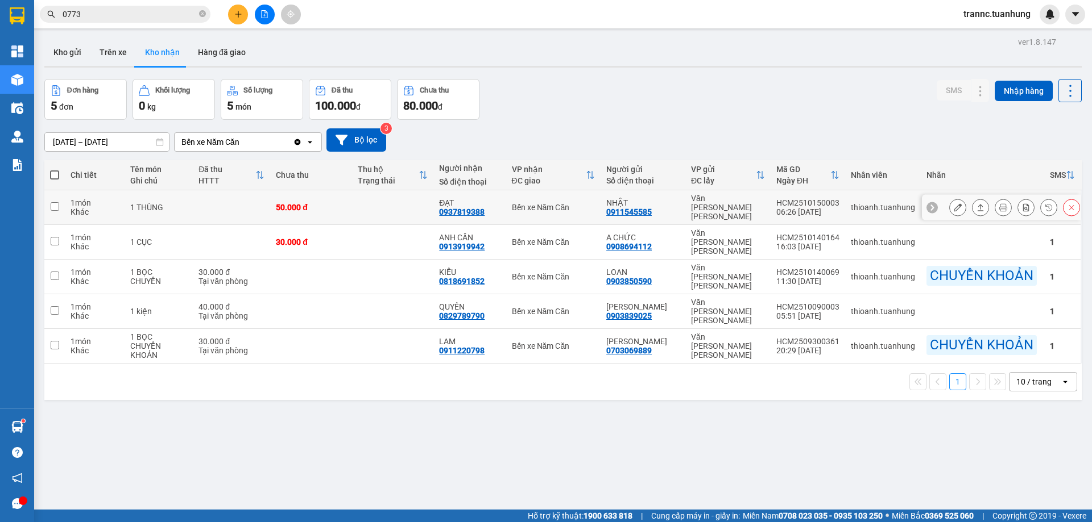
click at [375, 206] on td at bounding box center [393, 207] width 82 height 35
checkbox input "true"
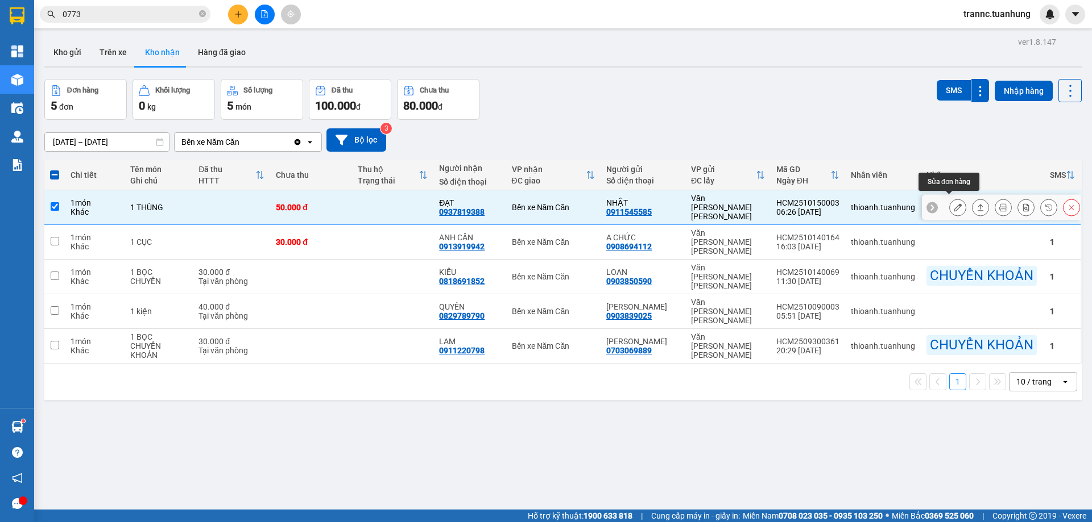
click at [953, 205] on icon at bounding box center [957, 208] width 8 height 8
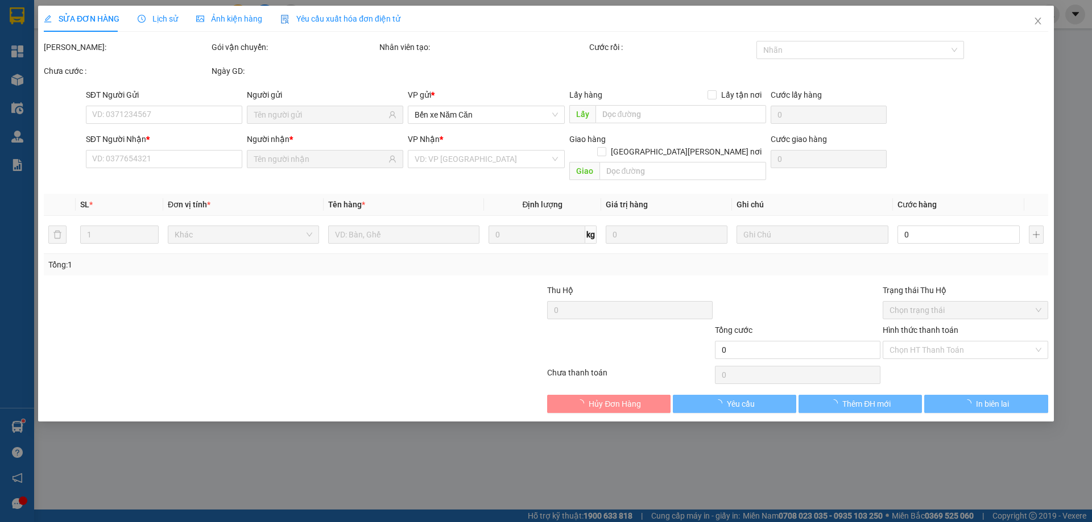
type input "0911545585"
type input "NHẬT"
type input "0937819388"
type input "ĐẠT"
type input "50.000"
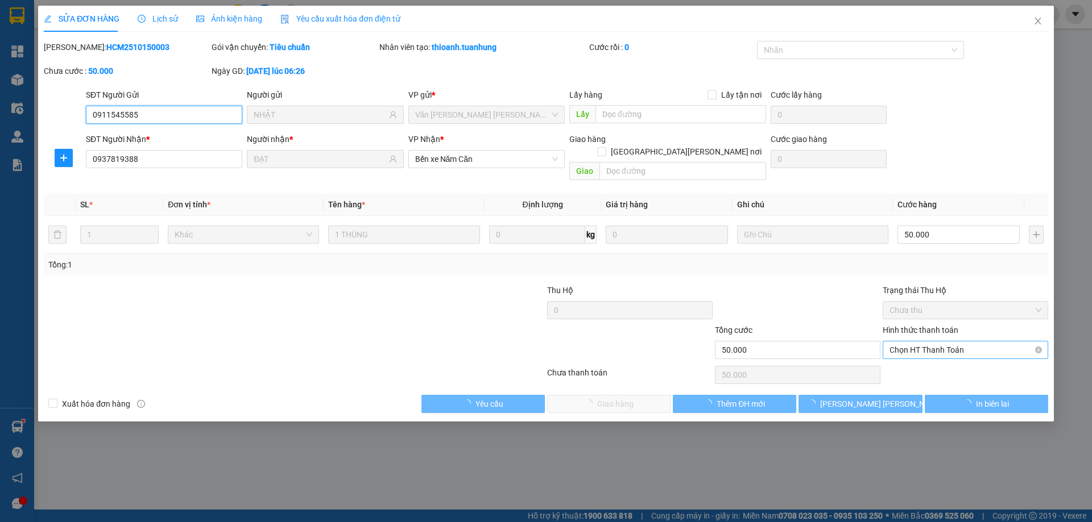
click at [924, 343] on span "Chọn HT Thanh Toán" at bounding box center [965, 350] width 152 height 17
click at [926, 363] on div "Tại văn phòng" at bounding box center [965, 360] width 152 height 13
type input "0"
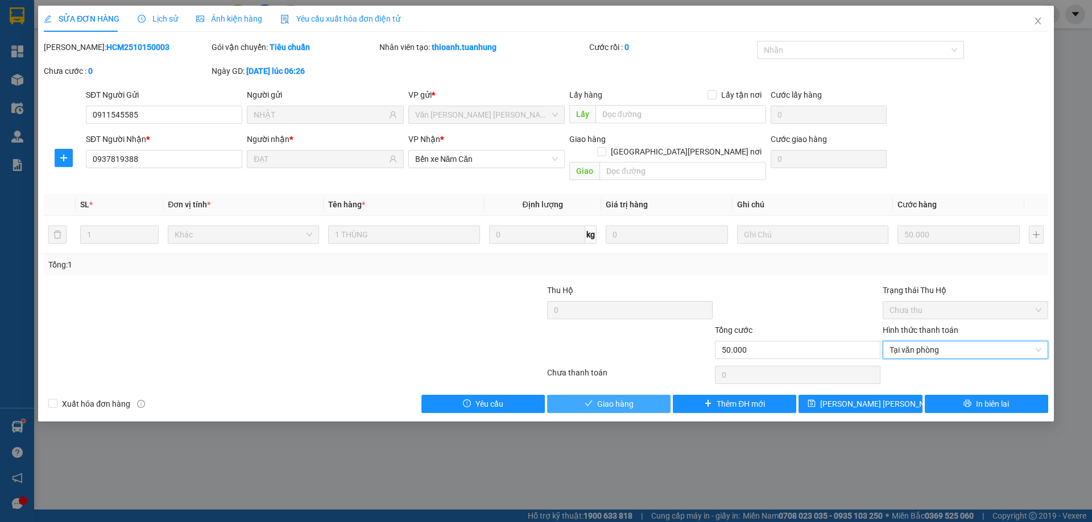
click at [637, 396] on button "Giao hàng" at bounding box center [608, 404] width 123 height 18
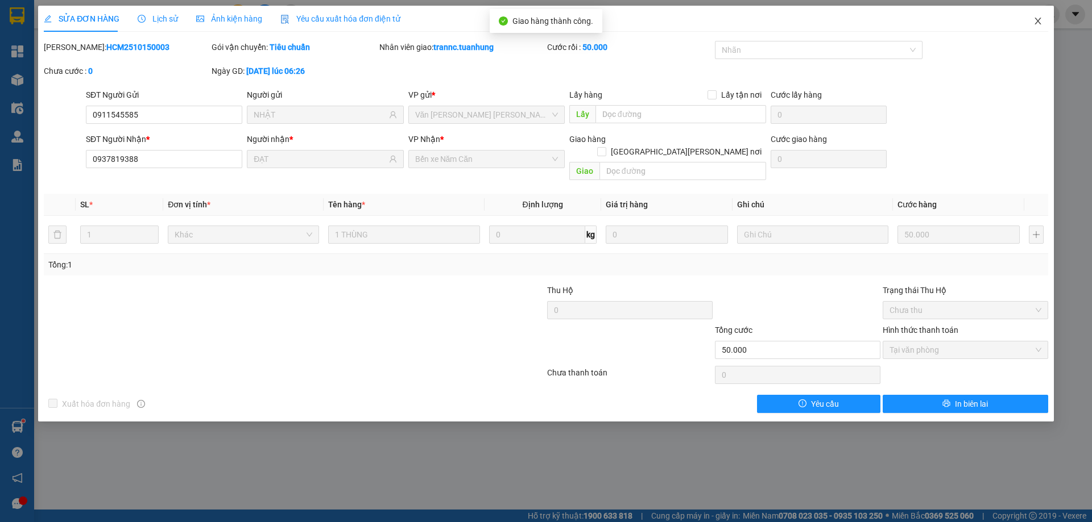
click at [1041, 21] on icon "close" at bounding box center [1037, 20] width 9 height 9
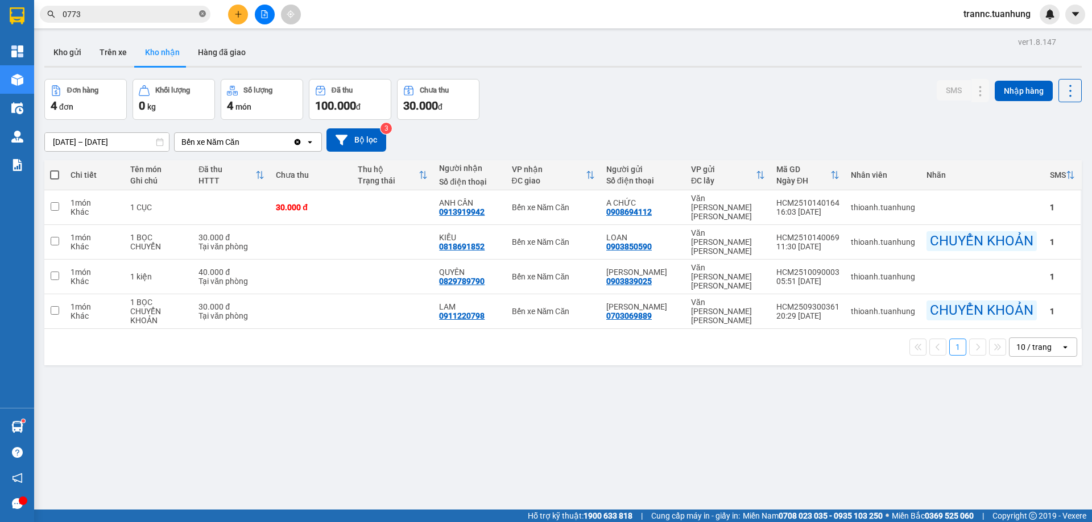
click at [203, 14] on icon "close-circle" at bounding box center [202, 13] width 7 height 7
click at [169, 19] on input "text" at bounding box center [130, 14] width 134 height 13
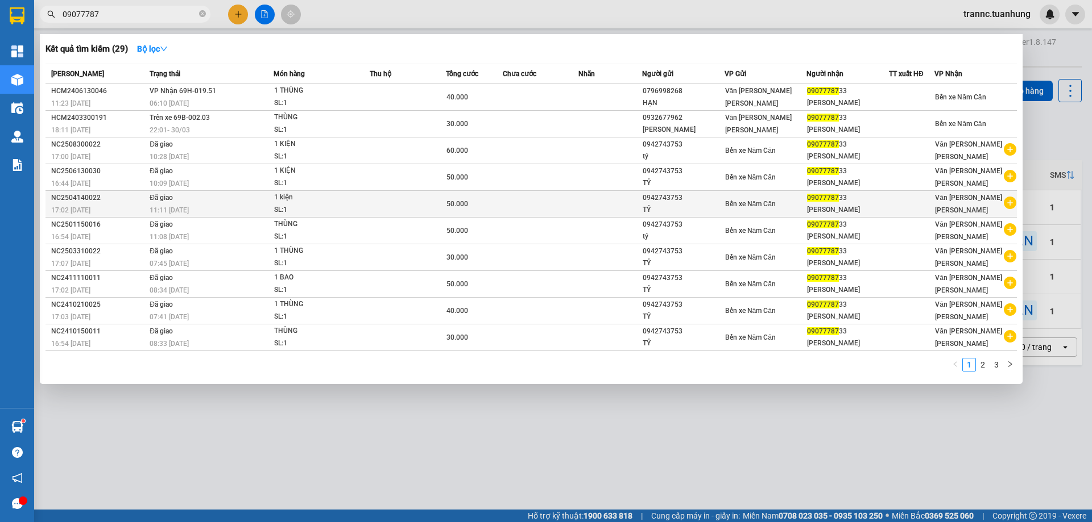
type input "09077787"
click at [1011, 204] on icon "plus-circle" at bounding box center [1009, 203] width 13 height 13
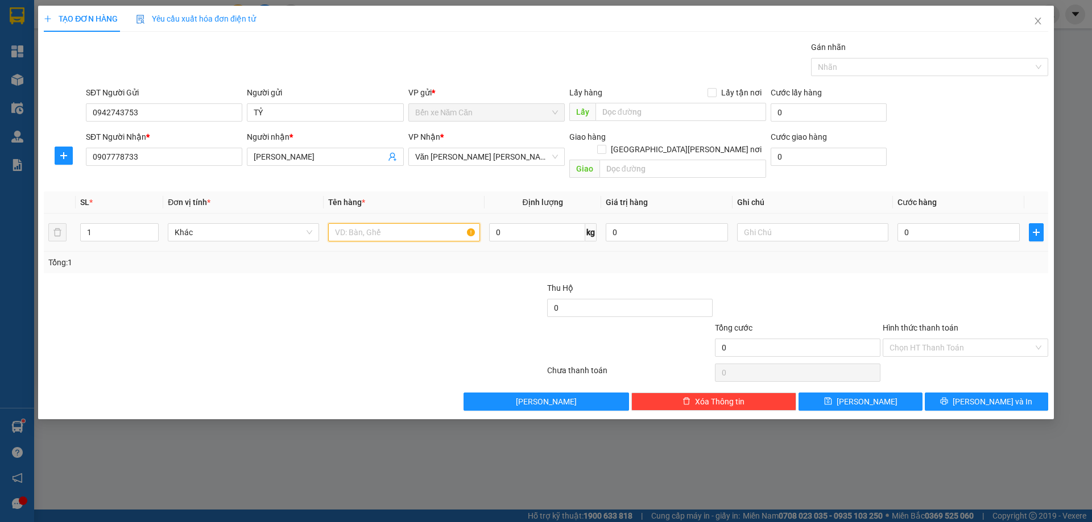
click at [424, 223] on input "text" at bounding box center [403, 232] width 151 height 18
type input "1 KIỆN"
click at [916, 223] on input "0" at bounding box center [958, 232] width 122 height 18
type input "5"
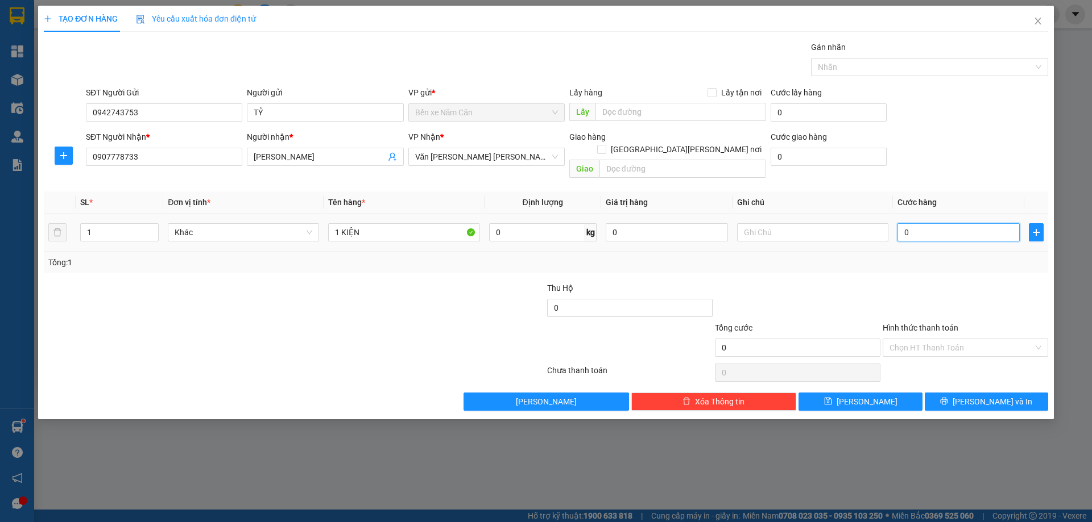
type input "5"
type input "50"
type input "50.000"
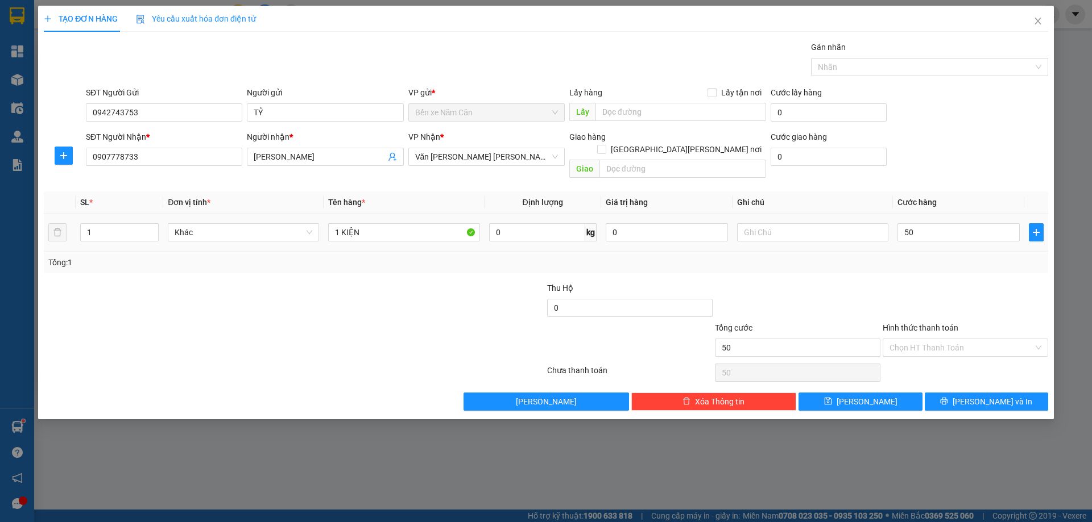
type input "50.000"
click at [918, 256] on div "Tổng: 1" at bounding box center [545, 262] width 995 height 13
click at [941, 339] on input "Hình thức thanh toán" at bounding box center [961, 347] width 144 height 17
click at [944, 357] on div "Tại văn phòng" at bounding box center [965, 358] width 152 height 13
type input "0"
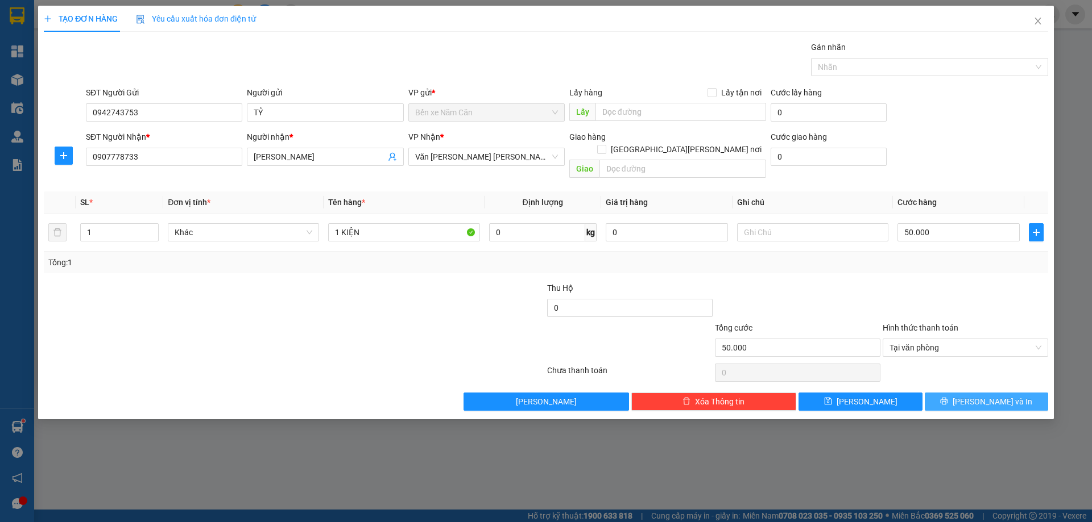
click at [977, 396] on span "[PERSON_NAME] và In" at bounding box center [992, 402] width 80 height 13
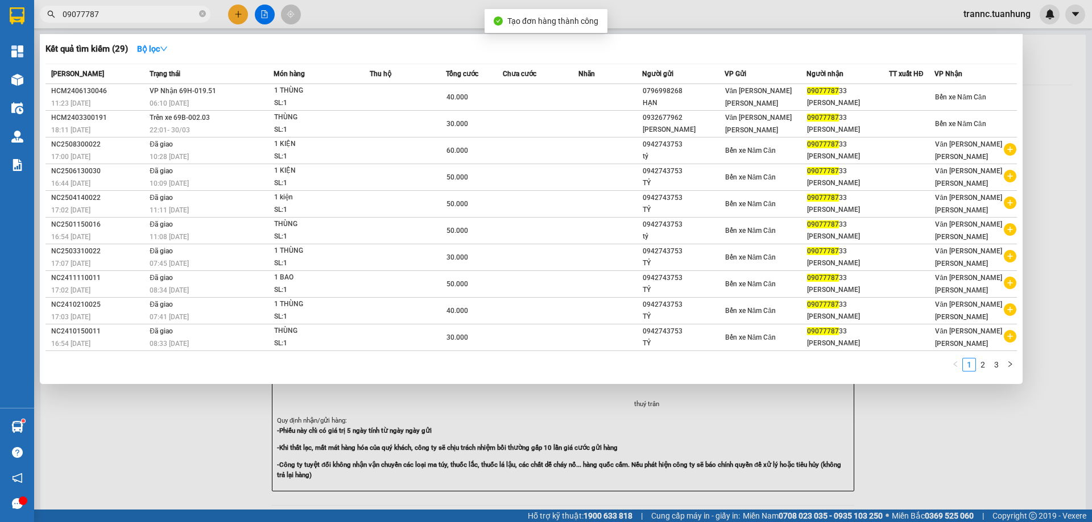
click at [1010, 470] on div at bounding box center [546, 261] width 1092 height 522
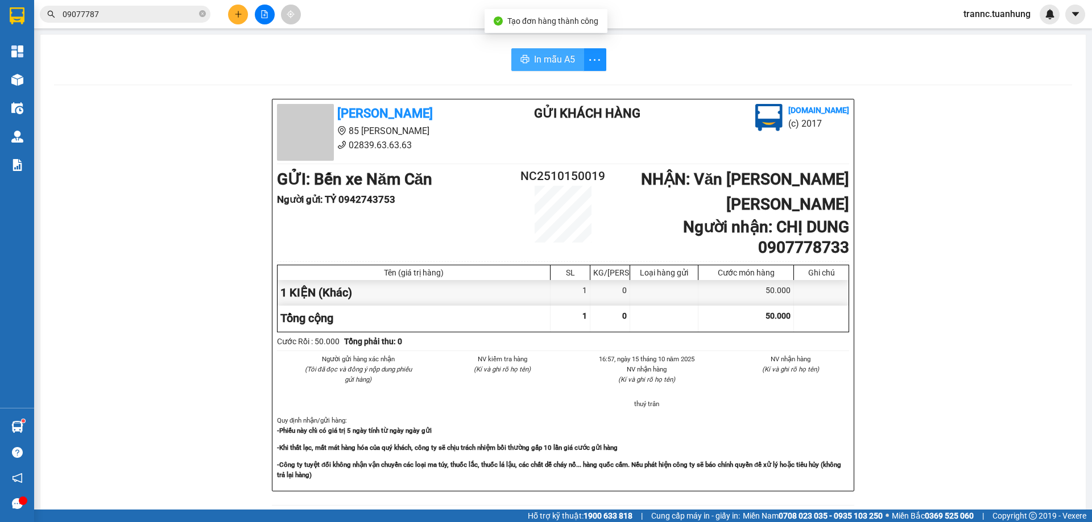
click at [561, 63] on span "In mẫu A5" at bounding box center [554, 59] width 41 height 14
click at [204, 14] on icon "close-circle" at bounding box center [202, 13] width 7 height 7
click at [165, 12] on input "text" at bounding box center [130, 14] width 134 height 13
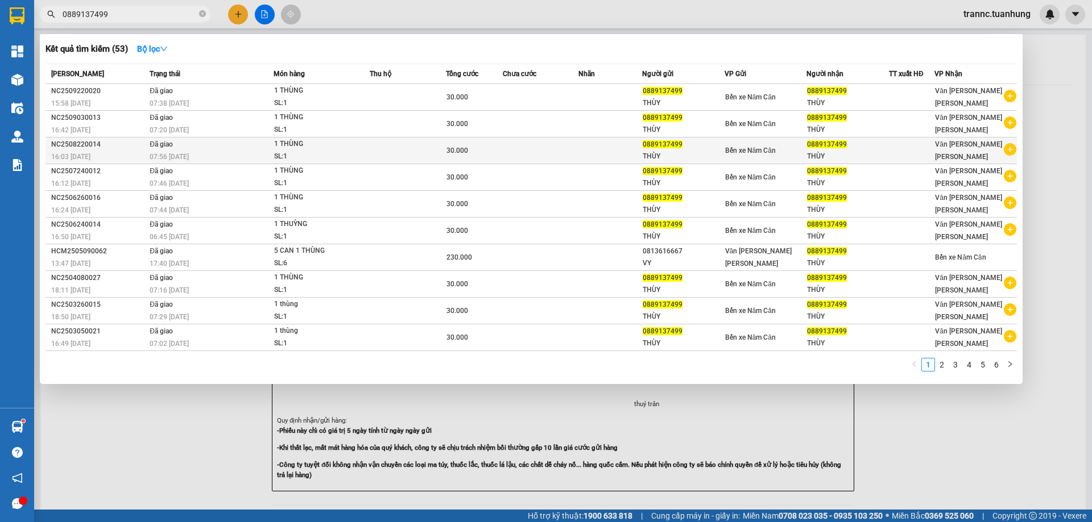
type input "0889137499"
click at [1008, 150] on icon "plus-circle" at bounding box center [1009, 149] width 13 height 13
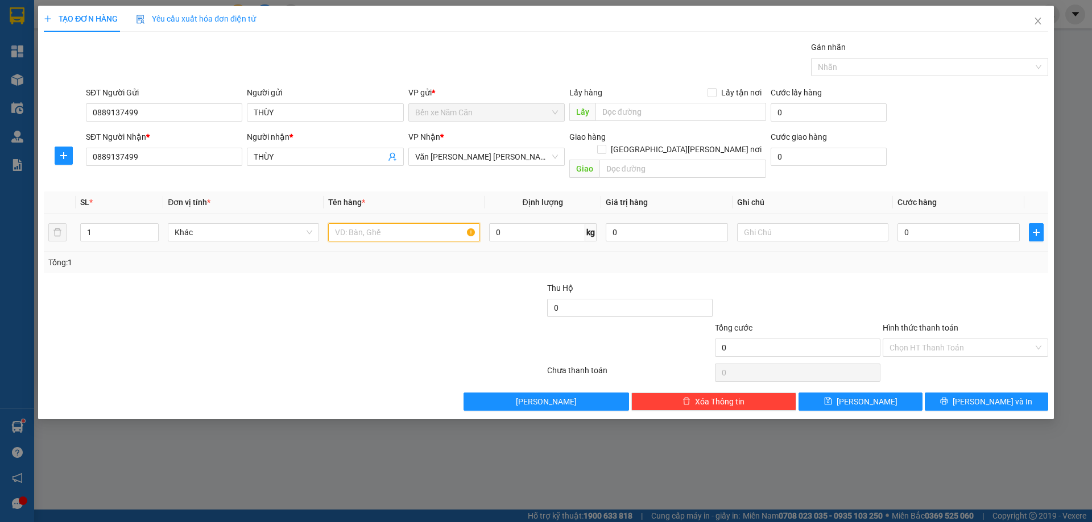
click at [395, 223] on input "text" at bounding box center [403, 232] width 151 height 18
type input "1 THÙNG"
click at [939, 223] on input "0" at bounding box center [958, 232] width 122 height 18
type input "3"
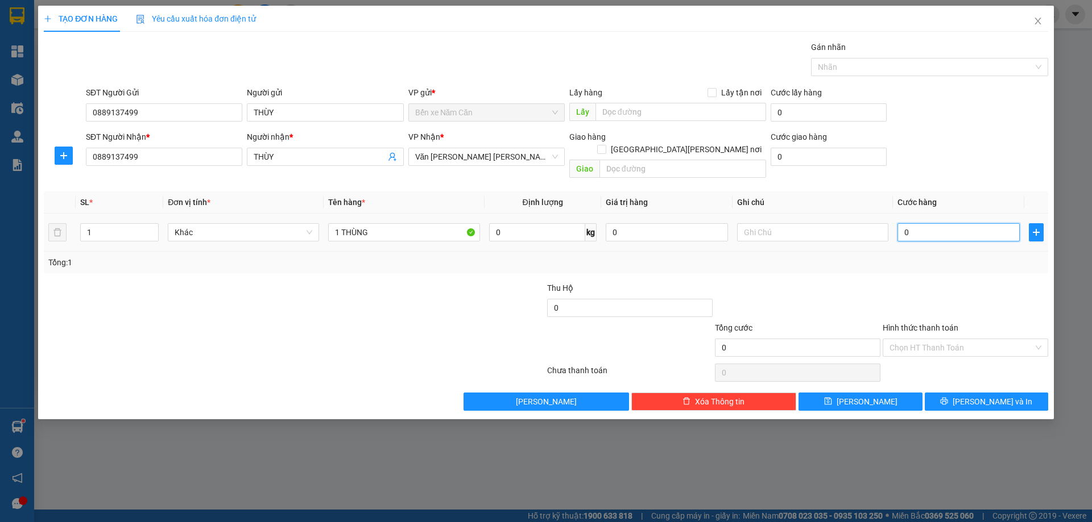
type input "3"
type input "30"
type input "30.000"
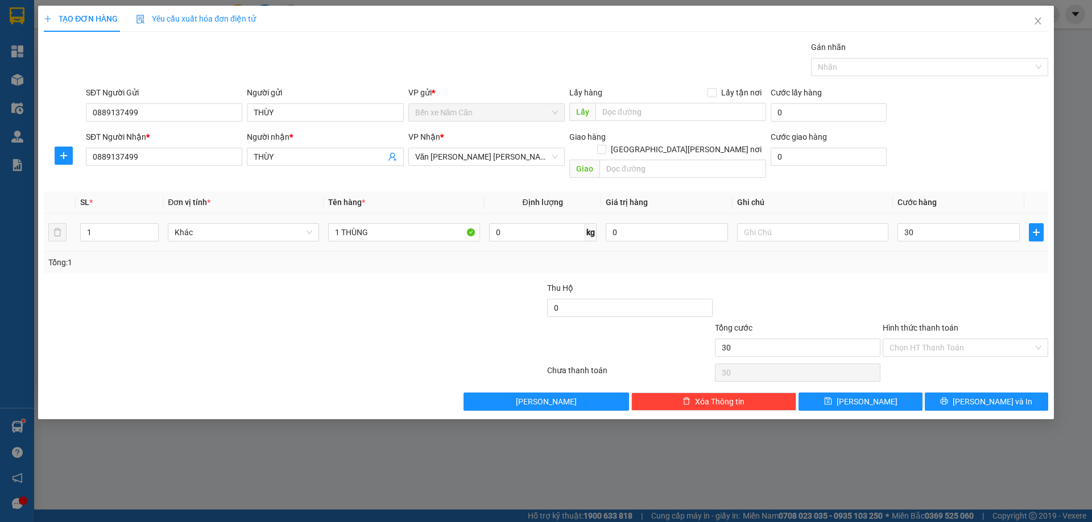
type input "30.000"
click at [936, 282] on div at bounding box center [965, 302] width 168 height 40
click at [935, 339] on input "Hình thức thanh toán" at bounding box center [961, 347] width 144 height 17
click at [935, 352] on div "Tại văn phòng" at bounding box center [964, 358] width 165 height 18
type input "0"
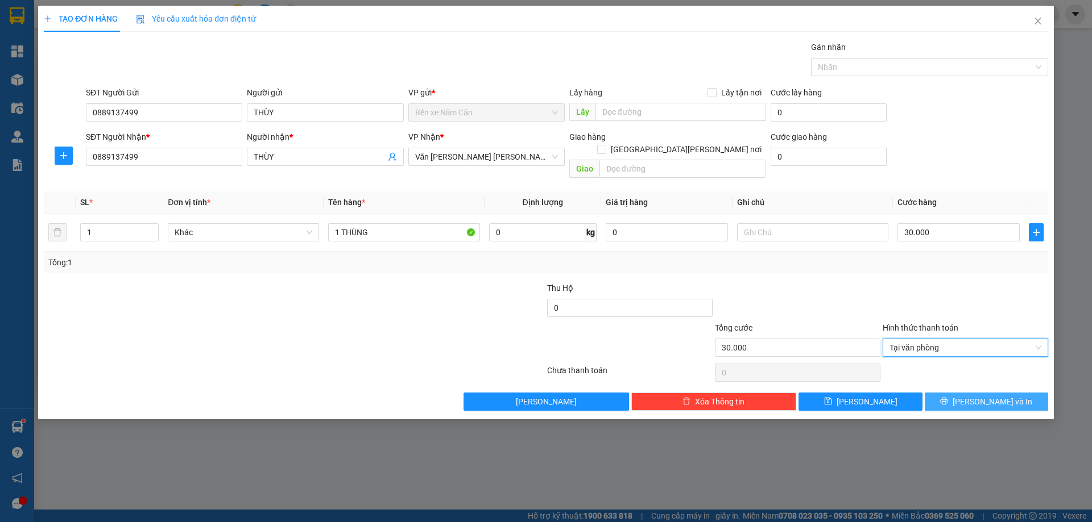
click at [959, 393] on button "[PERSON_NAME] và In" at bounding box center [985, 402] width 123 height 18
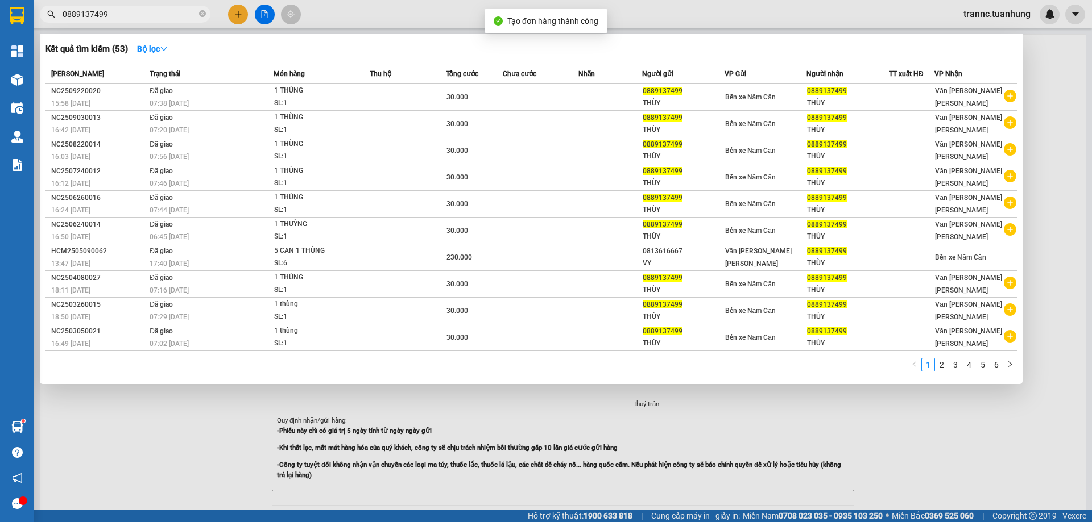
drag, startPoint x: 1005, startPoint y: 450, endPoint x: 971, endPoint y: 429, distance: 39.6
click at [990, 442] on div at bounding box center [546, 261] width 1092 height 522
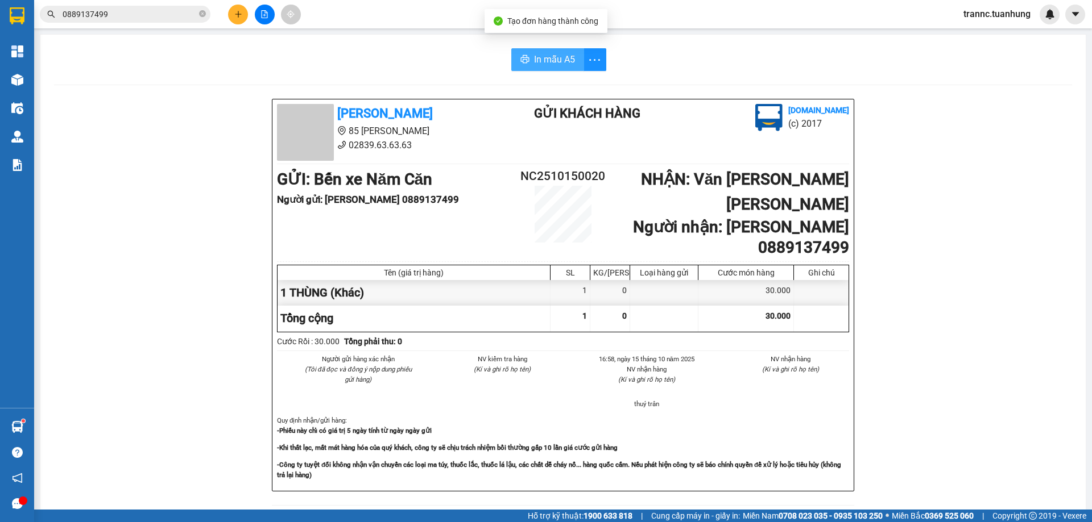
click at [539, 54] on span "In mẫu A5" at bounding box center [554, 59] width 41 height 14
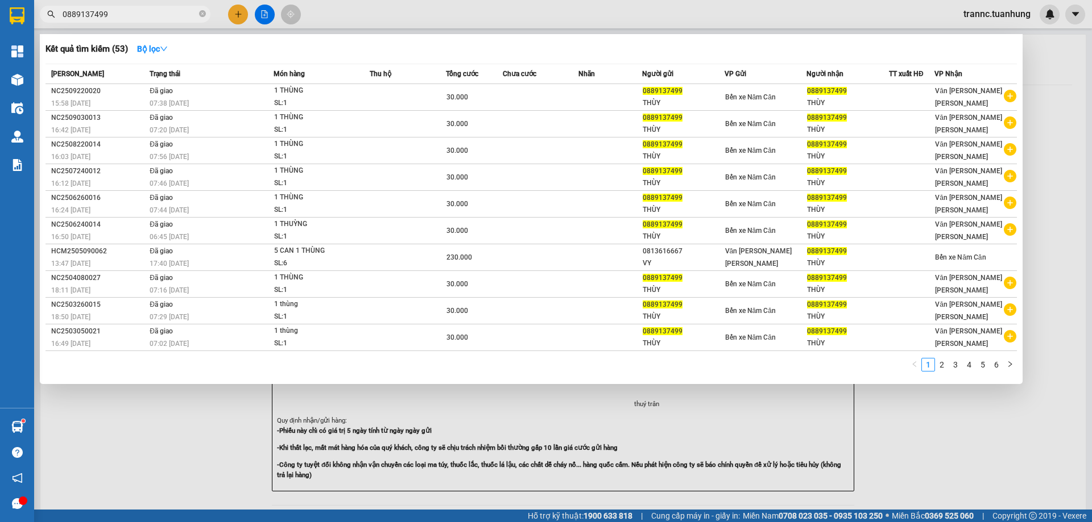
click at [198, 18] on span "0889137499" at bounding box center [125, 14] width 171 height 17
click at [202, 13] on icon "close-circle" at bounding box center [202, 13] width 7 height 7
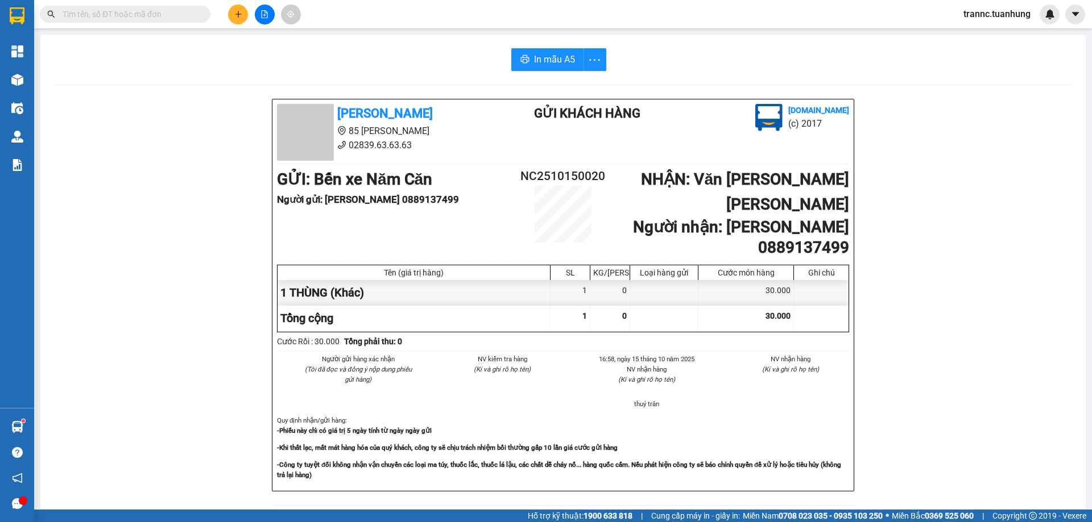
click at [178, 17] on input "text" at bounding box center [130, 14] width 134 height 13
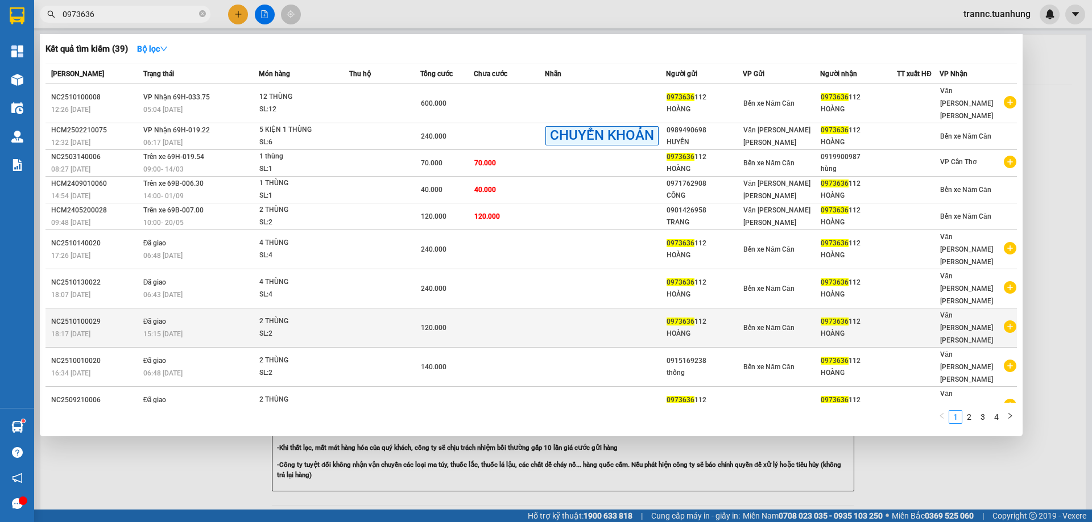
type input "0973636"
click at [1007, 321] on icon "plus-circle" at bounding box center [1009, 327] width 13 height 13
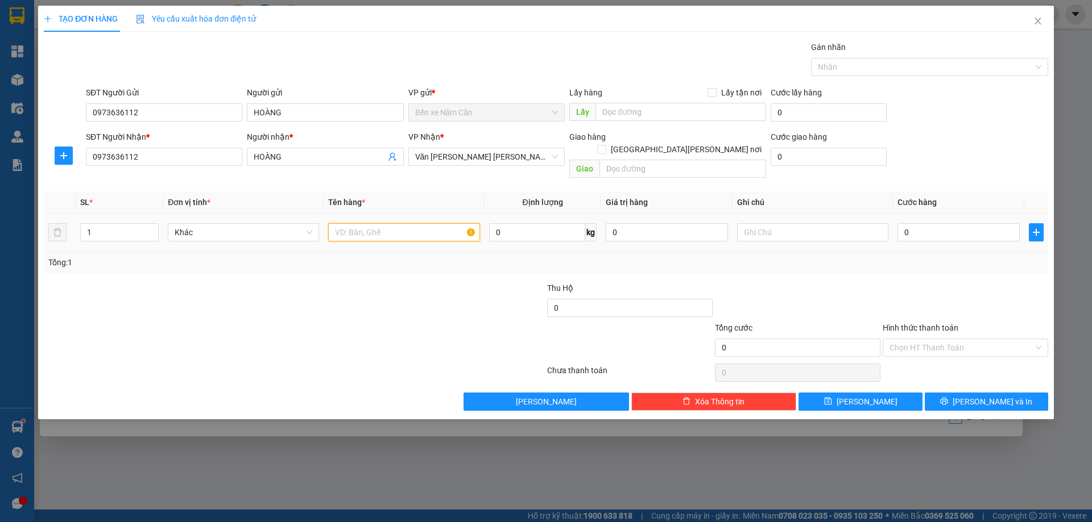
click at [395, 223] on input "text" at bounding box center [403, 232] width 151 height 18
type input "4 THÙNG"
click at [151, 228] on icon "up" at bounding box center [153, 230] width 4 height 4
type input "4"
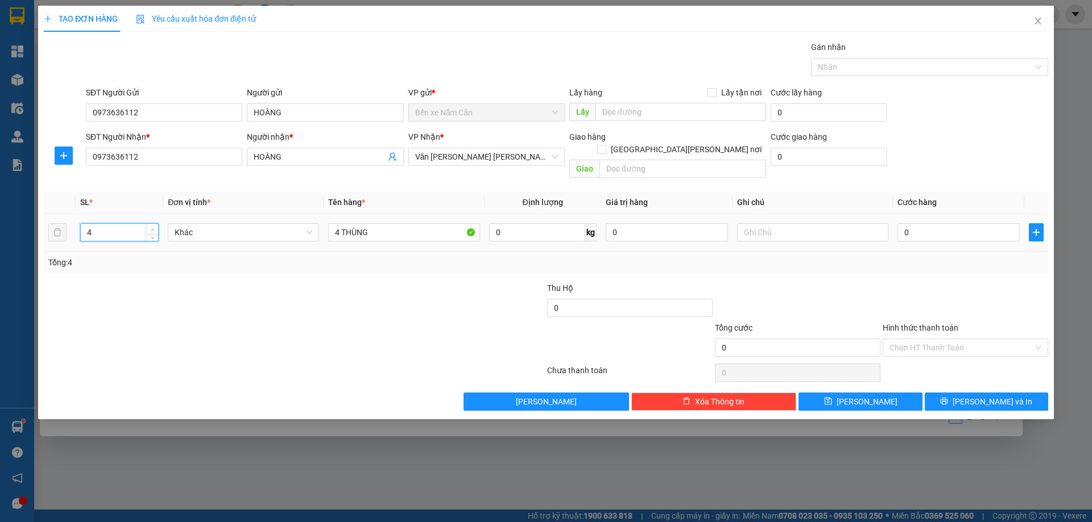
click at [151, 228] on icon "up" at bounding box center [153, 230] width 4 height 4
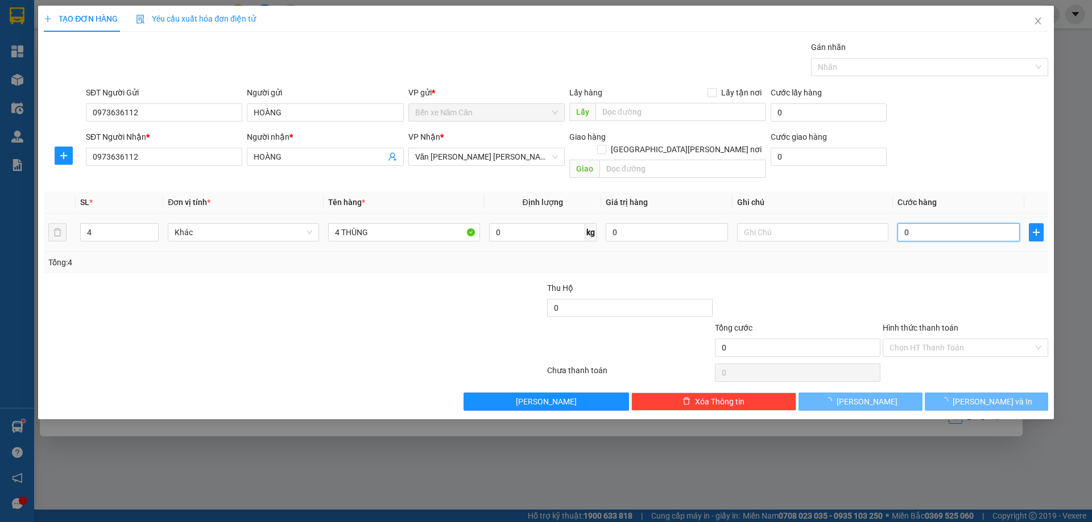
click at [935, 223] on input "0" at bounding box center [958, 232] width 122 height 18
type input "2"
type input "04"
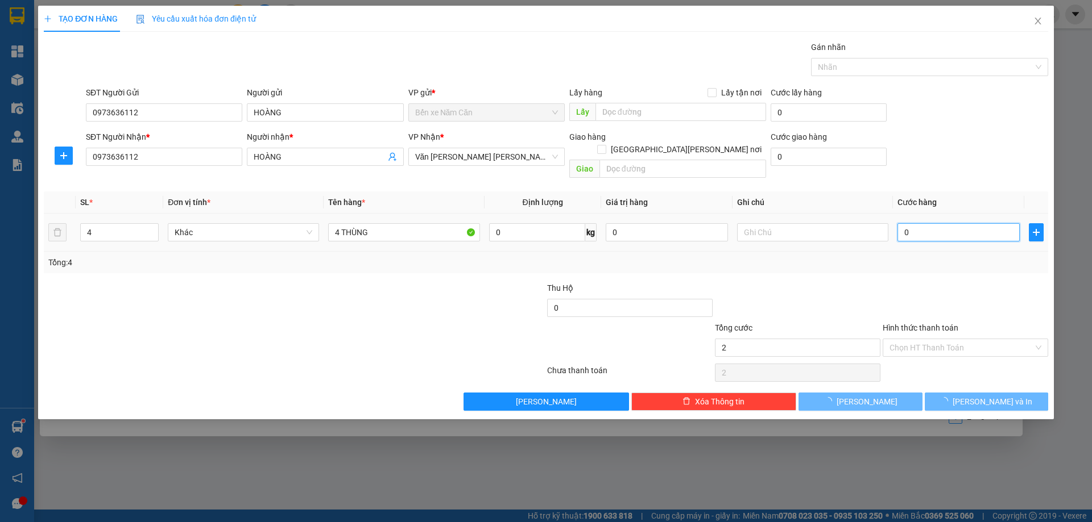
type input "4"
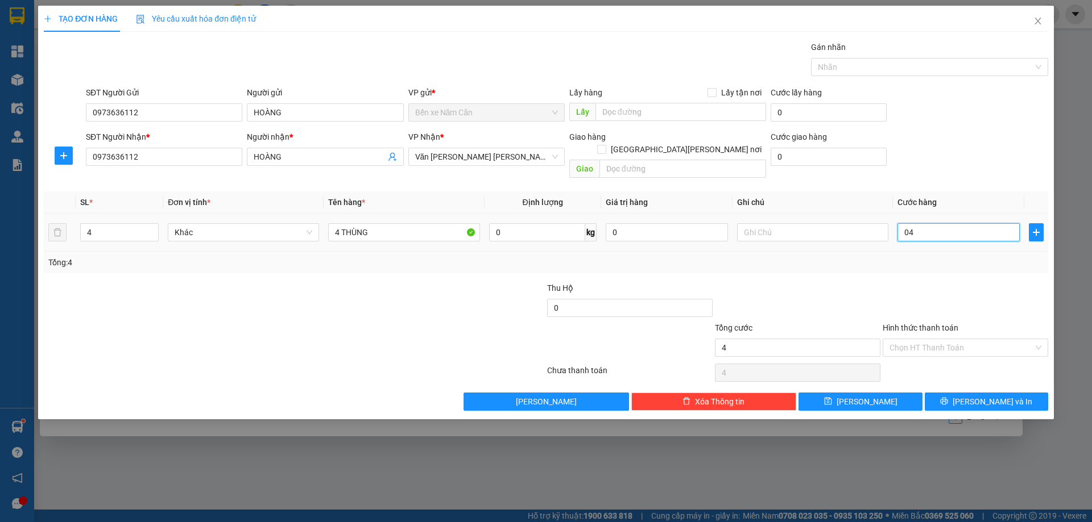
type input "040"
type input "40"
type input "04"
type input "4"
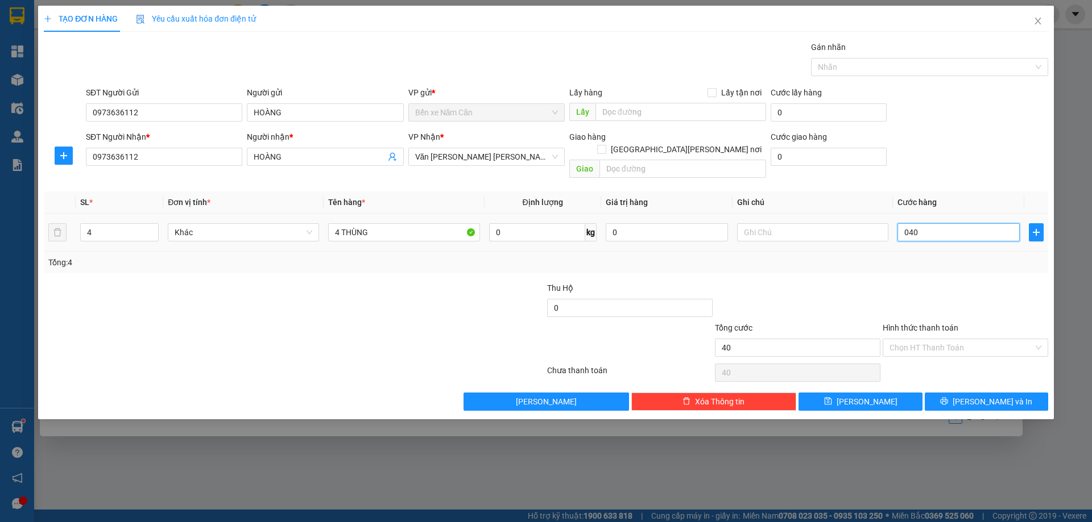
type input "4"
type input "0"
click at [902, 223] on input "0" at bounding box center [958, 232] width 122 height 18
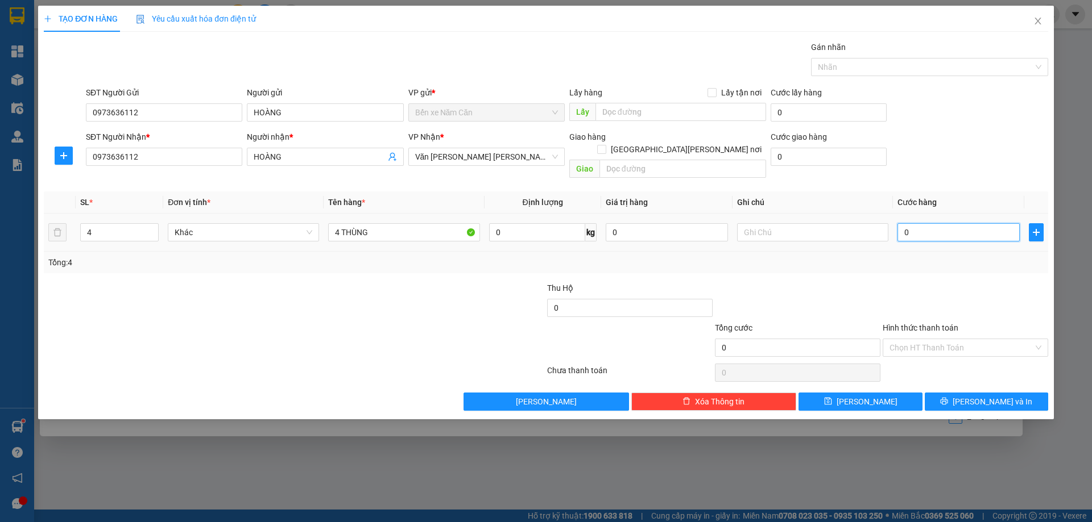
type input "20"
type input "240"
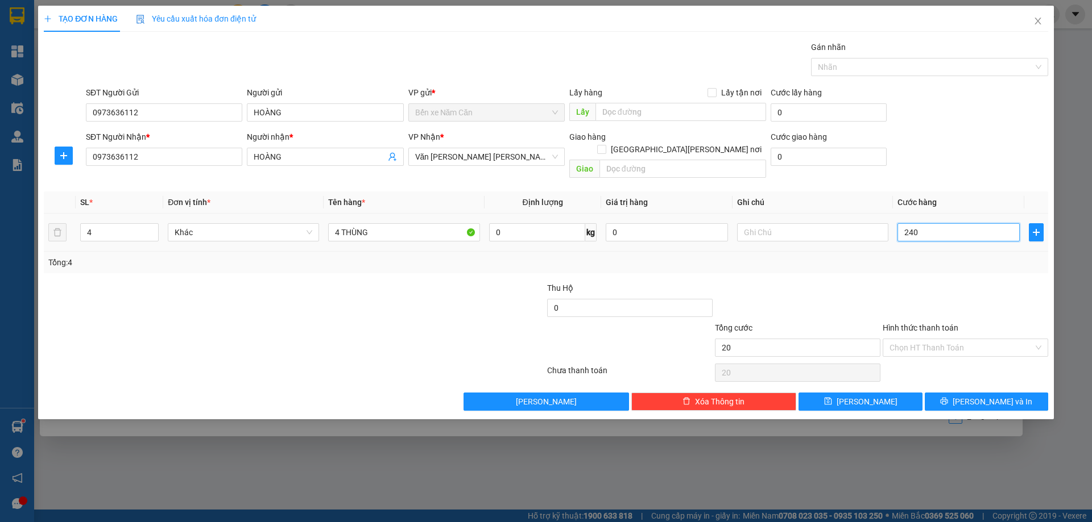
type input "240"
type input "2.400"
type input "24.000"
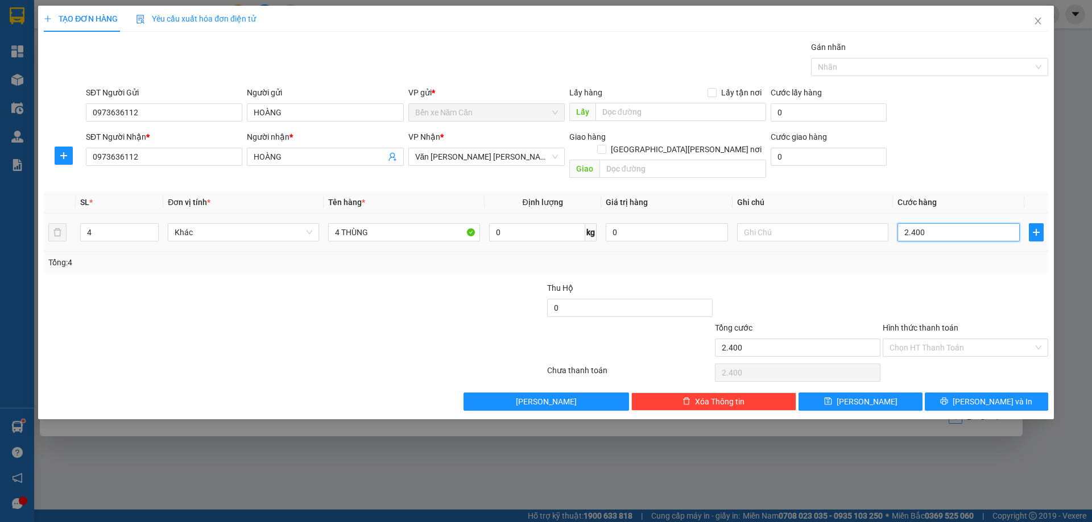
type input "24.000"
type input "240.000"
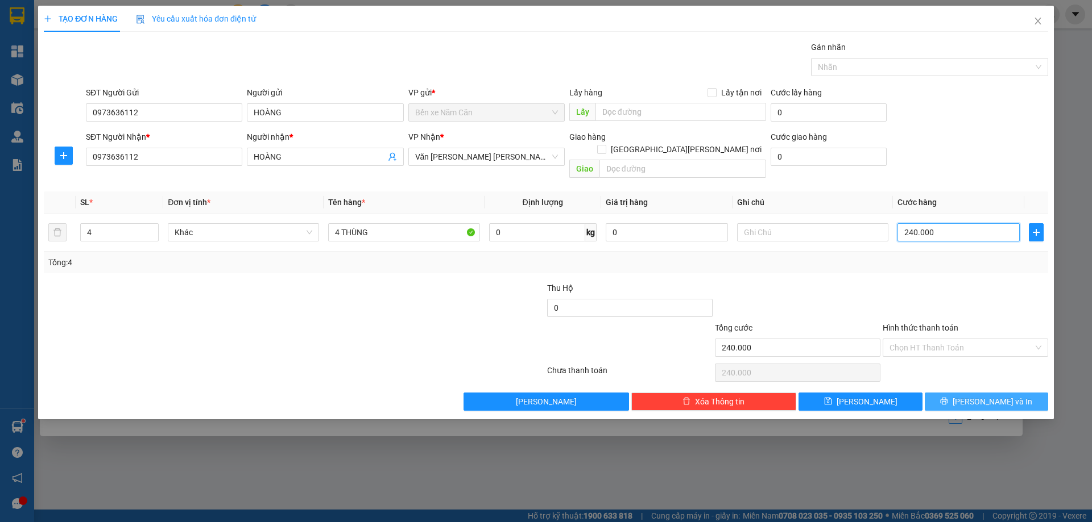
type input "240.000"
click at [953, 393] on button "[PERSON_NAME] và In" at bounding box center [985, 402] width 123 height 18
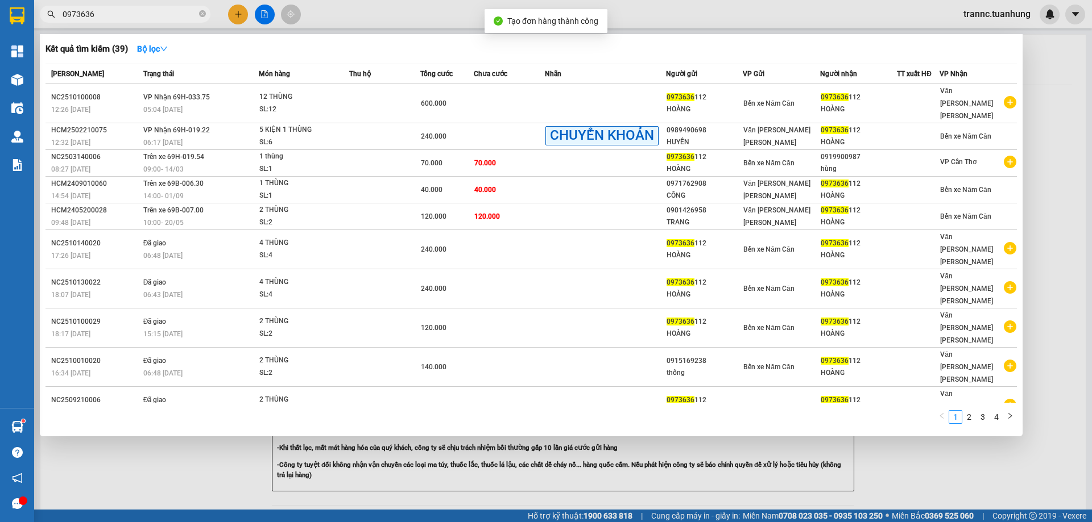
click at [974, 471] on div at bounding box center [546, 261] width 1092 height 522
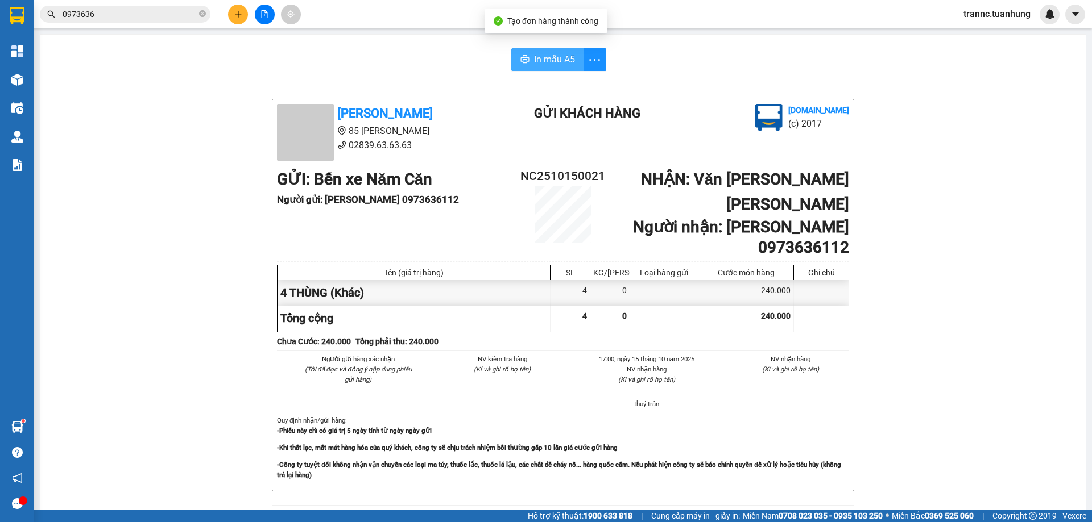
click at [547, 61] on span "In mẫu A5" at bounding box center [554, 59] width 41 height 14
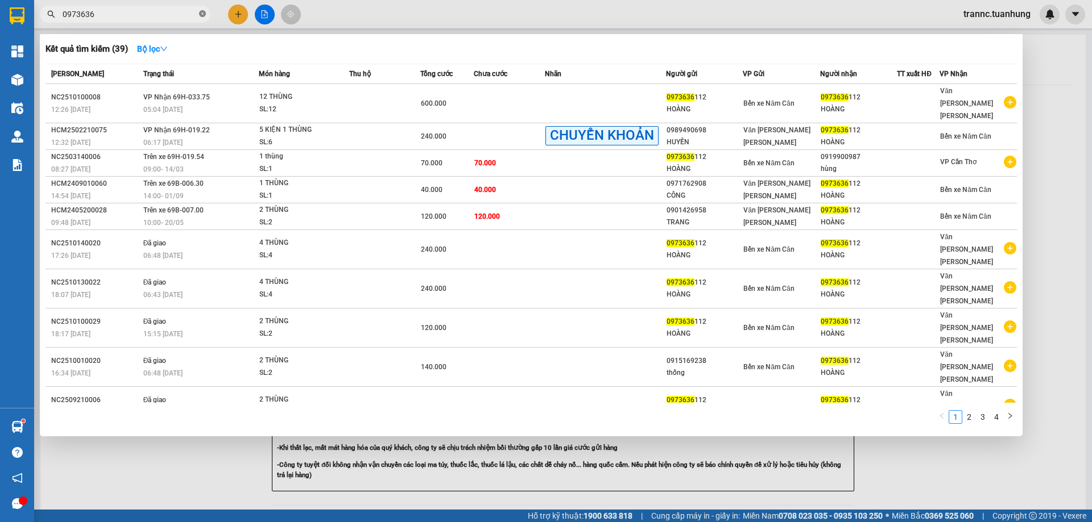
click at [201, 13] on icon "close-circle" at bounding box center [202, 13] width 7 height 7
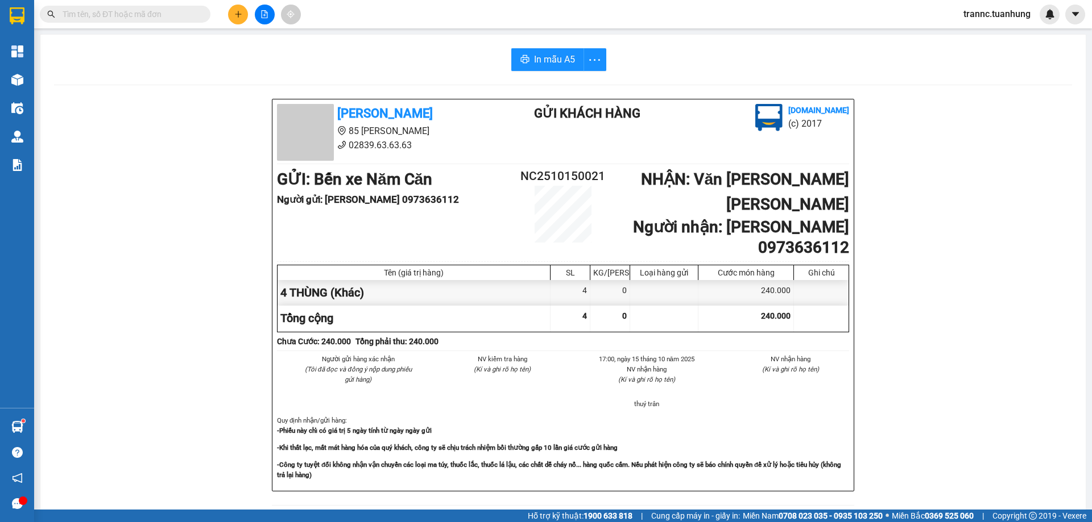
click at [173, 18] on input "text" at bounding box center [130, 14] width 134 height 13
click at [172, 15] on input "text" at bounding box center [130, 14] width 134 height 13
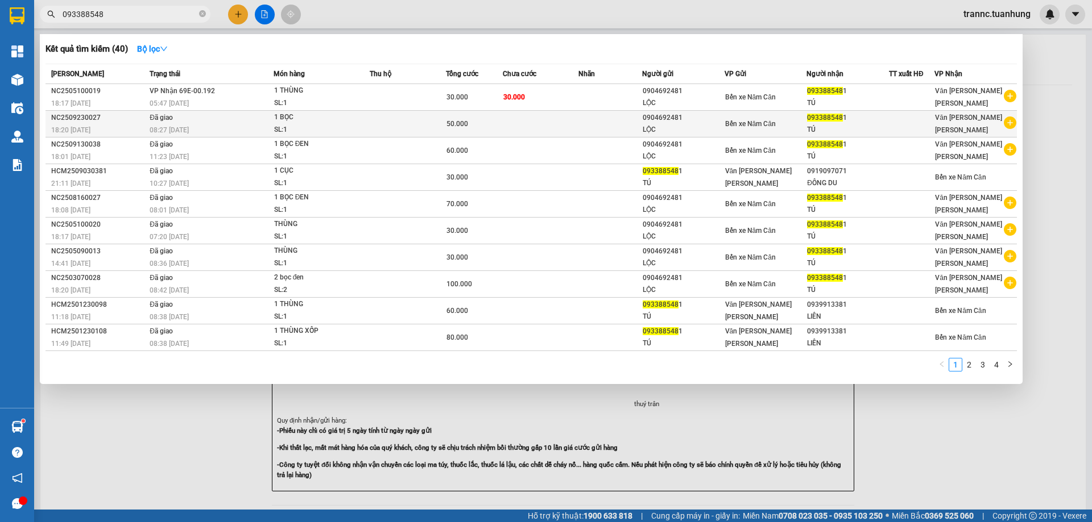
type input "093388548"
click at [1011, 122] on icon "plus-circle" at bounding box center [1009, 123] width 13 height 13
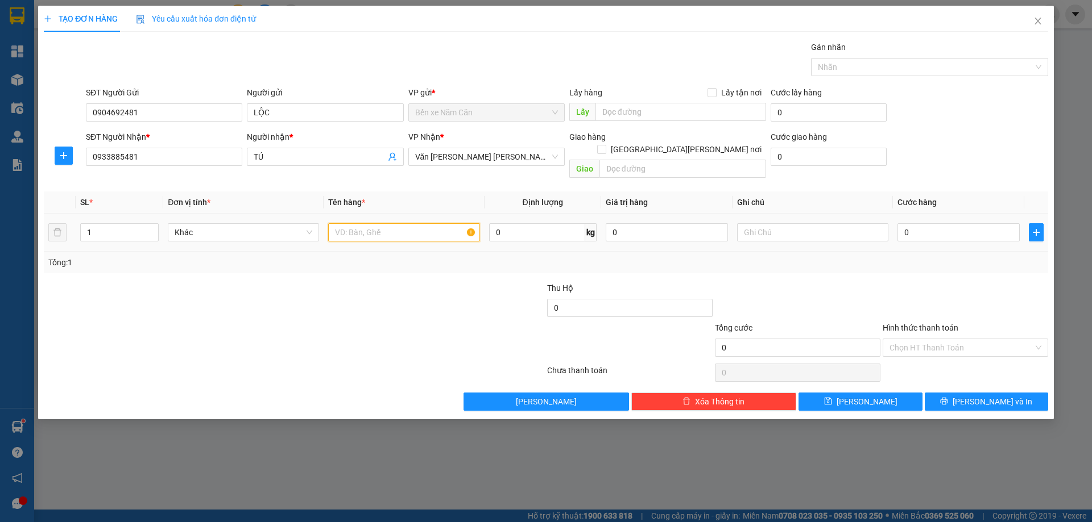
click at [420, 223] on input "text" at bounding box center [403, 232] width 151 height 18
type input "1 BỌC ĐEN"
click at [949, 223] on input "0" at bounding box center [958, 232] width 122 height 18
type input "5"
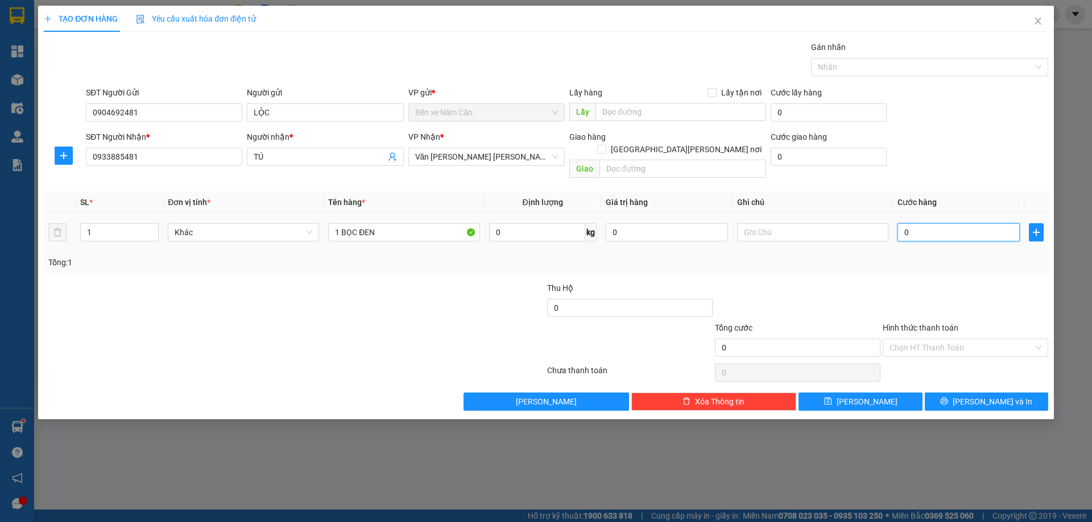
type input "5"
type input "50"
type input "50.000"
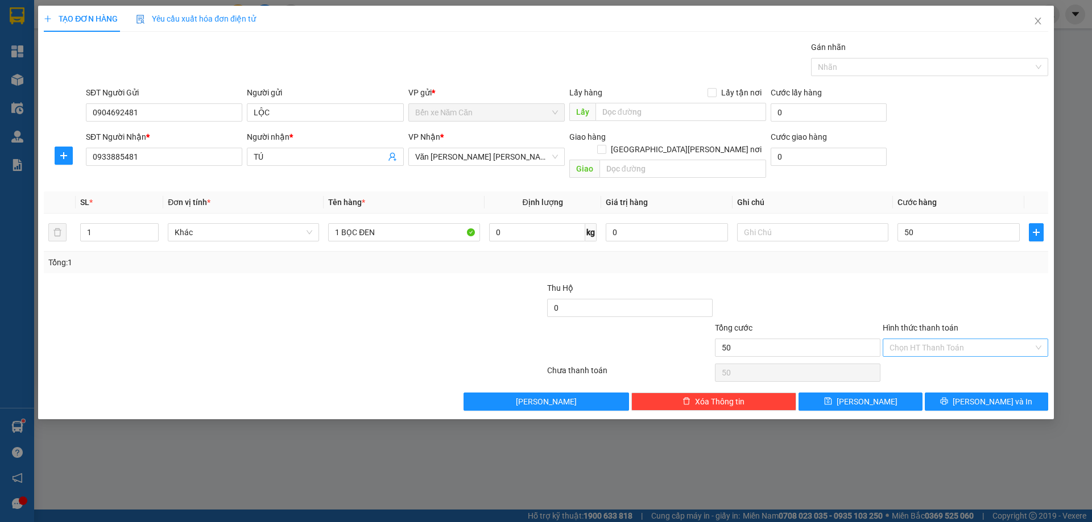
type input "50.000"
click at [937, 339] on input "Hình thức thanh toán" at bounding box center [961, 347] width 144 height 17
click at [932, 356] on div "Tại văn phòng" at bounding box center [965, 358] width 152 height 13
type input "0"
click at [947, 393] on button "[PERSON_NAME] và In" at bounding box center [985, 402] width 123 height 18
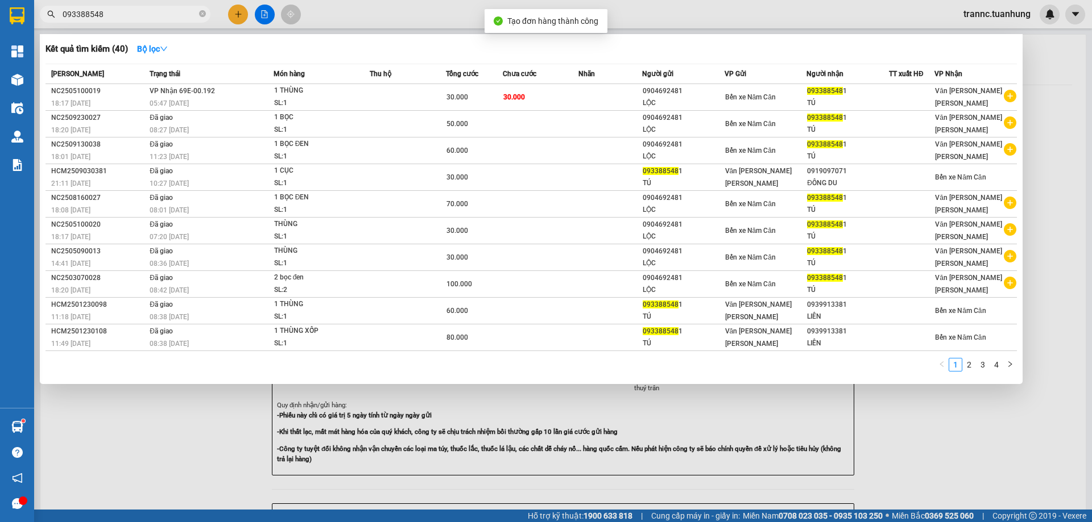
drag, startPoint x: 968, startPoint y: 409, endPoint x: 897, endPoint y: 363, distance: 85.5
click at [968, 410] on div at bounding box center [546, 261] width 1092 height 522
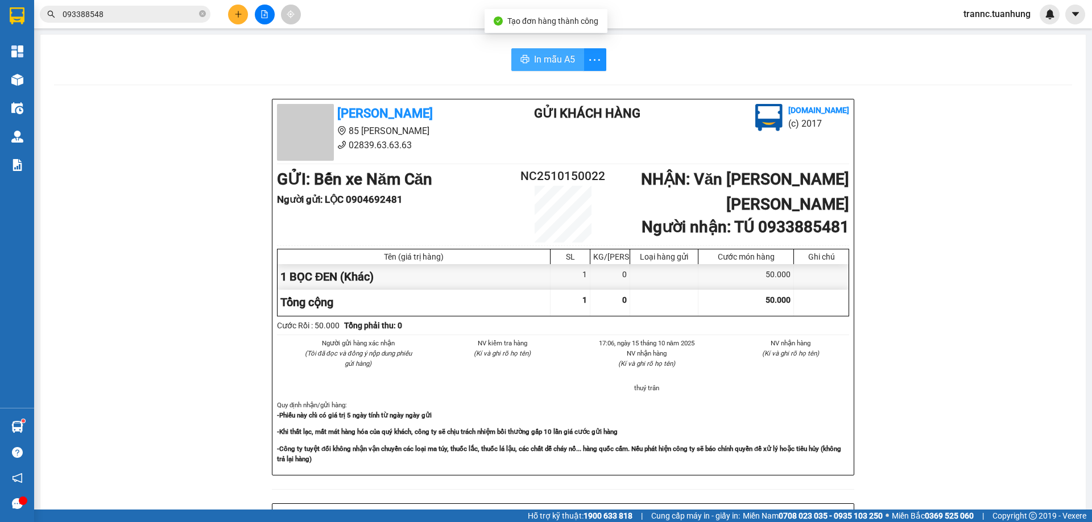
click at [546, 52] on span "In mẫu A5" at bounding box center [554, 59] width 41 height 14
